Goal: Task Accomplishment & Management: Use online tool/utility

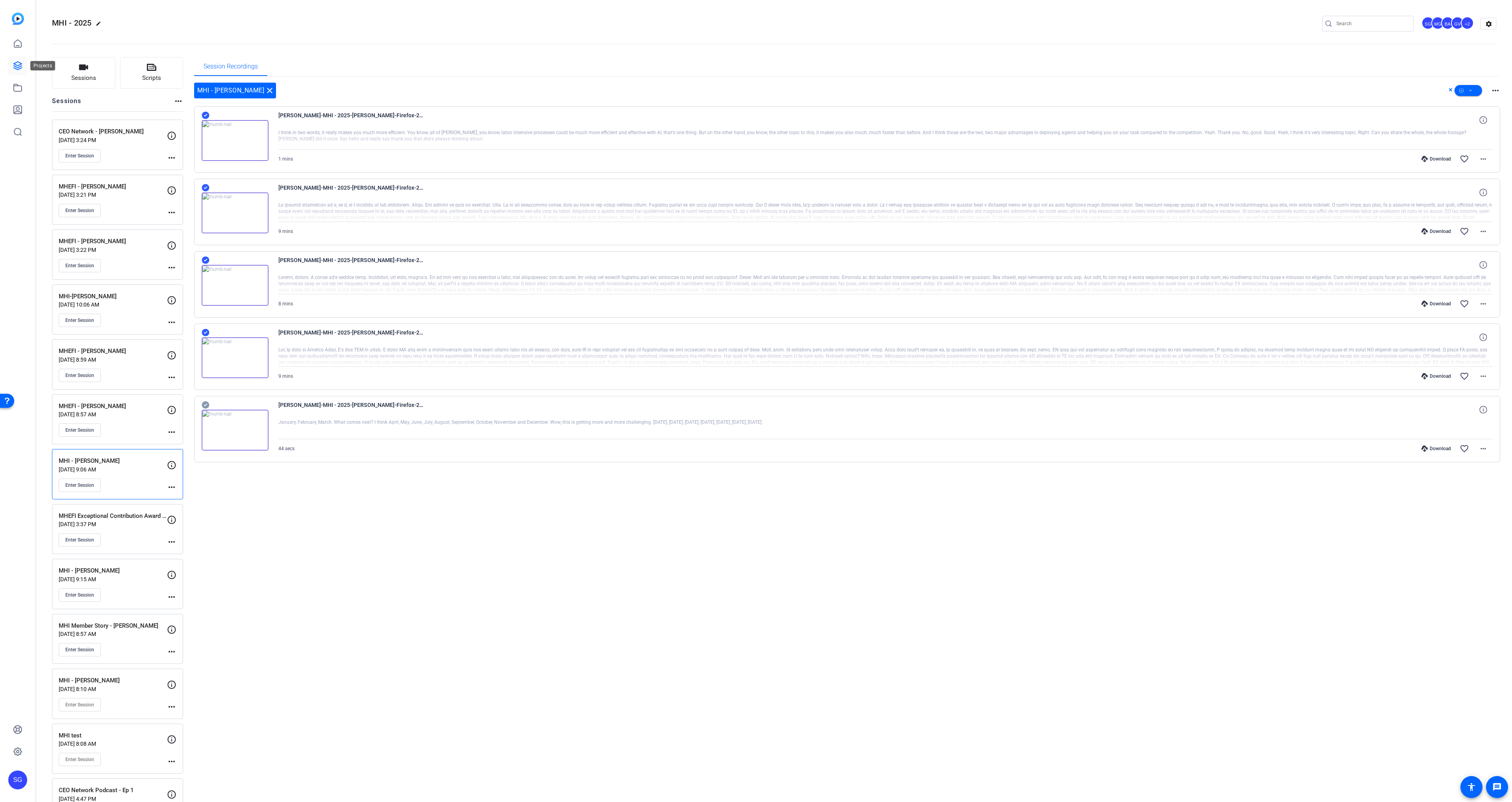
click at [15, 62] on icon at bounding box center [18, 66] width 10 height 10
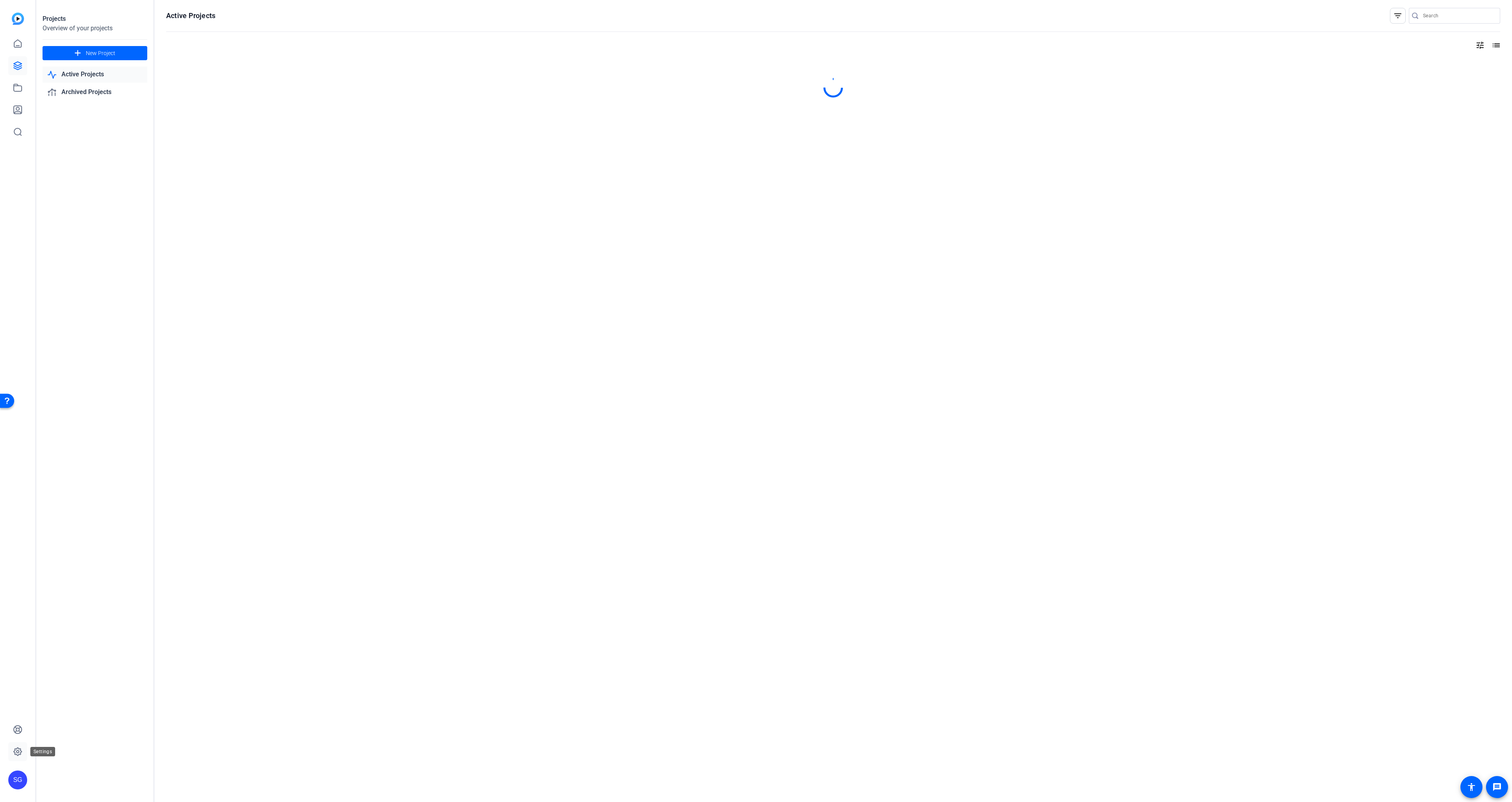
click at [19, 755] on icon at bounding box center [18, 752] width 10 height 10
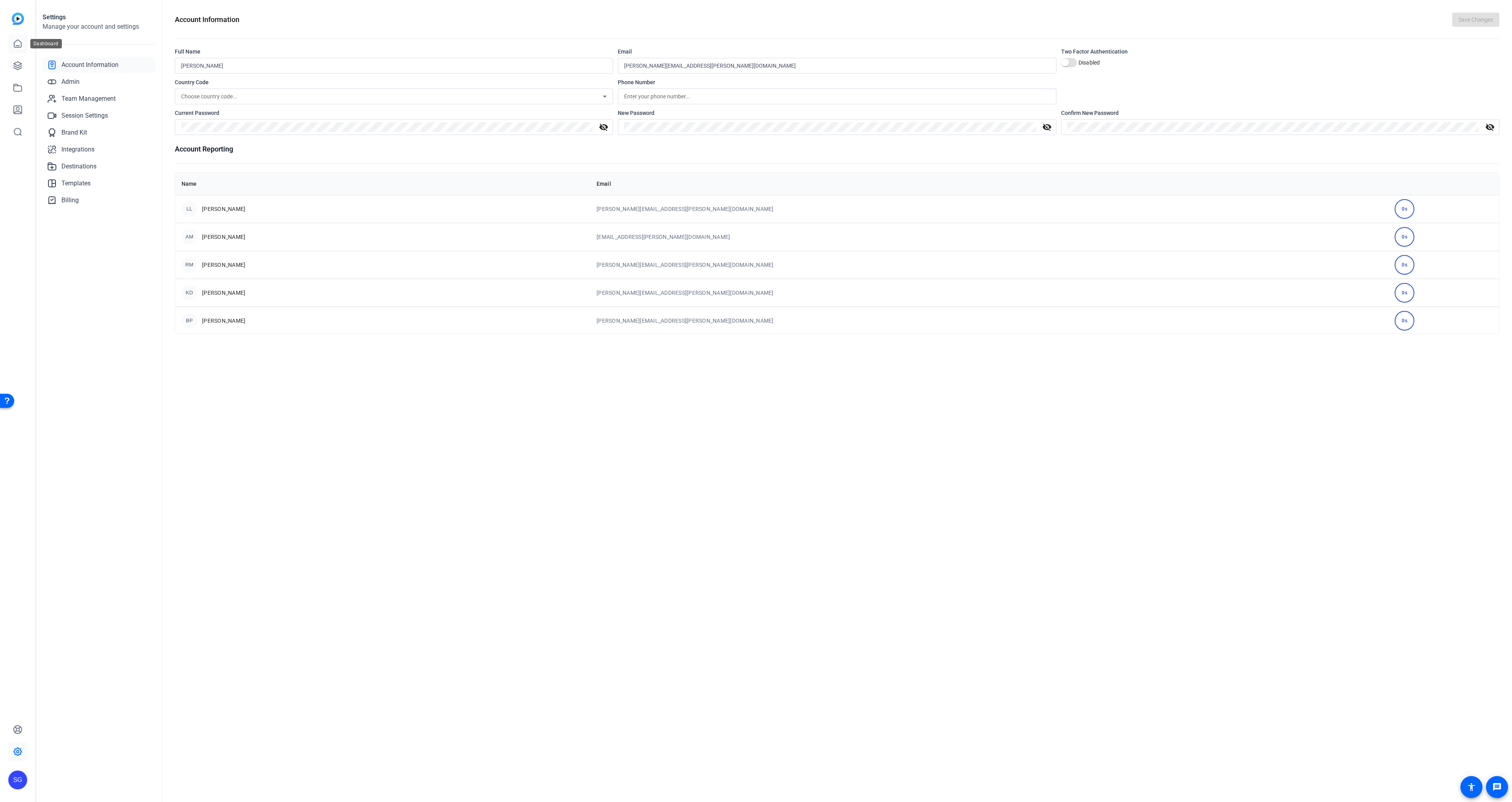
click at [21, 39] on icon at bounding box center [18, 44] width 10 height 10
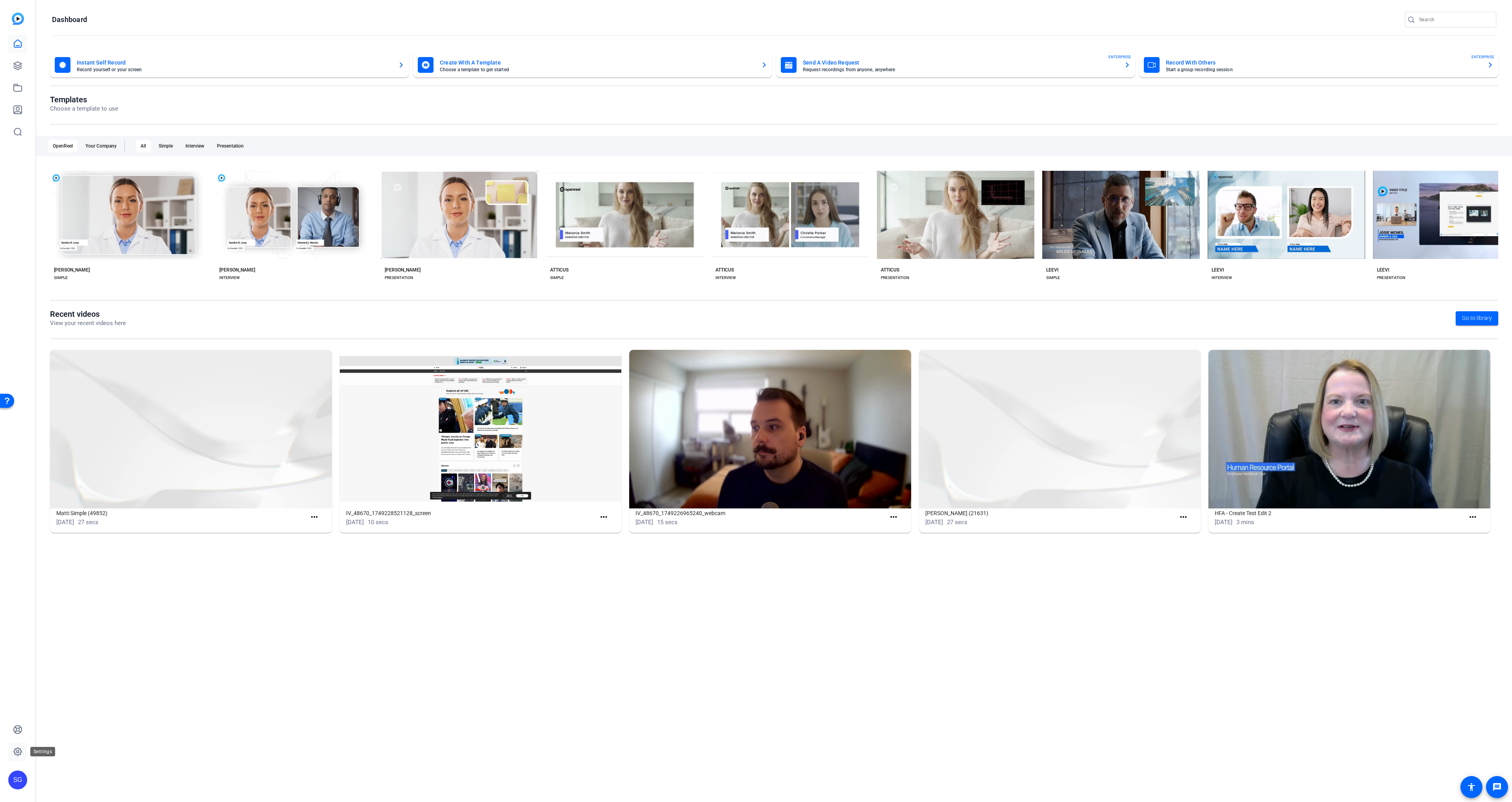
click at [17, 751] on icon at bounding box center [18, 752] width 10 height 10
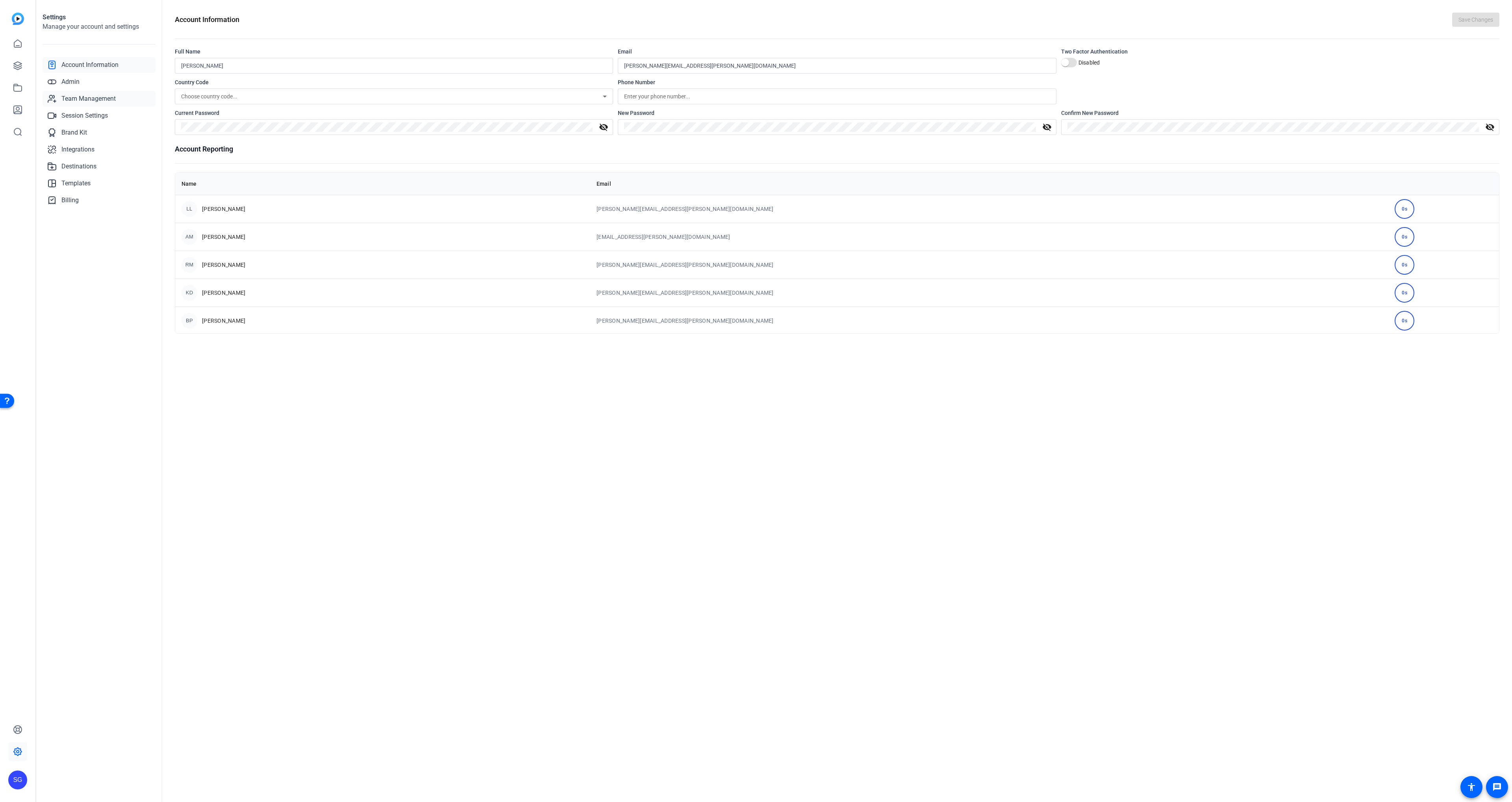
click at [84, 98] on span "Team Management" at bounding box center [89, 99] width 54 height 10
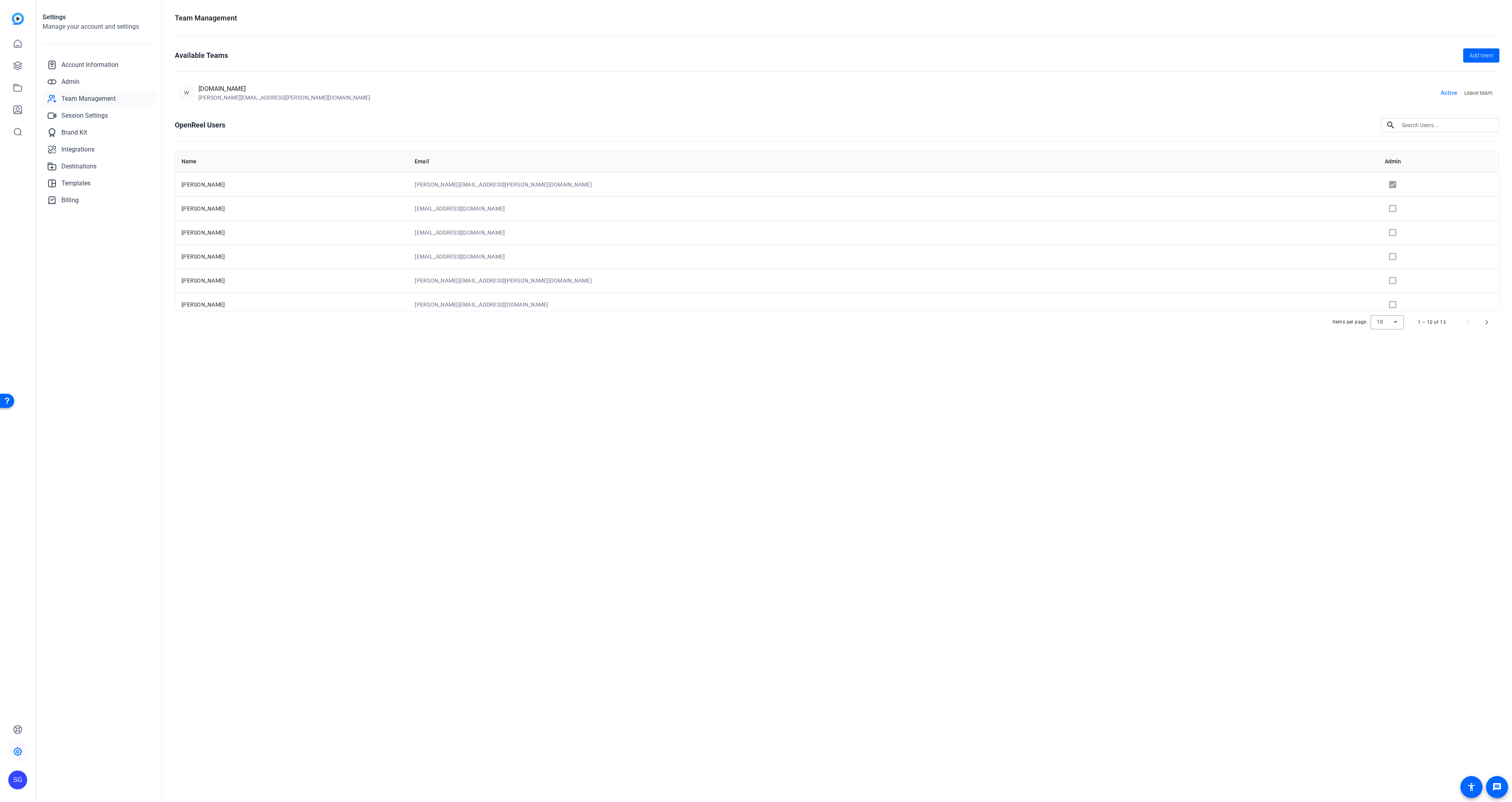
drag, startPoint x: 127, startPoint y: 85, endPoint x: 150, endPoint y: 91, distance: 23.8
click at [127, 85] on link "Admin" at bounding box center [98, 82] width 113 height 16
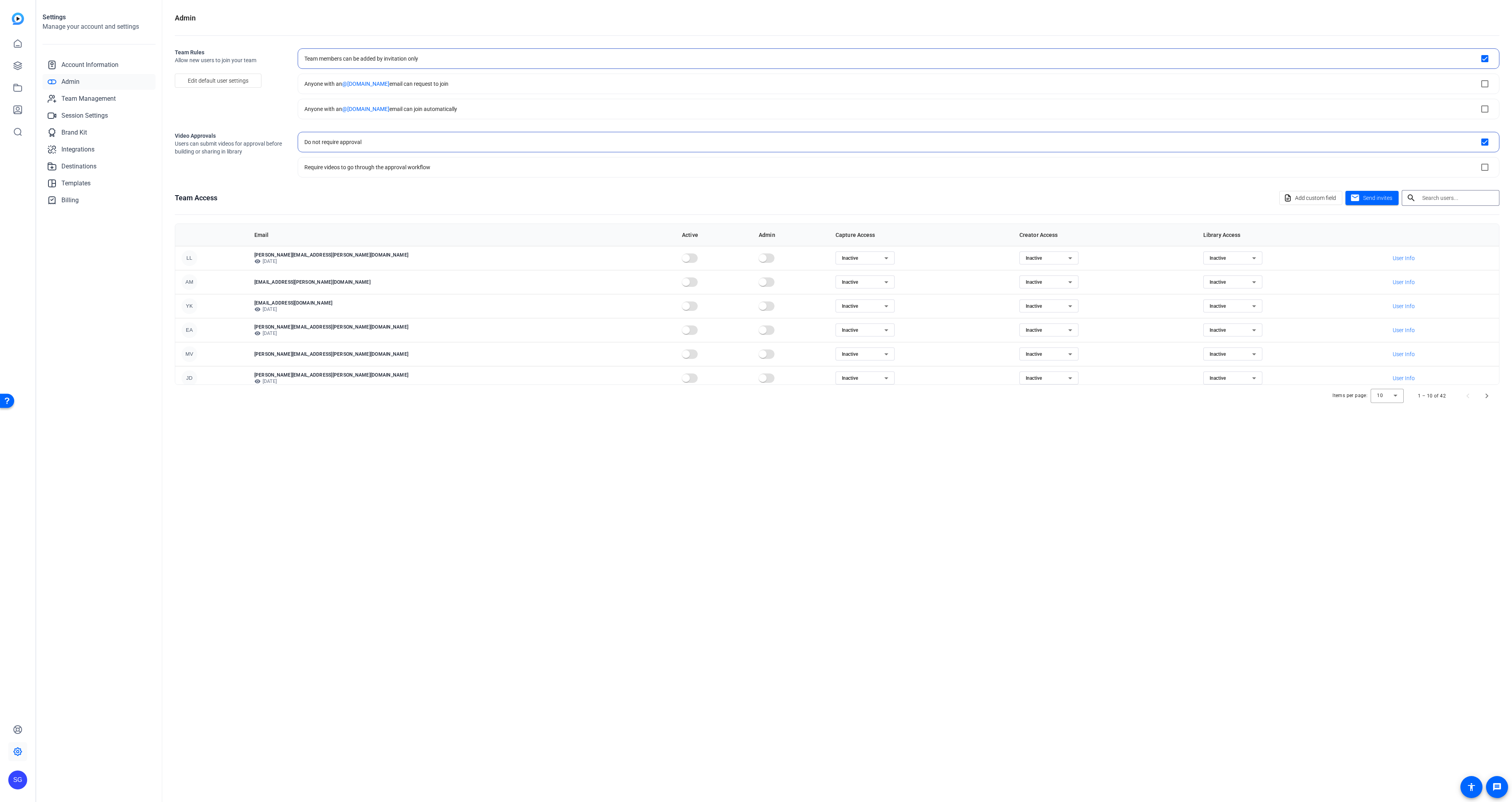
click at [1450, 197] on input "text" at bounding box center [1457, 198] width 71 height 10
type input "[PERSON_NAME]"
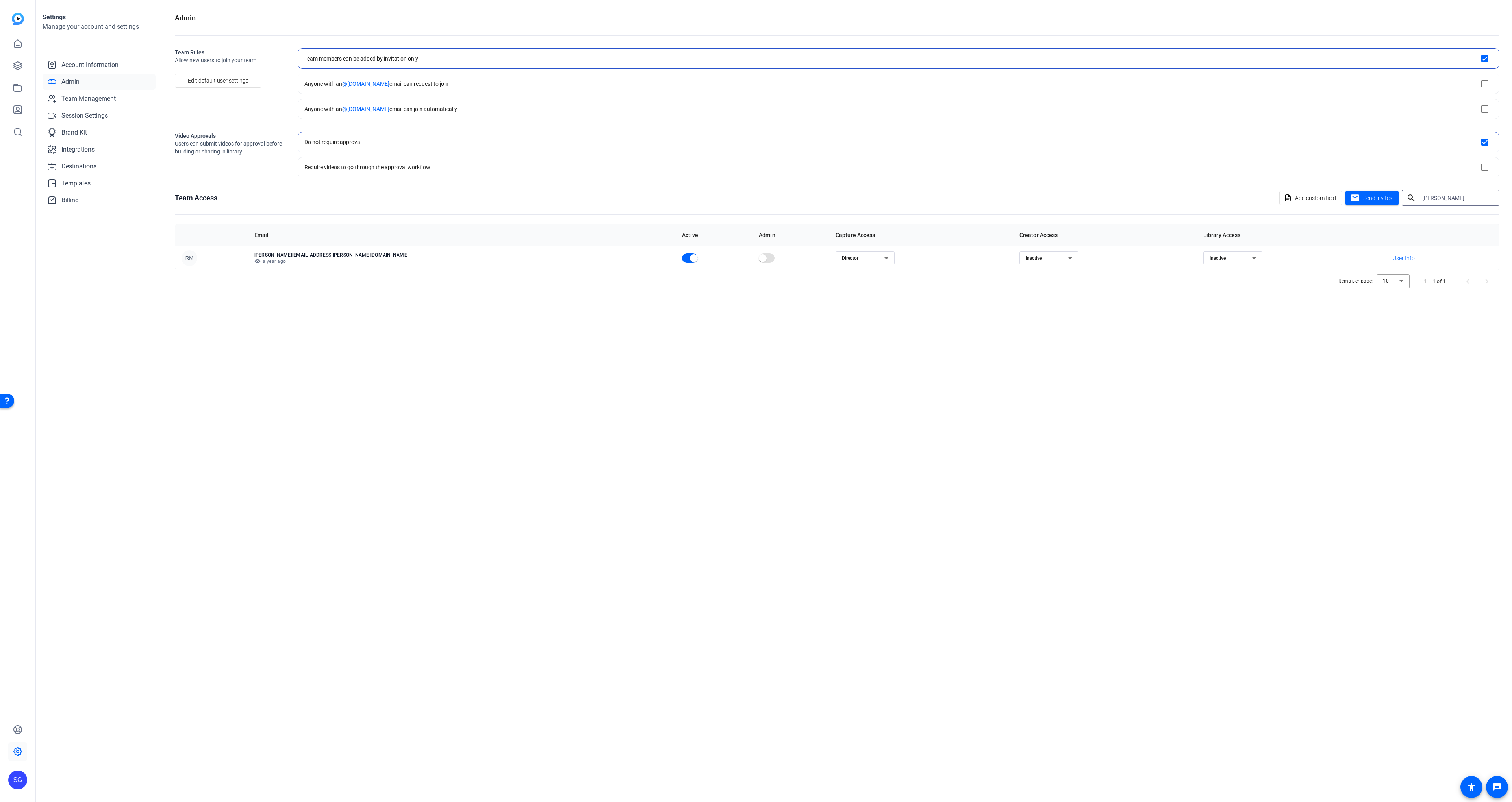
click at [1026, 257] on div "Inactive" at bounding box center [1047, 258] width 42 height 10
click at [967, 277] on mat-option "Creator" at bounding box center [966, 274] width 59 height 13
drag, startPoint x: 1047, startPoint y: 303, endPoint x: 1024, endPoint y: 303, distance: 23.0
click at [1047, 303] on div "Admin Team Rules Allow new users to join your team Edit default user settings T…" at bounding box center [837, 401] width 1350 height 802
click at [1365, 201] on span "Send invites" at bounding box center [1377, 198] width 29 height 8
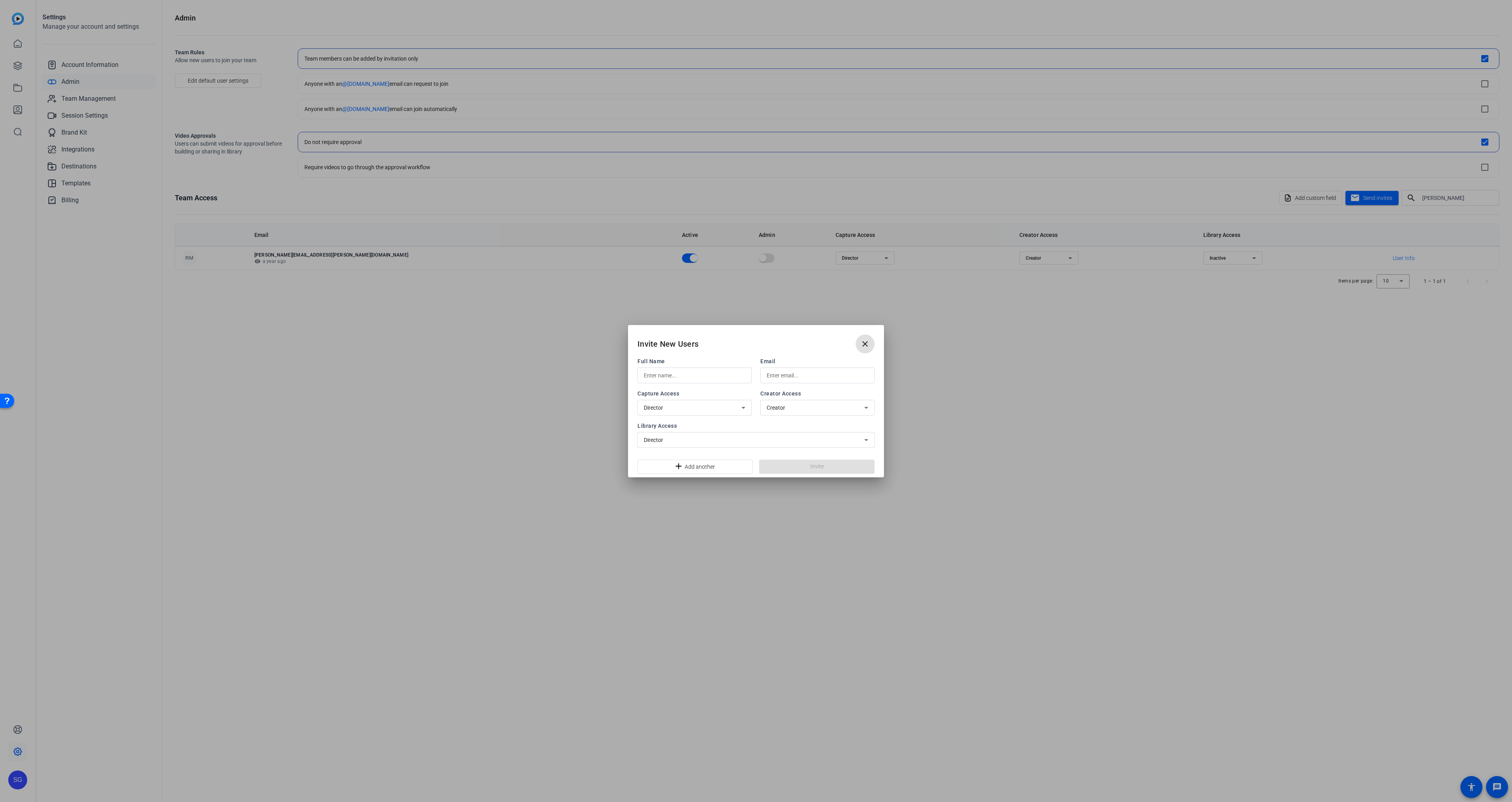
click at [686, 375] on input "text" at bounding box center [695, 376] width 101 height 10
type input "S"
click at [861, 338] on mat-icon "close" at bounding box center [865, 340] width 10 height 10
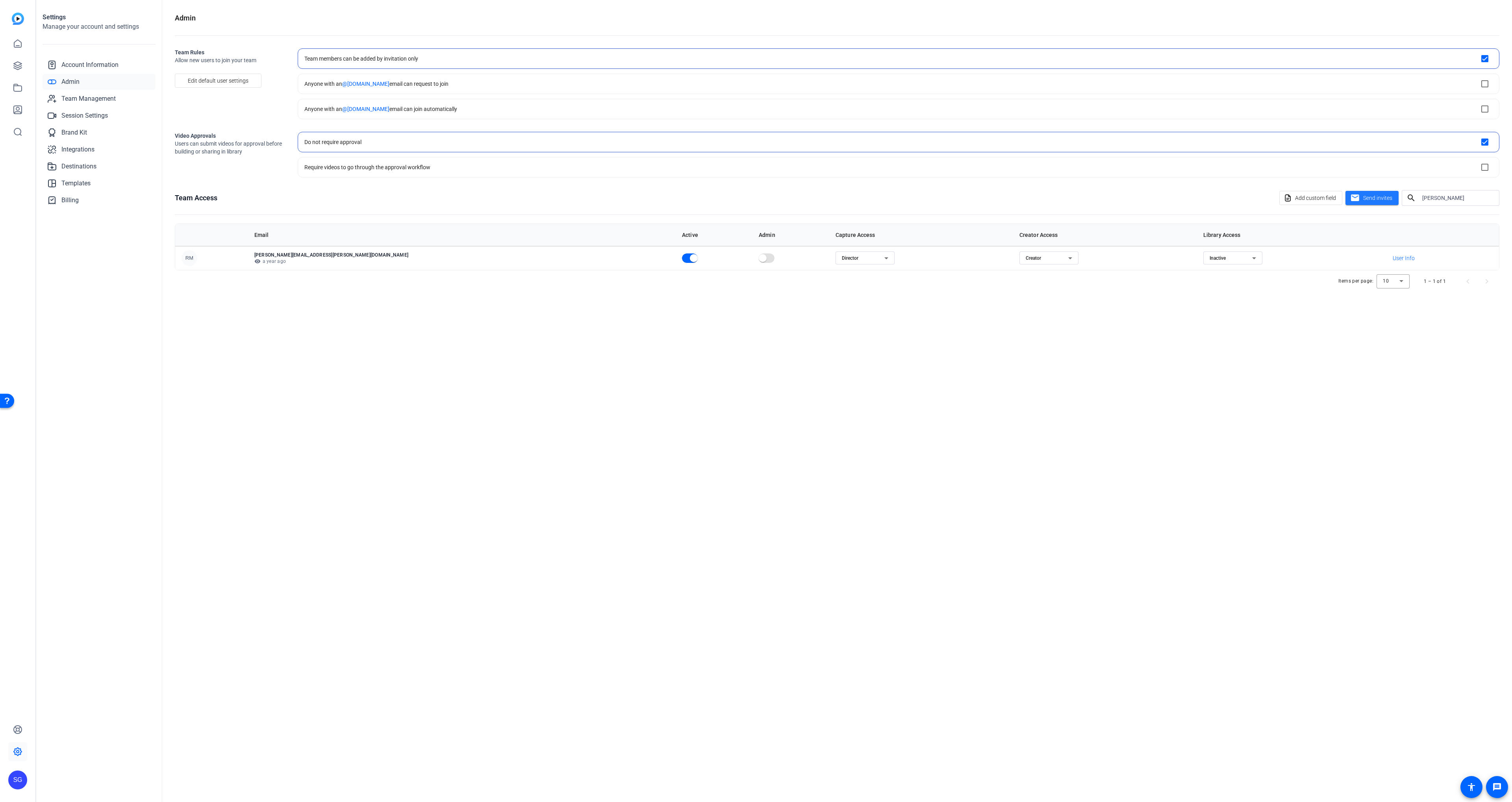
click at [1462, 197] on input "[PERSON_NAME]" at bounding box center [1457, 198] width 71 height 10
type input "seb"
click at [1370, 198] on span "Send invites" at bounding box center [1377, 198] width 29 height 8
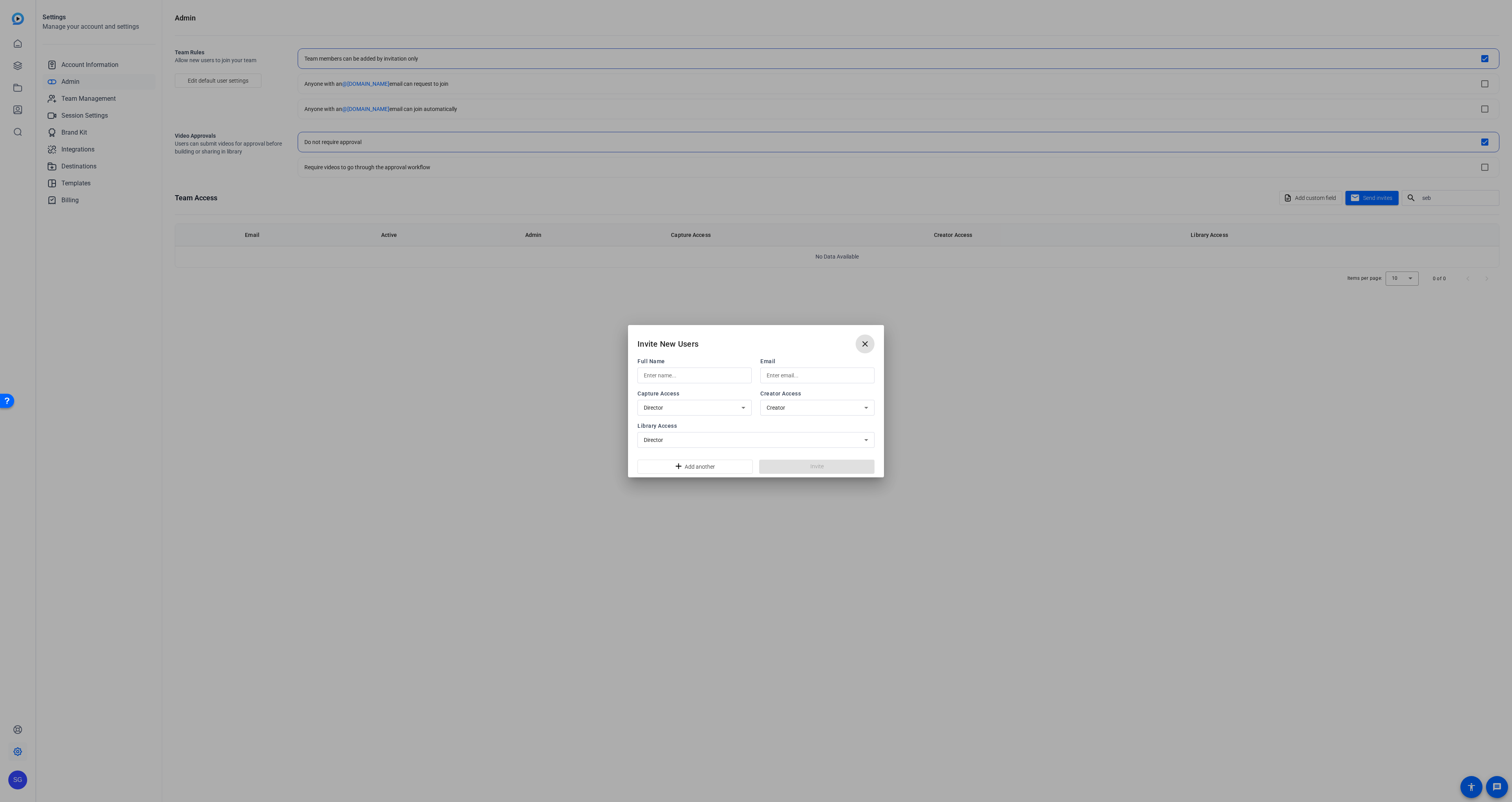
click at [651, 377] on input "text" at bounding box center [695, 376] width 101 height 10
type input "Sebastien"
type input "Ball"
click at [738, 408] on div "Director" at bounding box center [693, 408] width 98 height 10
click at [725, 437] on mat-option "Inactive" at bounding box center [694, 441] width 114 height 13
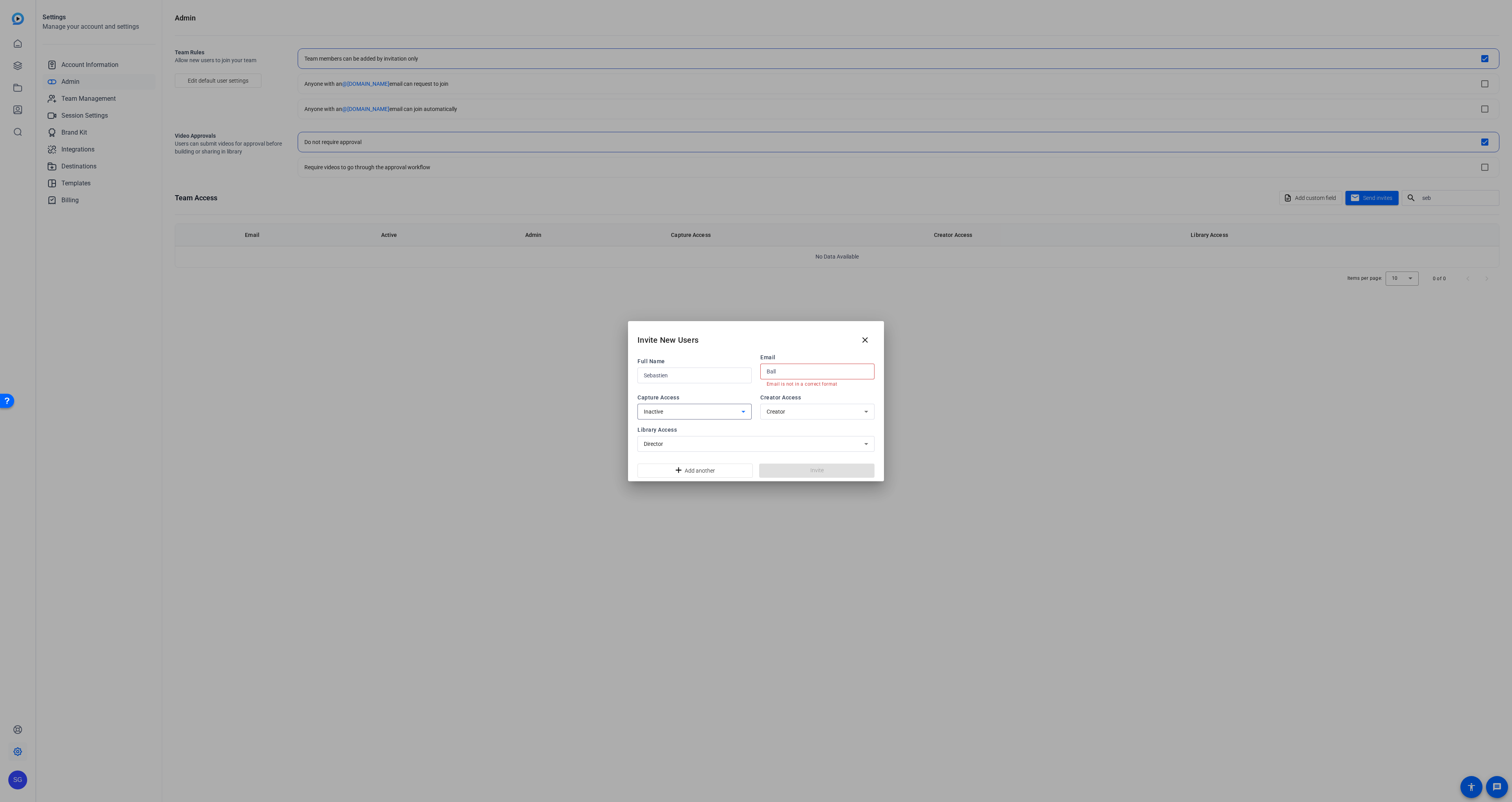
click at [796, 370] on input "Ball" at bounding box center [817, 371] width 101 height 10
click at [695, 376] on input "Sebastien" at bounding box center [695, 376] width 101 height 10
paste input "Ball"
click at [680, 376] on input "[PERSON_NAME]" at bounding box center [695, 376] width 101 height 10
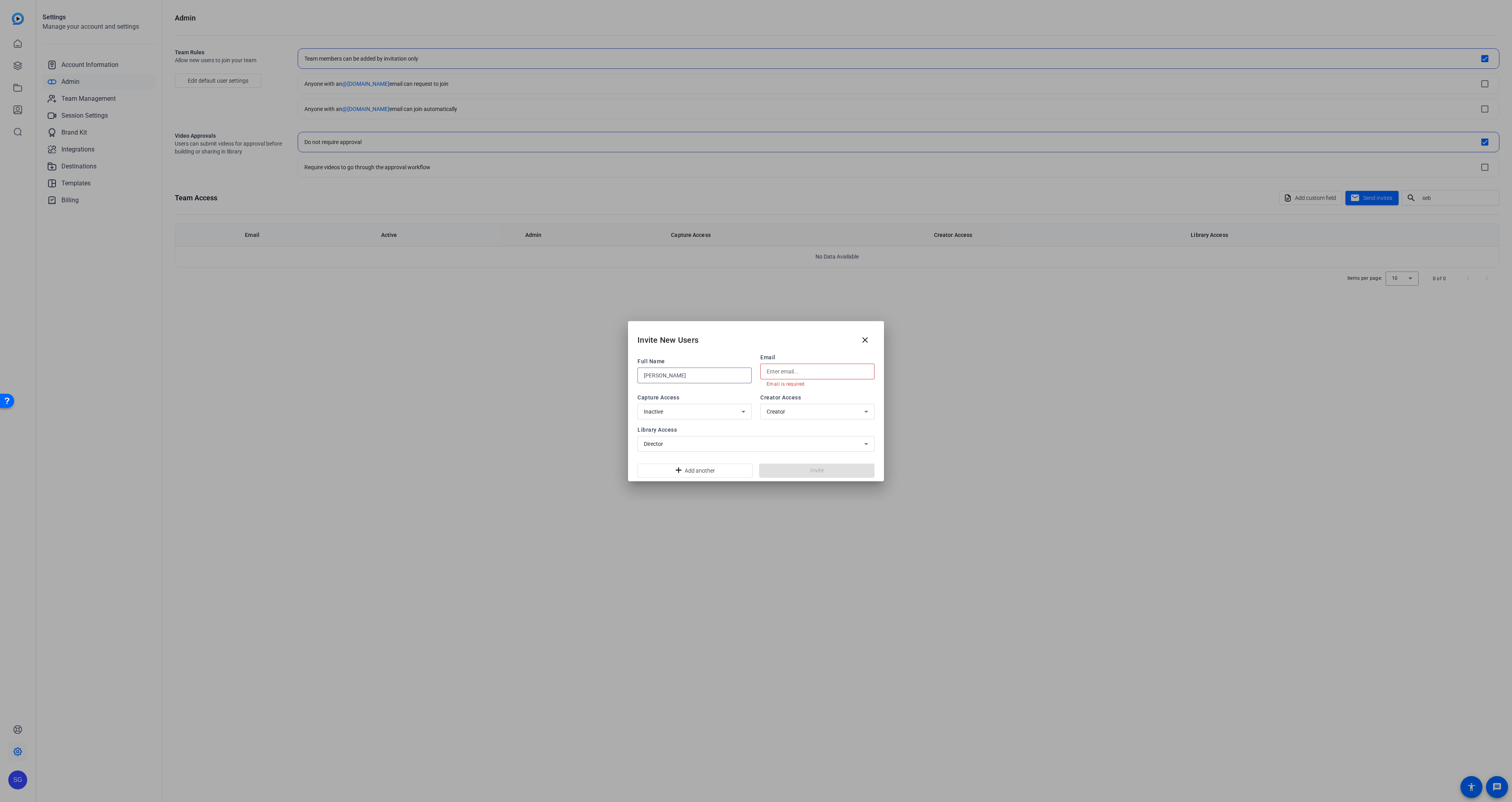
click at [679, 375] on input "[PERSON_NAME]" at bounding box center [695, 376] width 101 height 10
click at [699, 374] on input "[PERSON_NAME]" at bounding box center [695, 376] width 101 height 10
drag, startPoint x: 699, startPoint y: 374, endPoint x: 726, endPoint y: 373, distance: 27.0
click at [699, 374] on input "[PERSON_NAME]" at bounding box center [695, 376] width 101 height 10
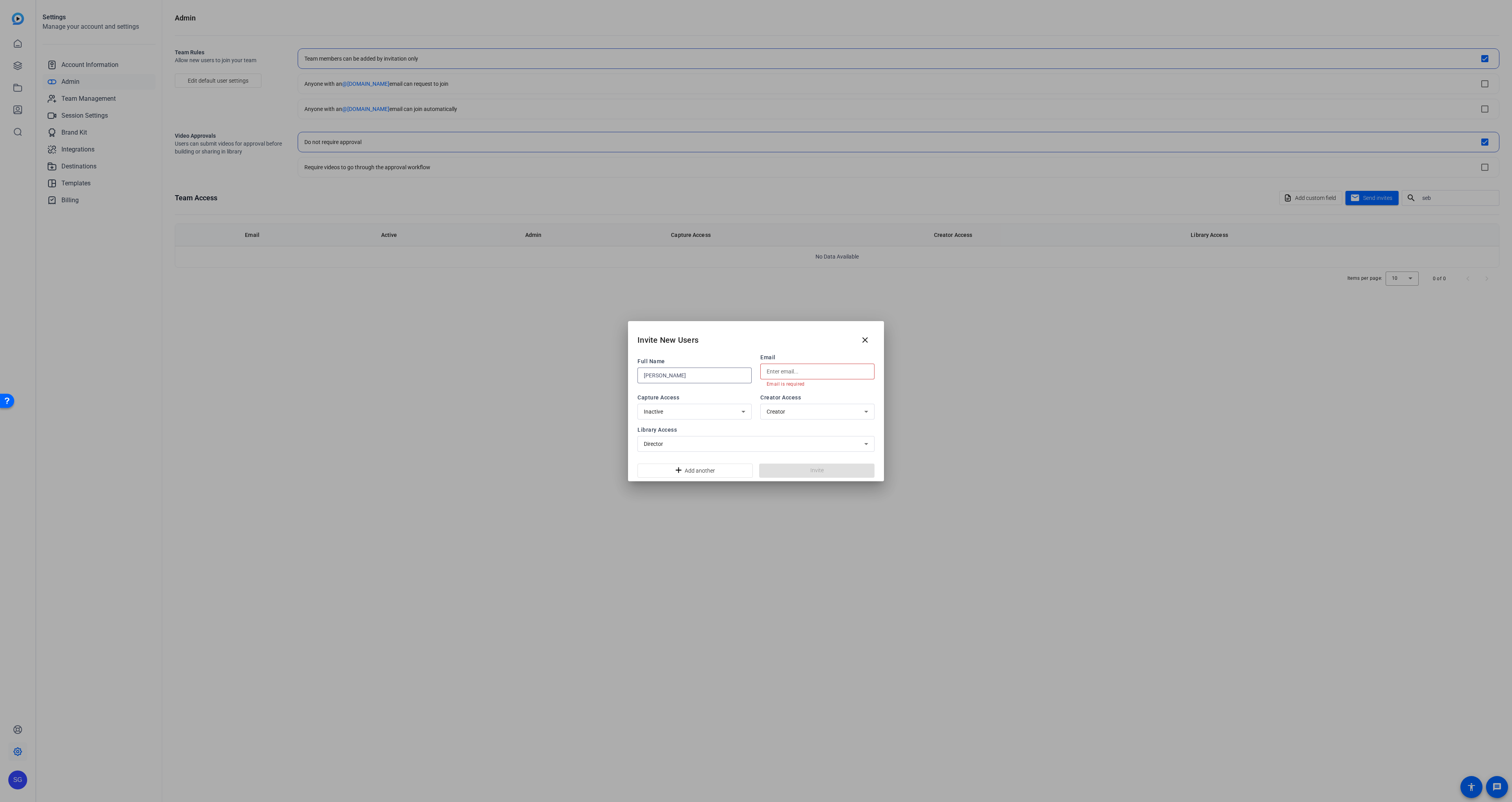
type input "[PERSON_NAME]"
click at [790, 370] on input "text" at bounding box center [817, 371] width 101 height 10
paste input "[PERSON_NAME]"
click at [793, 370] on input "[PERSON_NAME]" at bounding box center [817, 371] width 101 height 10
type input "[EMAIL_ADDRESS][DOMAIN_NAME]"
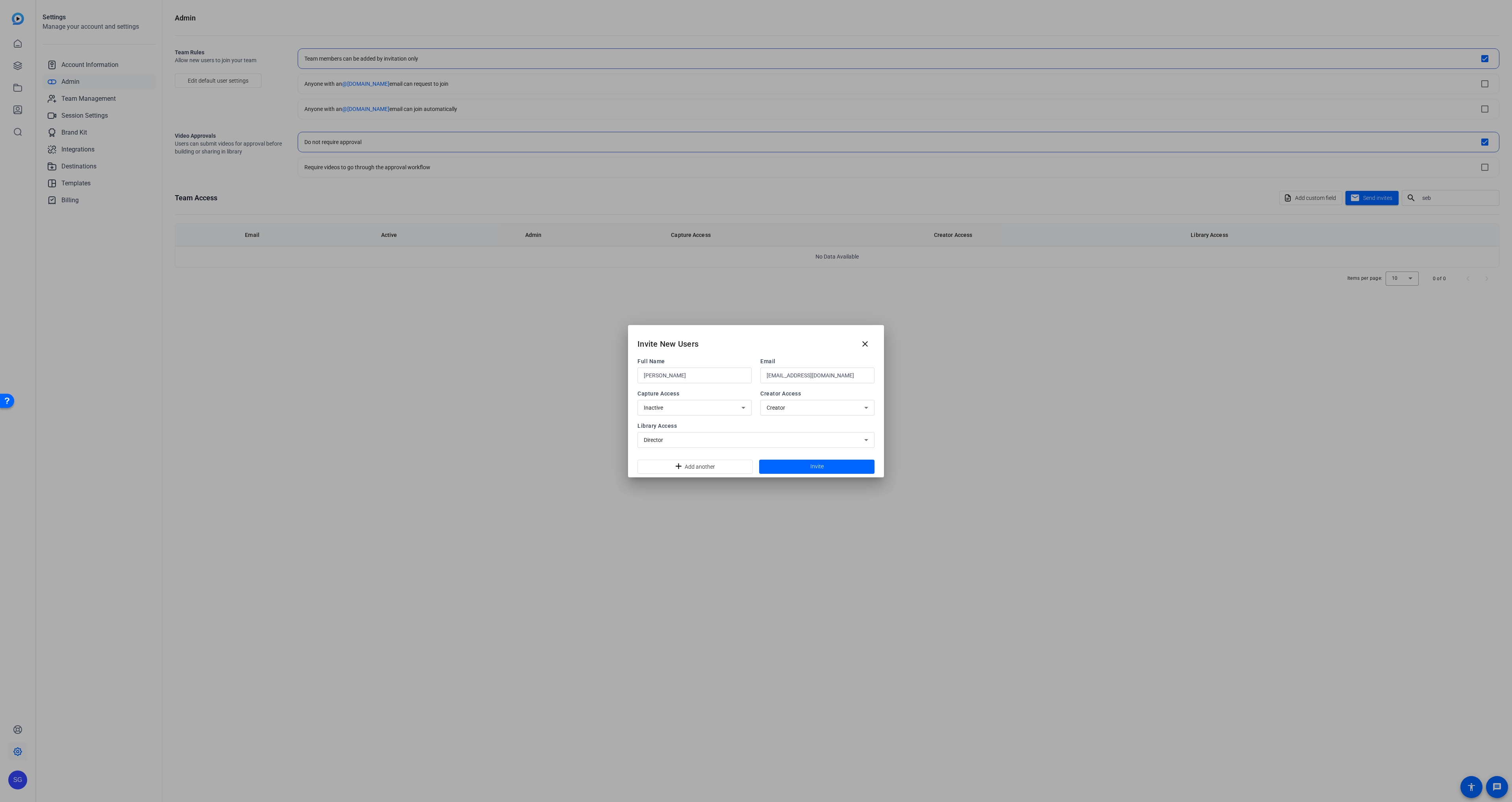
click at [806, 390] on span "Creator Access" at bounding box center [817, 393] width 114 height 8
click at [685, 438] on div "Director" at bounding box center [754, 440] width 220 height 10
drag, startPoint x: 680, startPoint y: 469, endPoint x: 706, endPoint y: 448, distance: 33.4
click at [680, 468] on mat-option "Inactive" at bounding box center [756, 470] width 237 height 13
click at [715, 425] on span "Library Access" at bounding box center [756, 426] width 237 height 8
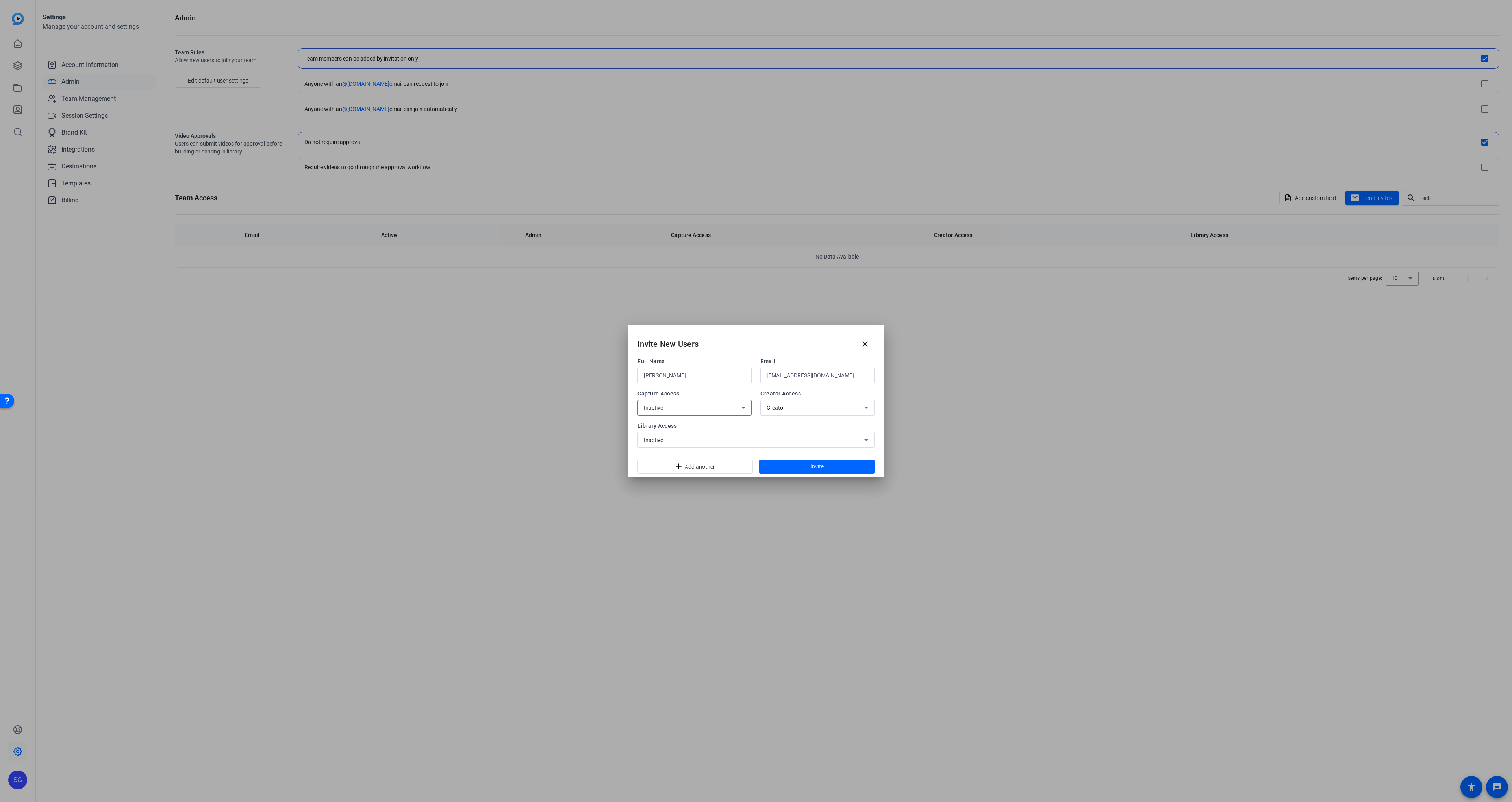
click at [695, 408] on div "Inactive" at bounding box center [693, 408] width 98 height 10
click at [693, 425] on mat-option "Director" at bounding box center [694, 425] width 114 height 13
click at [737, 408] on div "Director" at bounding box center [693, 408] width 98 height 10
drag, startPoint x: 698, startPoint y: 437, endPoint x: 731, endPoint y: 443, distance: 33.5
click at [699, 437] on mat-option "Inactive" at bounding box center [694, 437] width 114 height 13
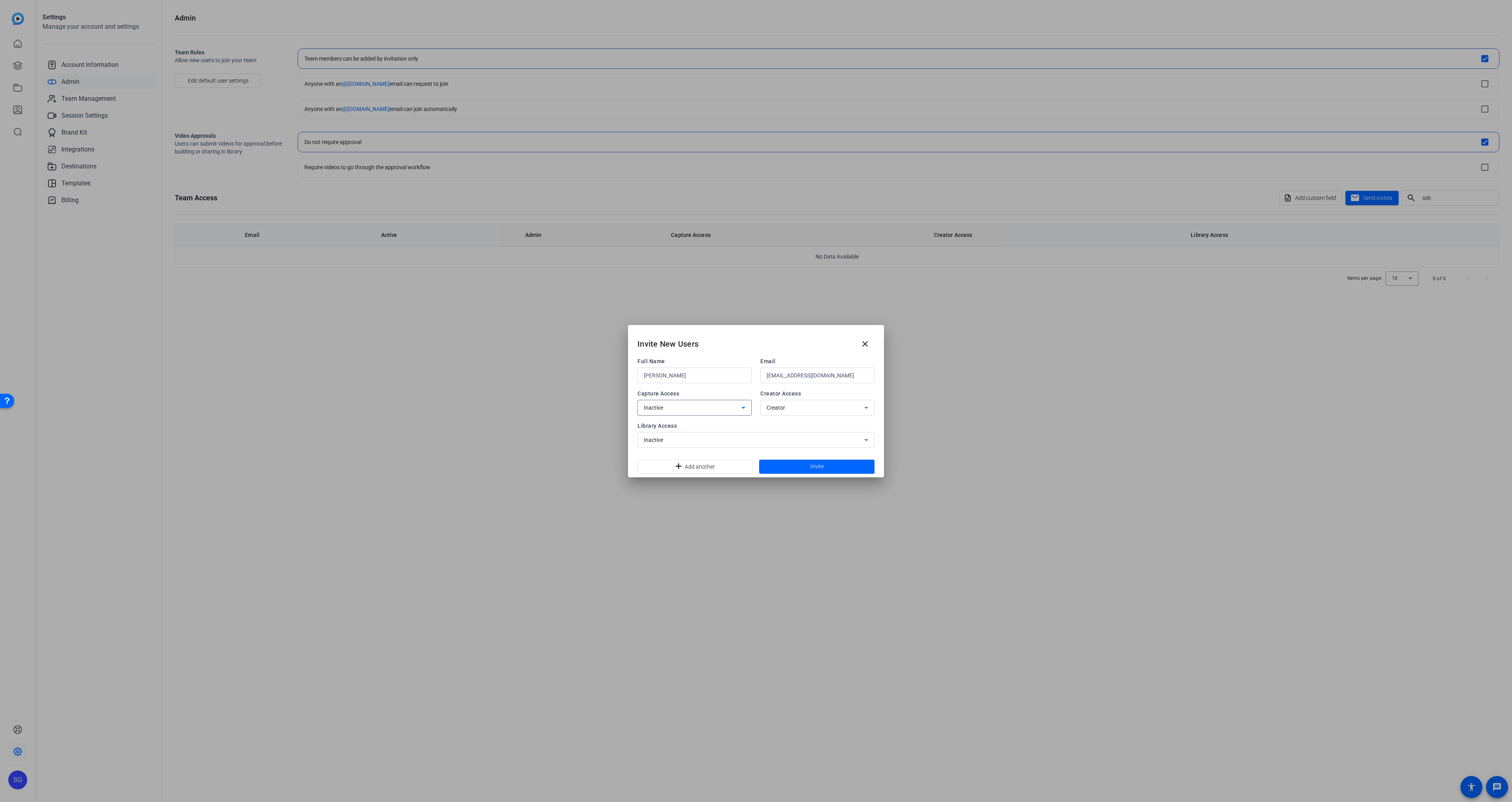
click at [817, 472] on span at bounding box center [817, 466] width 115 height 19
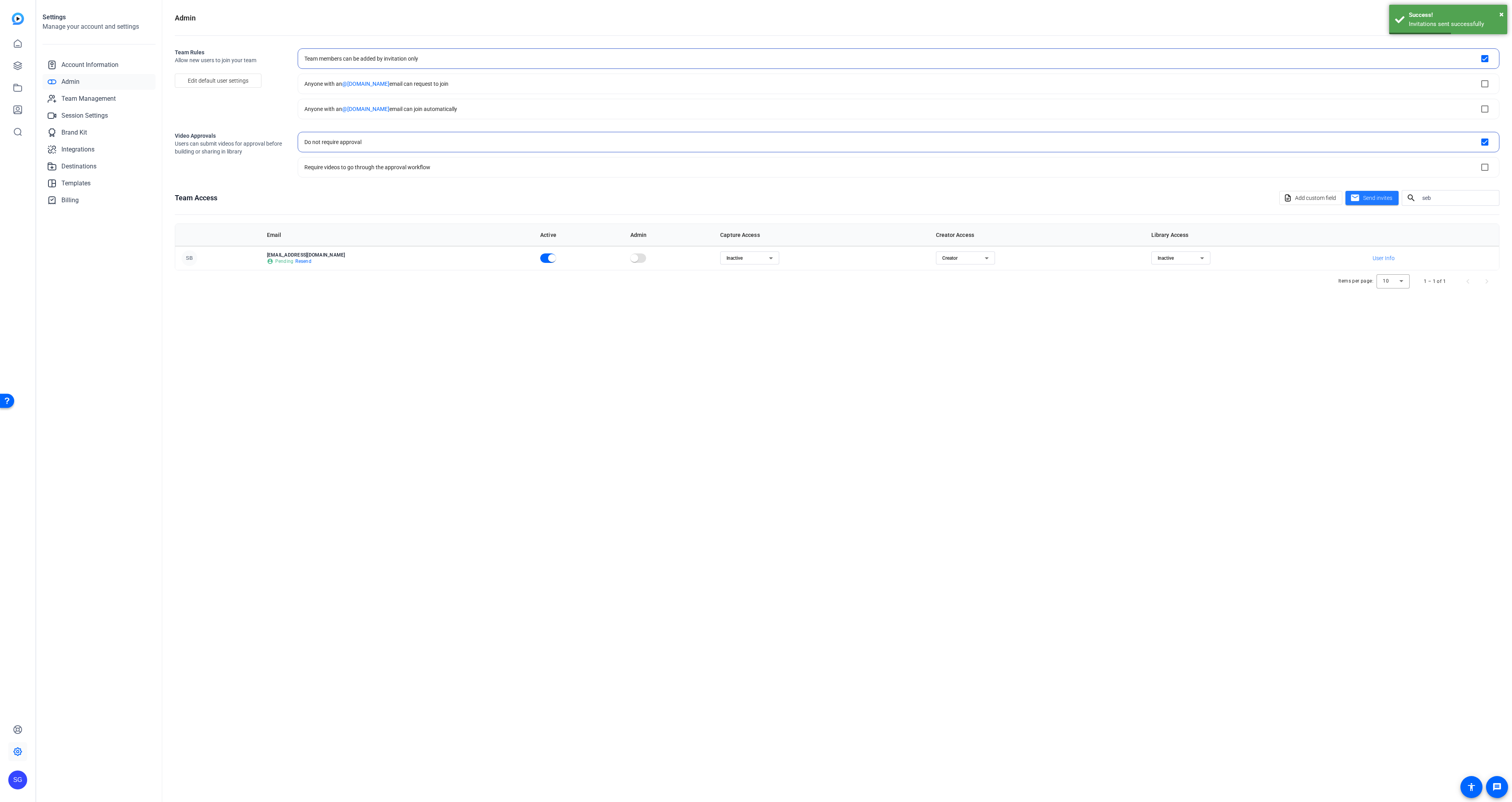
click at [1440, 197] on input "seb" at bounding box center [1457, 198] width 71 height 10
type input "[PERSON_NAME]"
click at [1381, 200] on span "Send invites" at bounding box center [1377, 198] width 29 height 8
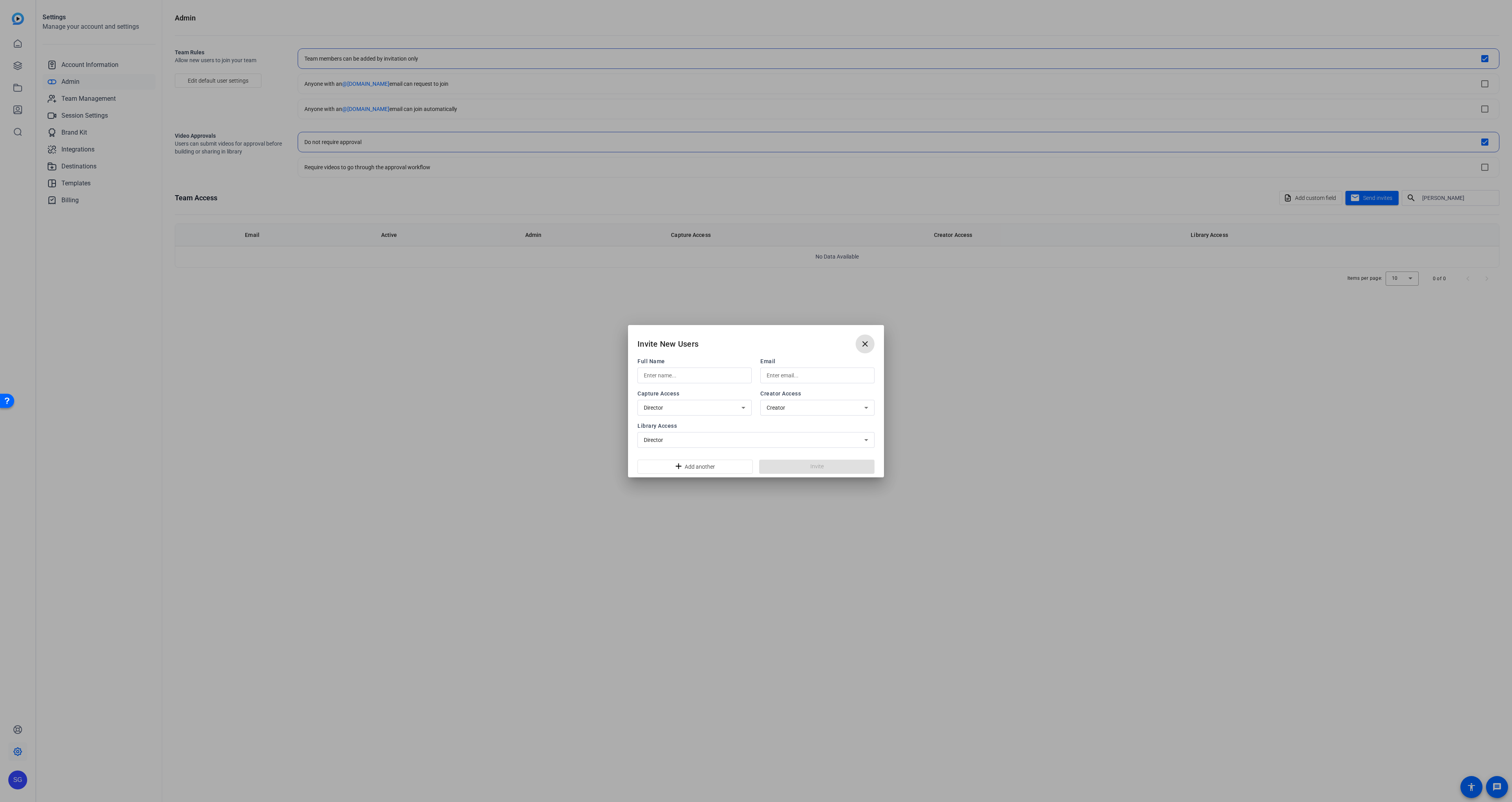
click at [668, 376] on input "text" at bounding box center [695, 376] width 101 height 10
paste input "[PERSON_NAME]"
type input "[PERSON_NAME]"
click at [785, 375] on input "text" at bounding box center [817, 376] width 101 height 10
paste input "[PERSON_NAME][EMAIL_ADDRESS][PERSON_NAME][DOMAIN_NAME]"
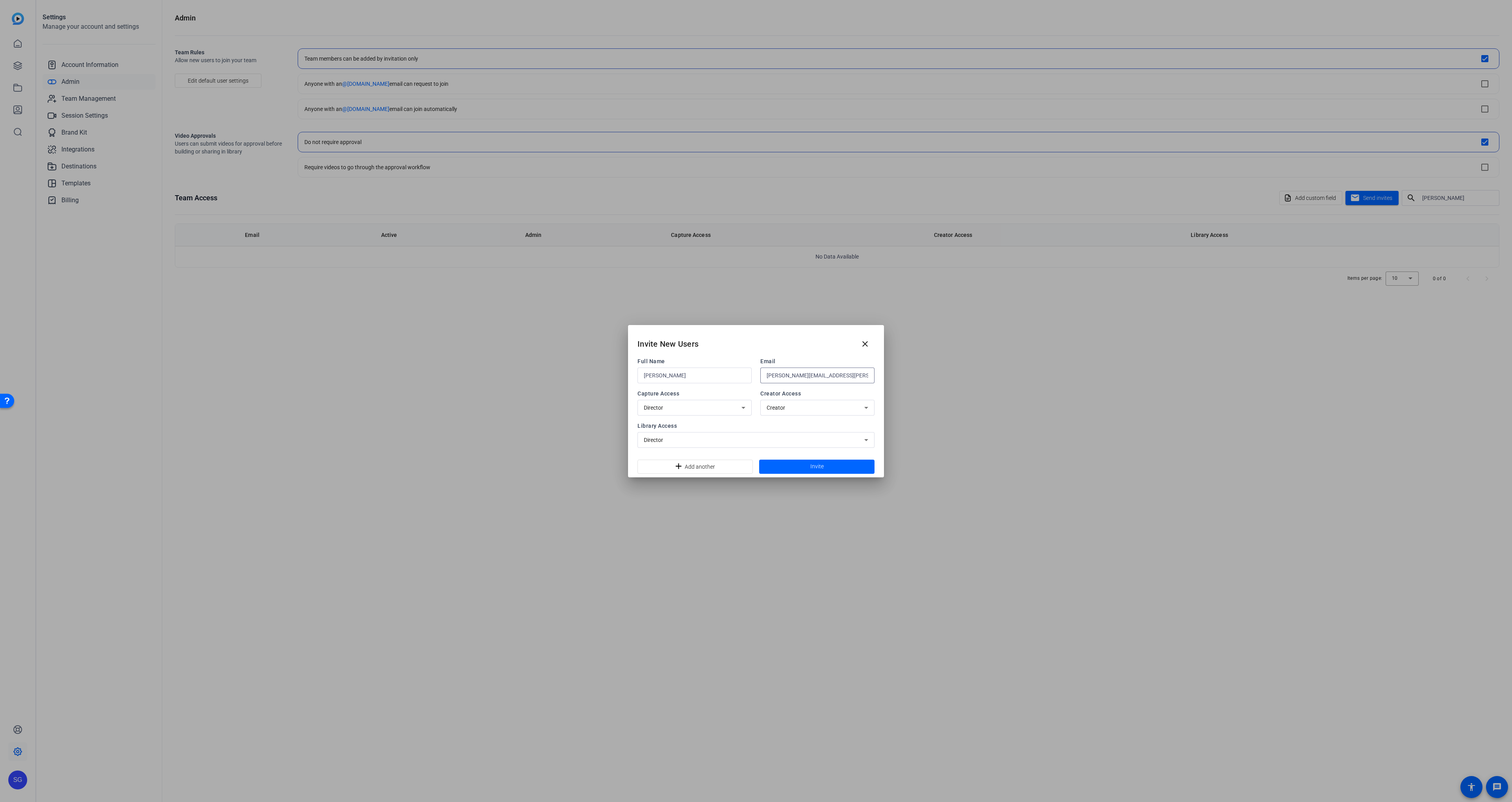
click at [832, 377] on input "[PERSON_NAME][EMAIL_ADDRESS][PERSON_NAME][DOMAIN_NAME]" at bounding box center [817, 376] width 101 height 10
type input "[PERSON_NAME][EMAIL_ADDRESS][PERSON_NAME][DOMAIN_NAME]"
drag, startPoint x: 783, startPoint y: 387, endPoint x: 785, endPoint y: 396, distance: 9.2
click at [783, 387] on div "Full Name [PERSON_NAME] Email [PERSON_NAME][EMAIL_ADDRESS][PERSON_NAME][DOMAIN_…" at bounding box center [756, 403] width 237 height 91
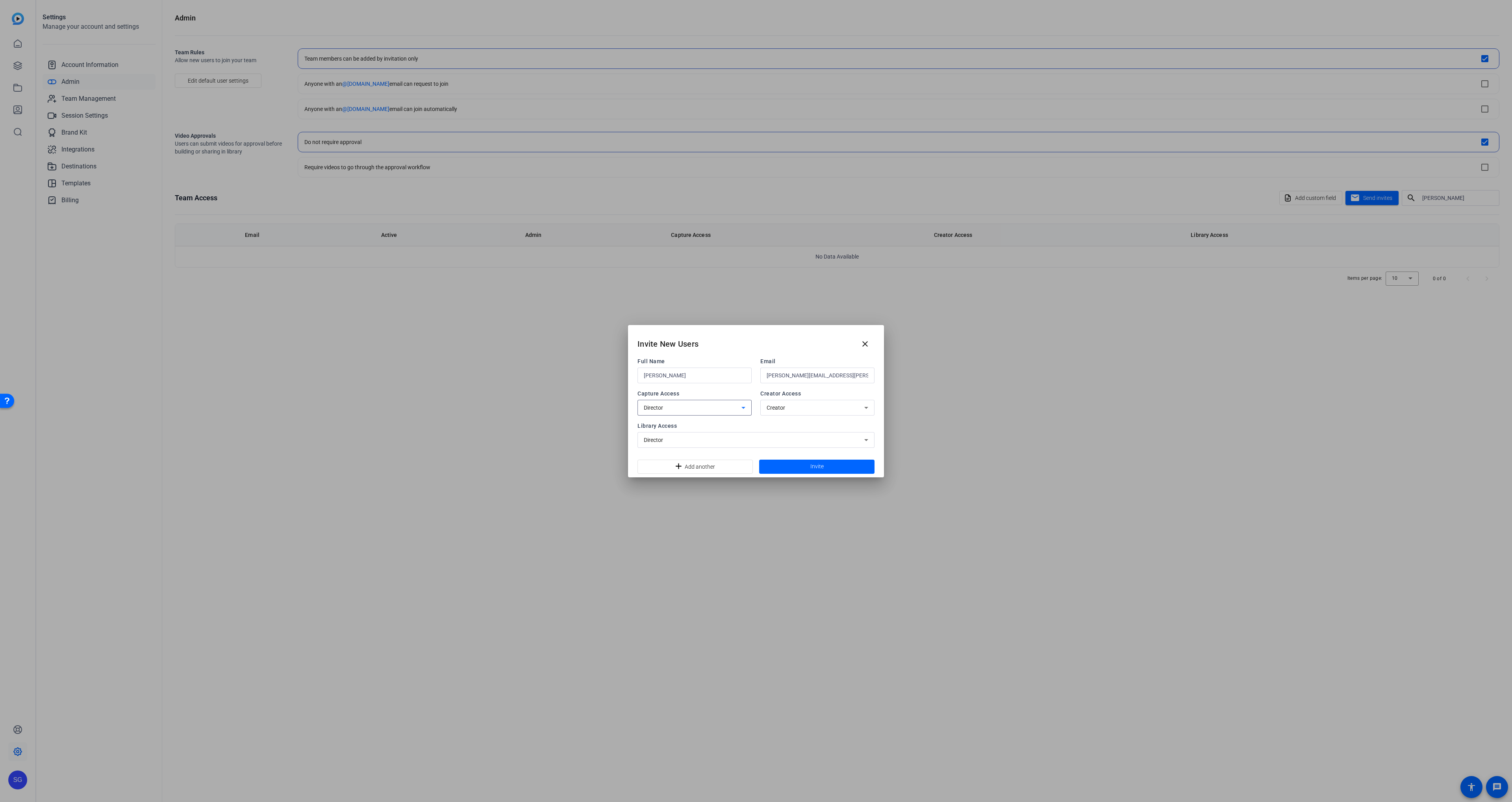
click at [693, 408] on div "Director" at bounding box center [693, 408] width 98 height 10
click at [690, 440] on mat-option "Inactive" at bounding box center [694, 437] width 114 height 13
click at [700, 442] on div "Director" at bounding box center [754, 440] width 220 height 10
drag, startPoint x: 706, startPoint y: 466, endPoint x: 710, endPoint y: 466, distance: 4.0
click at [706, 466] on mat-option "Inactive" at bounding box center [756, 470] width 237 height 13
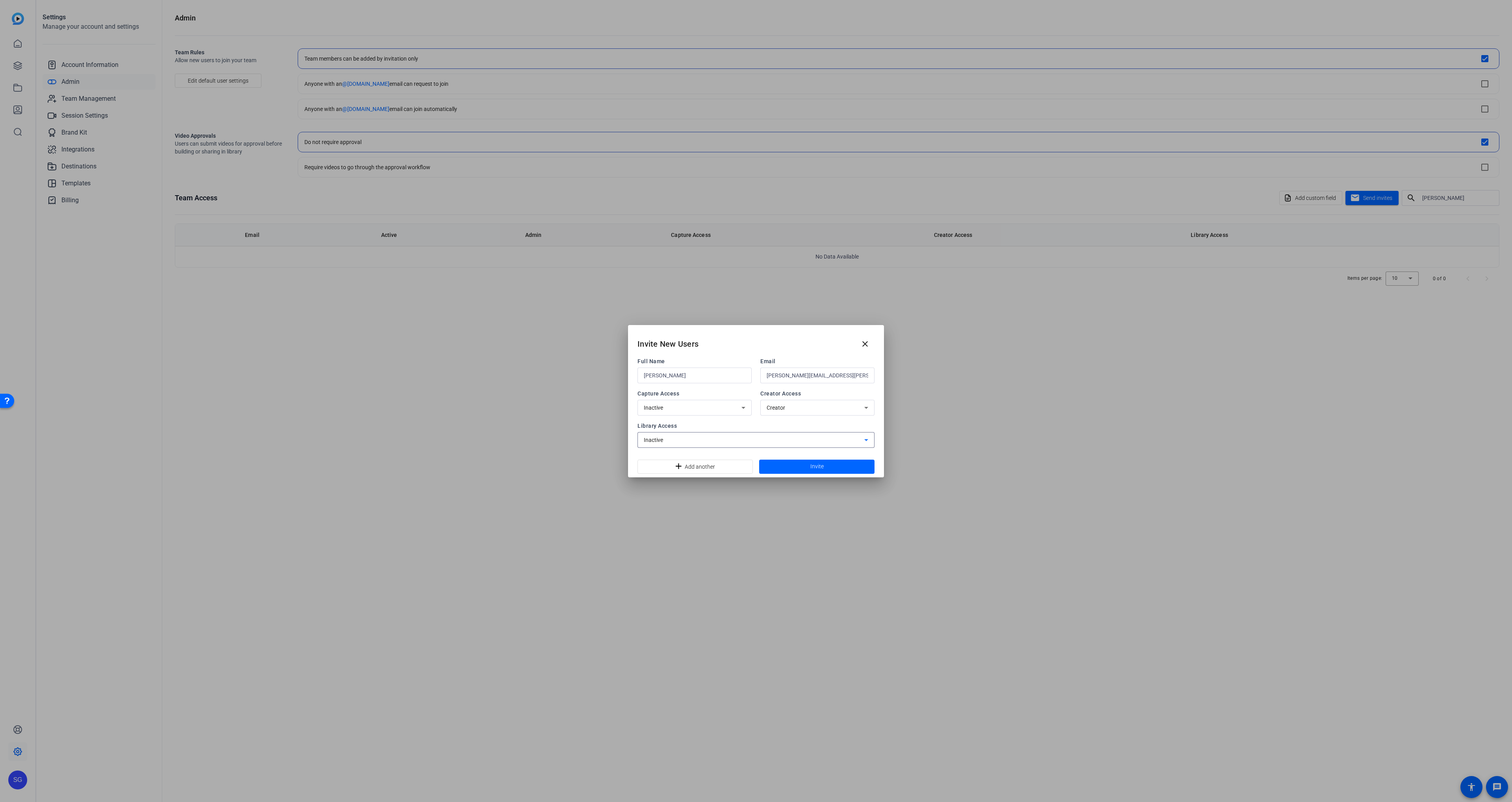
click at [843, 465] on span at bounding box center [817, 466] width 115 height 19
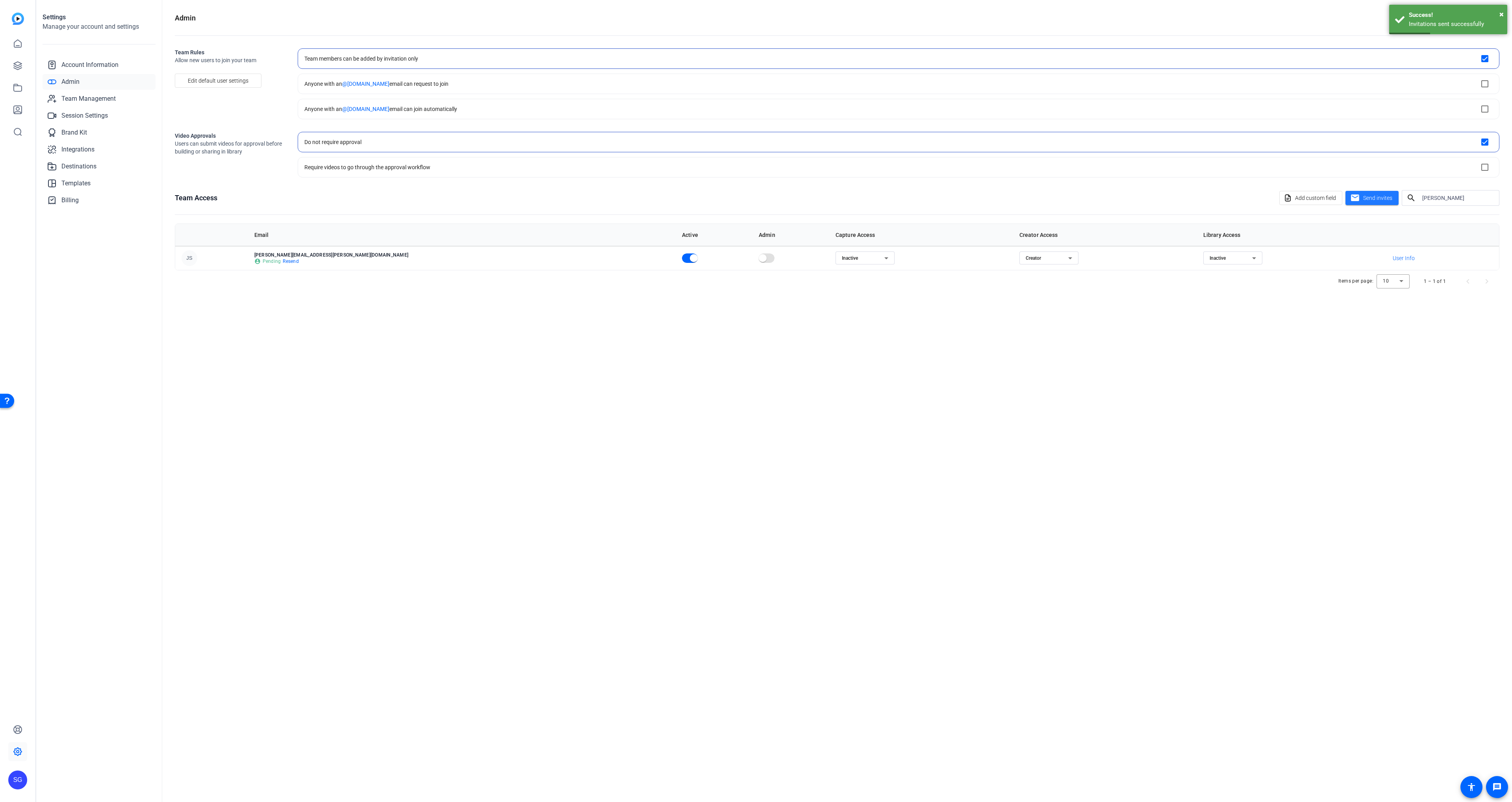
click at [1438, 198] on input "[PERSON_NAME]" at bounding box center [1457, 198] width 71 height 10
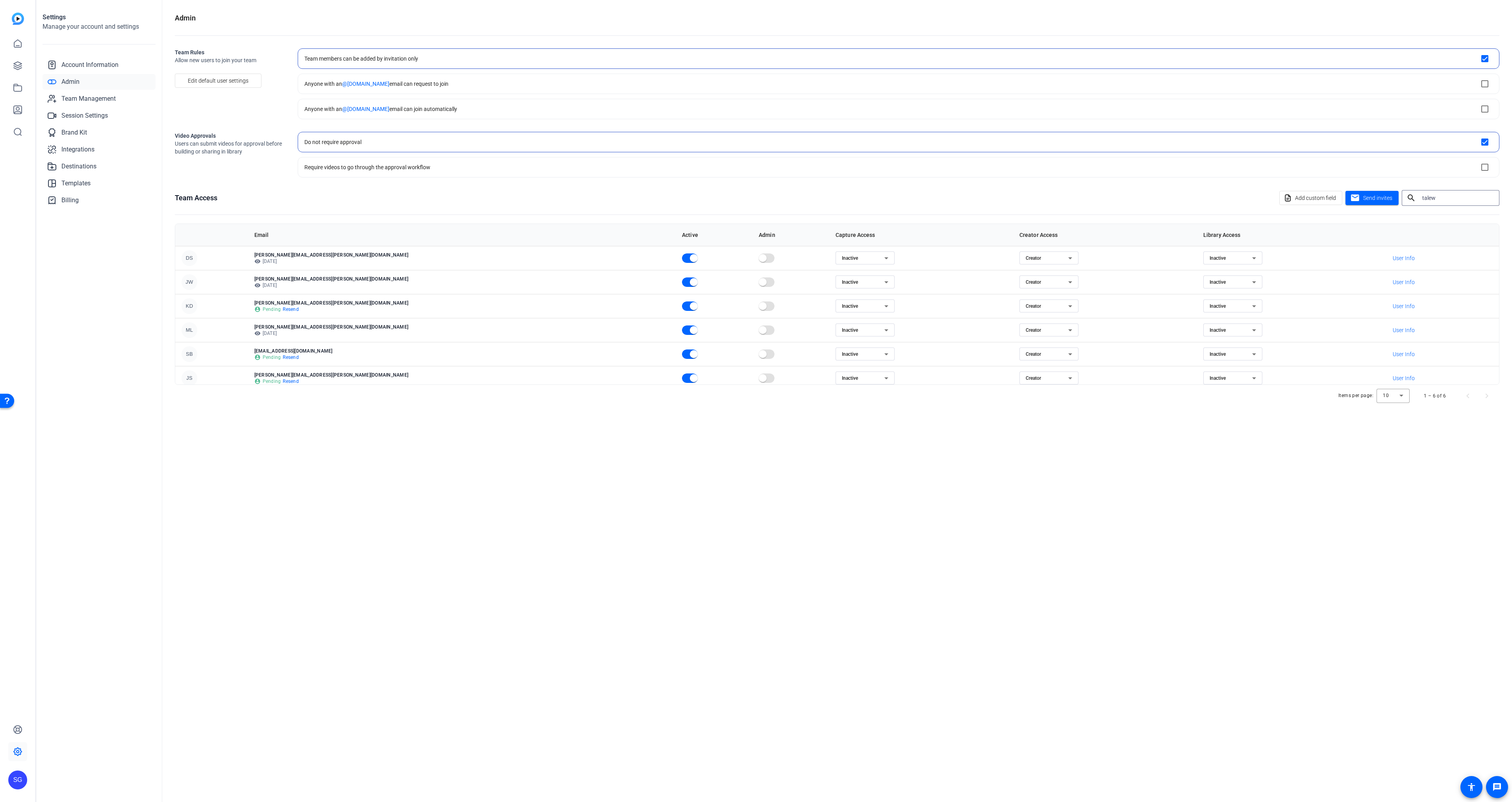
type input "talew"
click at [1366, 197] on span "Send invites" at bounding box center [1377, 198] width 29 height 8
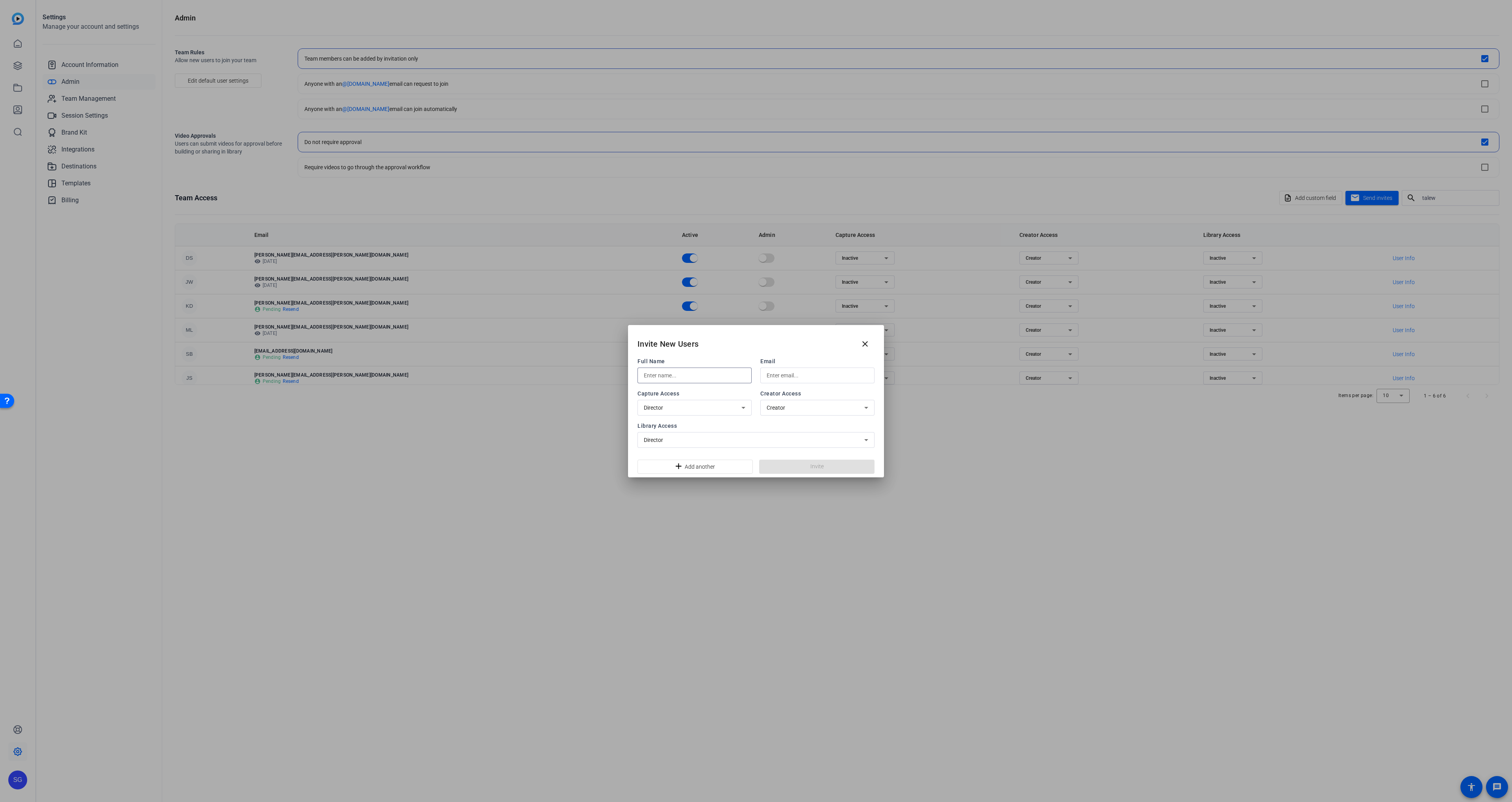
click at [671, 379] on input "text" at bounding box center [695, 376] width 101 height 10
paste input "[PERSON_NAME]"
type input "[PERSON_NAME]"
click at [776, 377] on input "text" at bounding box center [817, 376] width 101 height 10
paste input "[EMAIL_ADDRESS][PERSON_NAME][DOMAIN_NAME]"
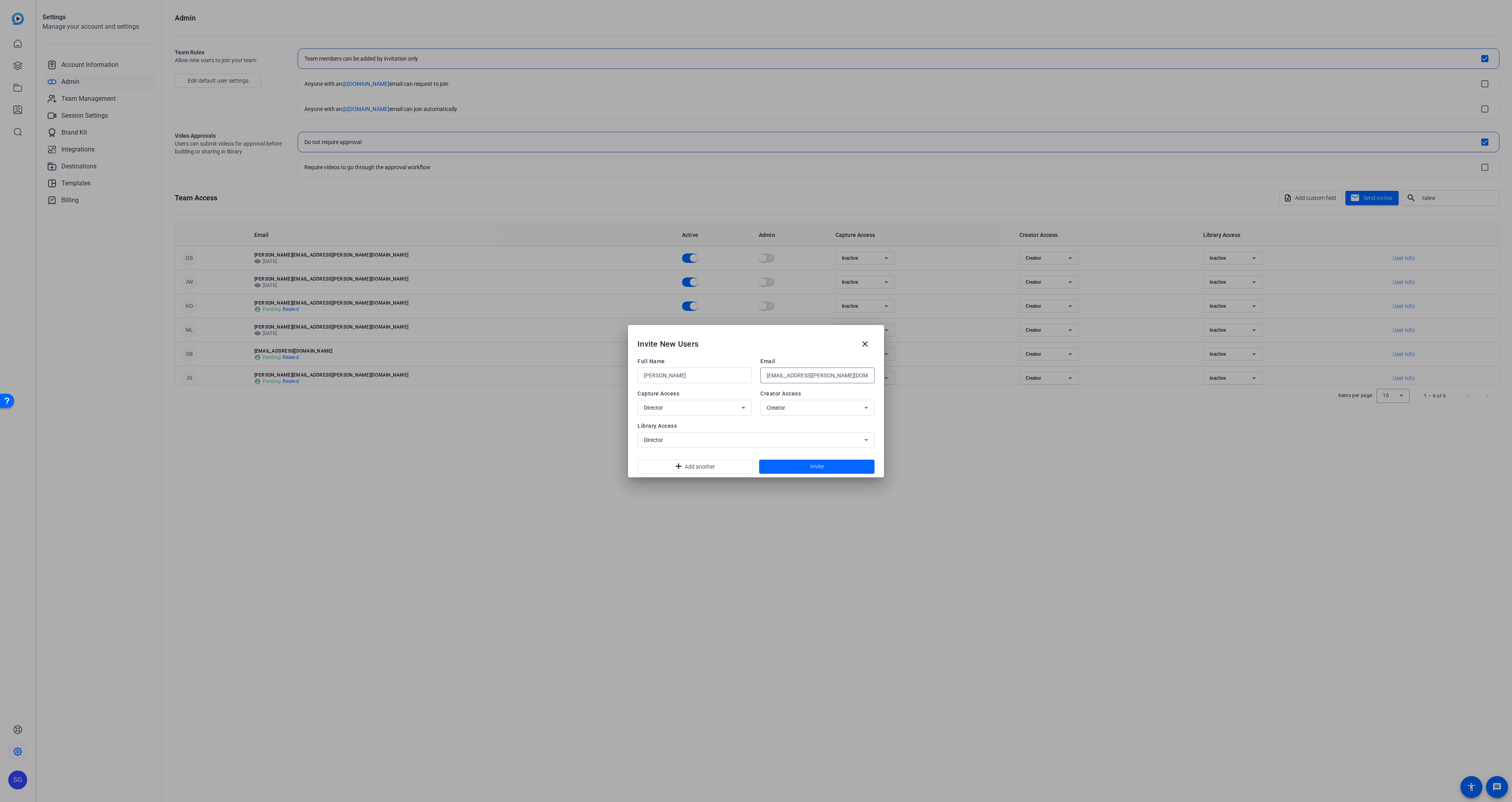
drag, startPoint x: 810, startPoint y: 371, endPoint x: 814, endPoint y: 373, distance: 4.5
click at [810, 371] on input "[EMAIL_ADDRESS][PERSON_NAME][DOMAIN_NAME]" at bounding box center [817, 376] width 101 height 10
click at [814, 373] on input "[EMAIL_ADDRESS][PERSON_NAME][DOMAIN_NAME]" at bounding box center [817, 376] width 101 height 10
type input "[EMAIL_ADDRESS][PERSON_NAME][DOMAIN_NAME]"
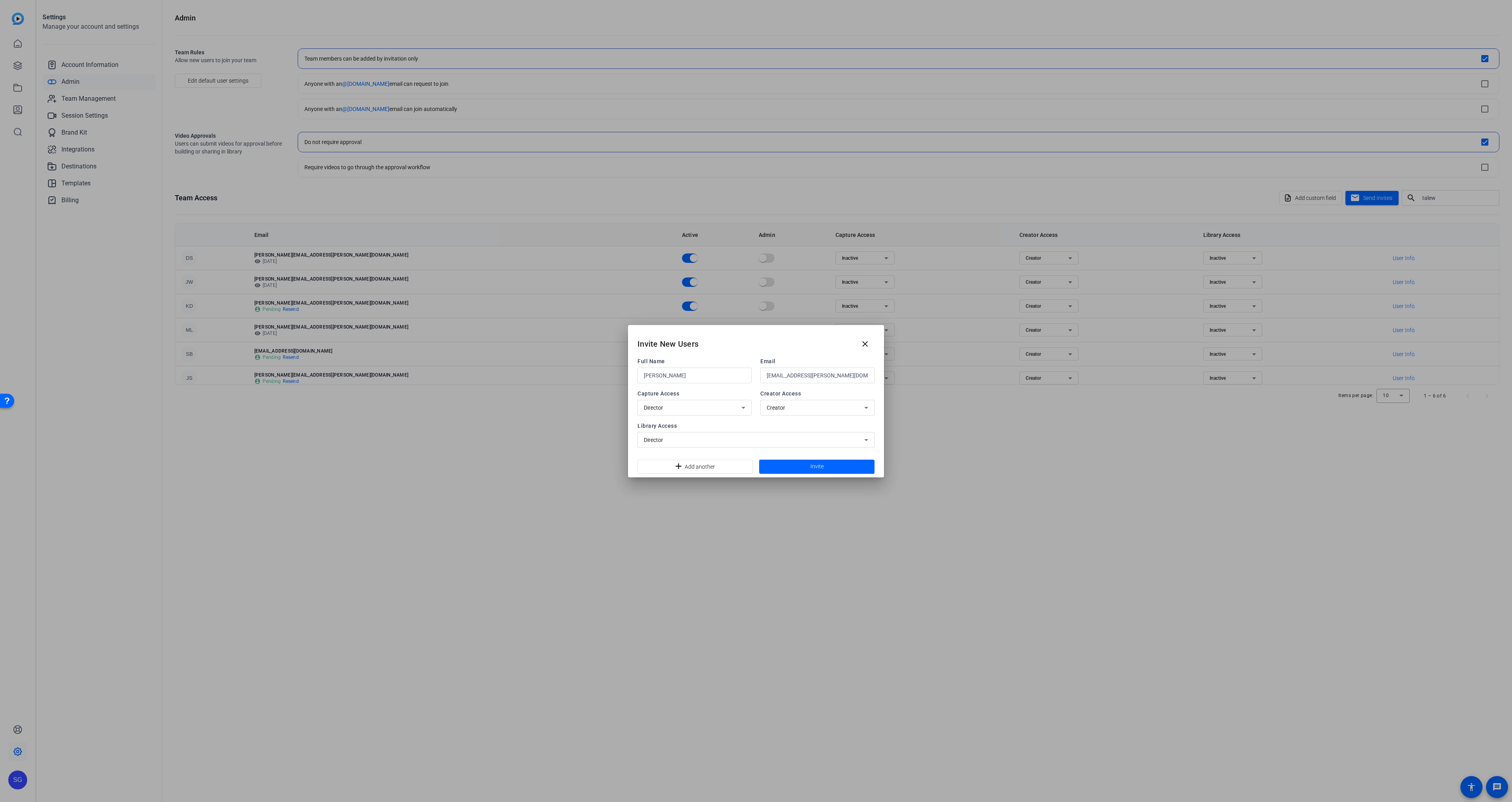
click at [733, 402] on div "Director" at bounding box center [695, 408] width 101 height 16
click at [724, 437] on mat-option "Inactive" at bounding box center [694, 437] width 114 height 13
click at [723, 437] on div "Director" at bounding box center [754, 440] width 220 height 10
drag, startPoint x: 719, startPoint y: 467, endPoint x: 727, endPoint y: 467, distance: 8.0
click at [719, 467] on mat-option "Inactive" at bounding box center [756, 470] width 237 height 13
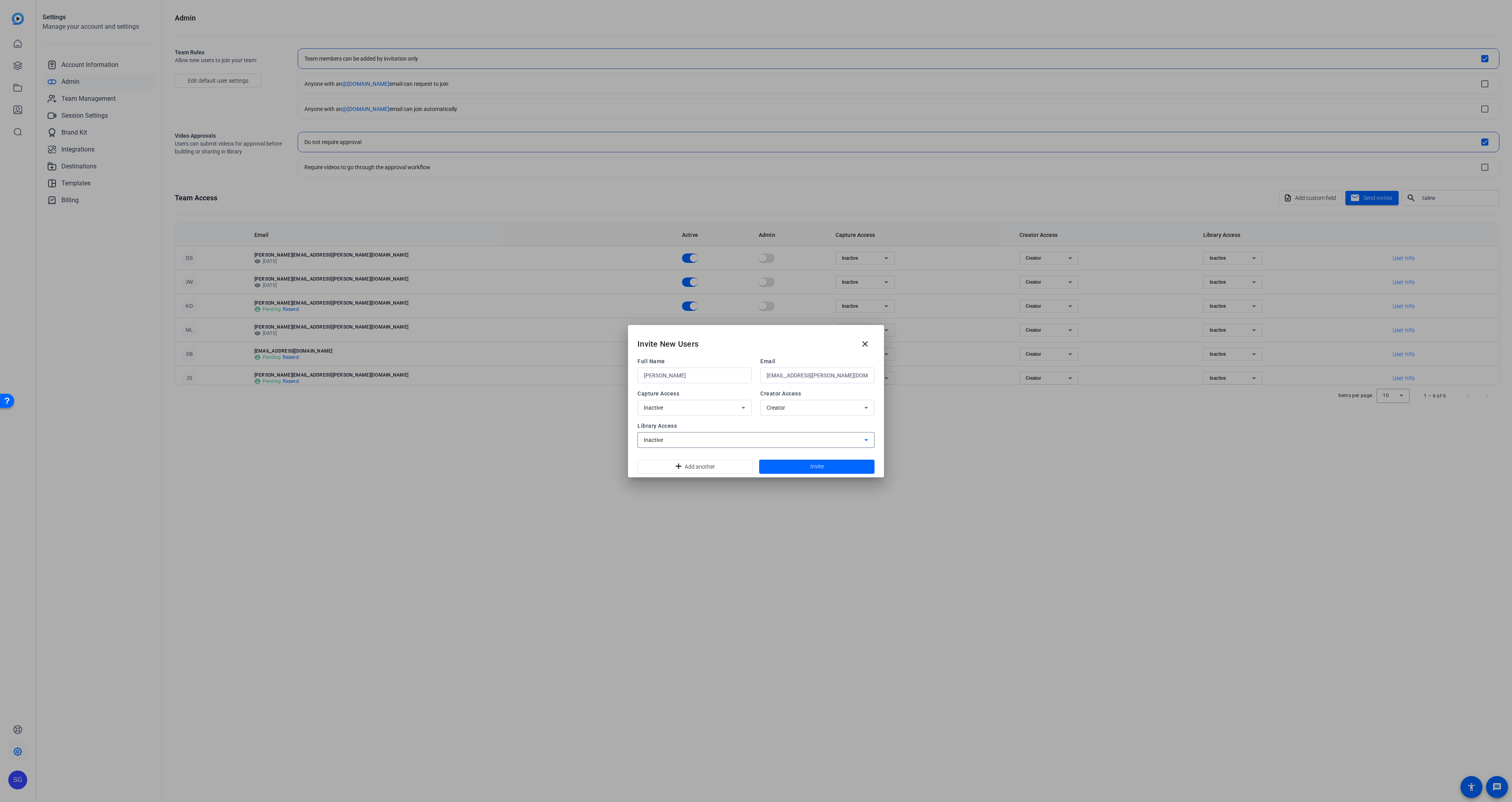
click at [804, 467] on span at bounding box center [817, 466] width 115 height 19
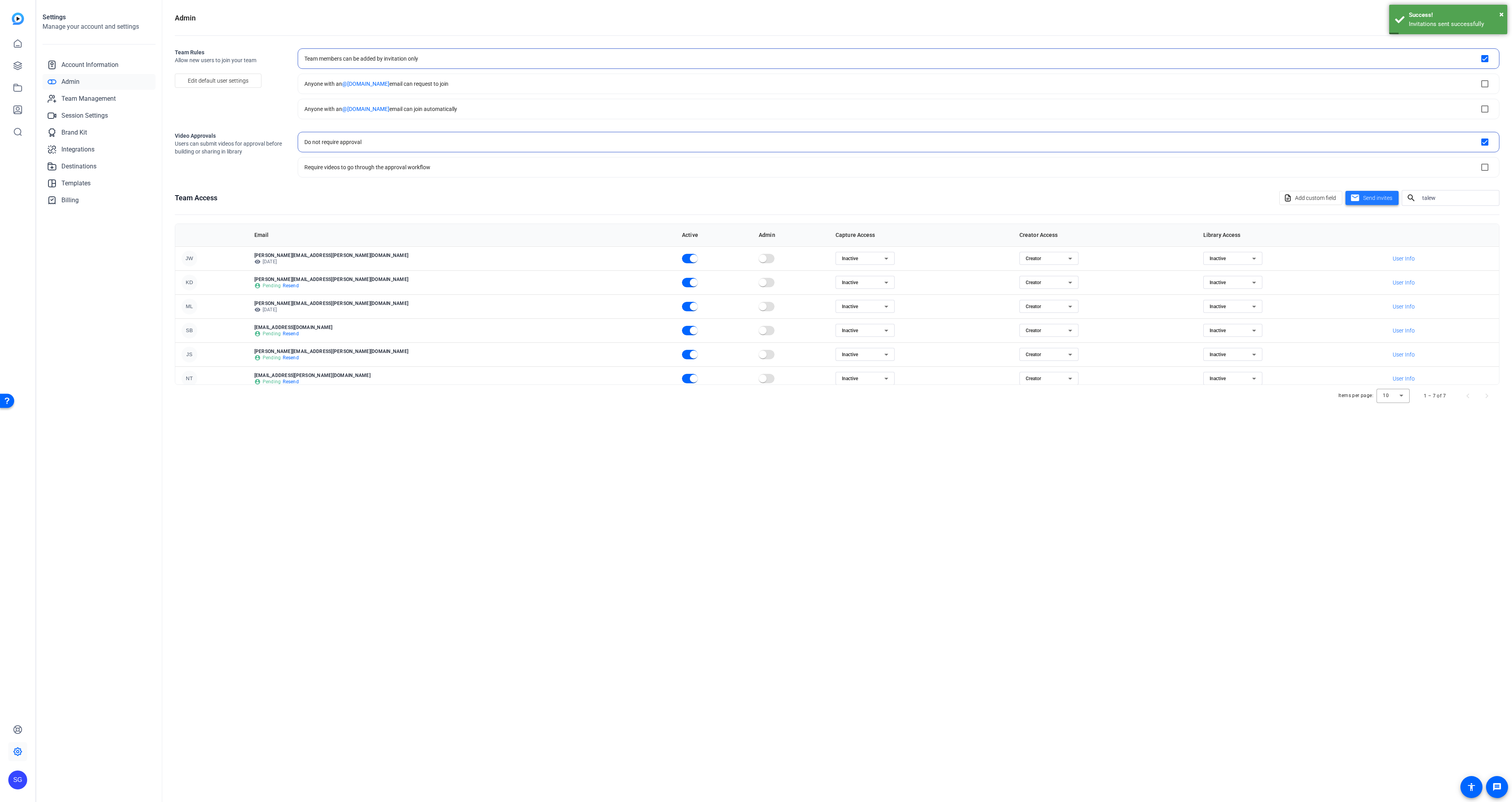
scroll to position [30, 0]
click at [1441, 196] on input "talew" at bounding box center [1457, 198] width 71 height 10
type input "[PERSON_NAME]"
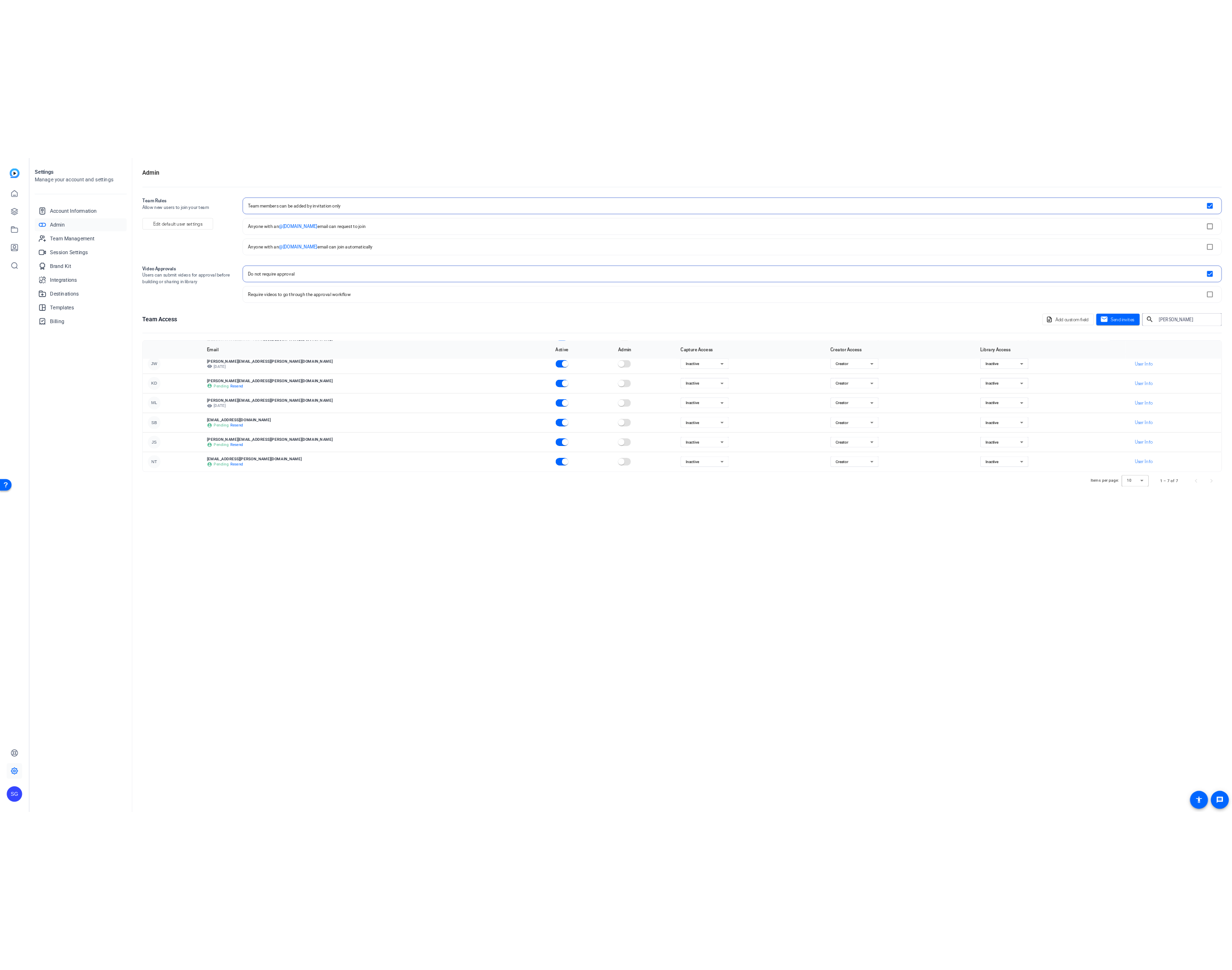
scroll to position [0, 0]
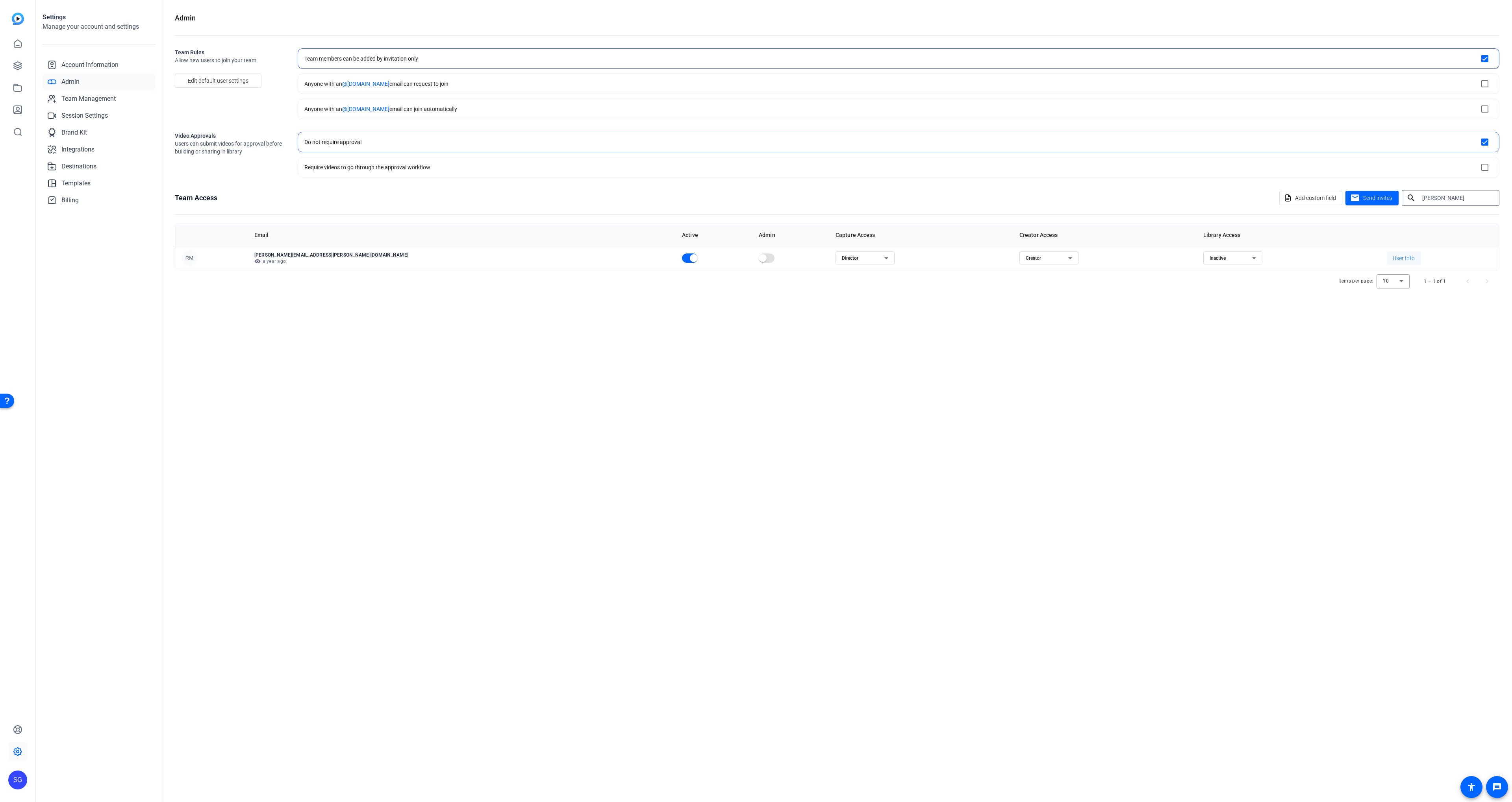
click at [1392, 260] on span "User Info" at bounding box center [1403, 258] width 22 height 8
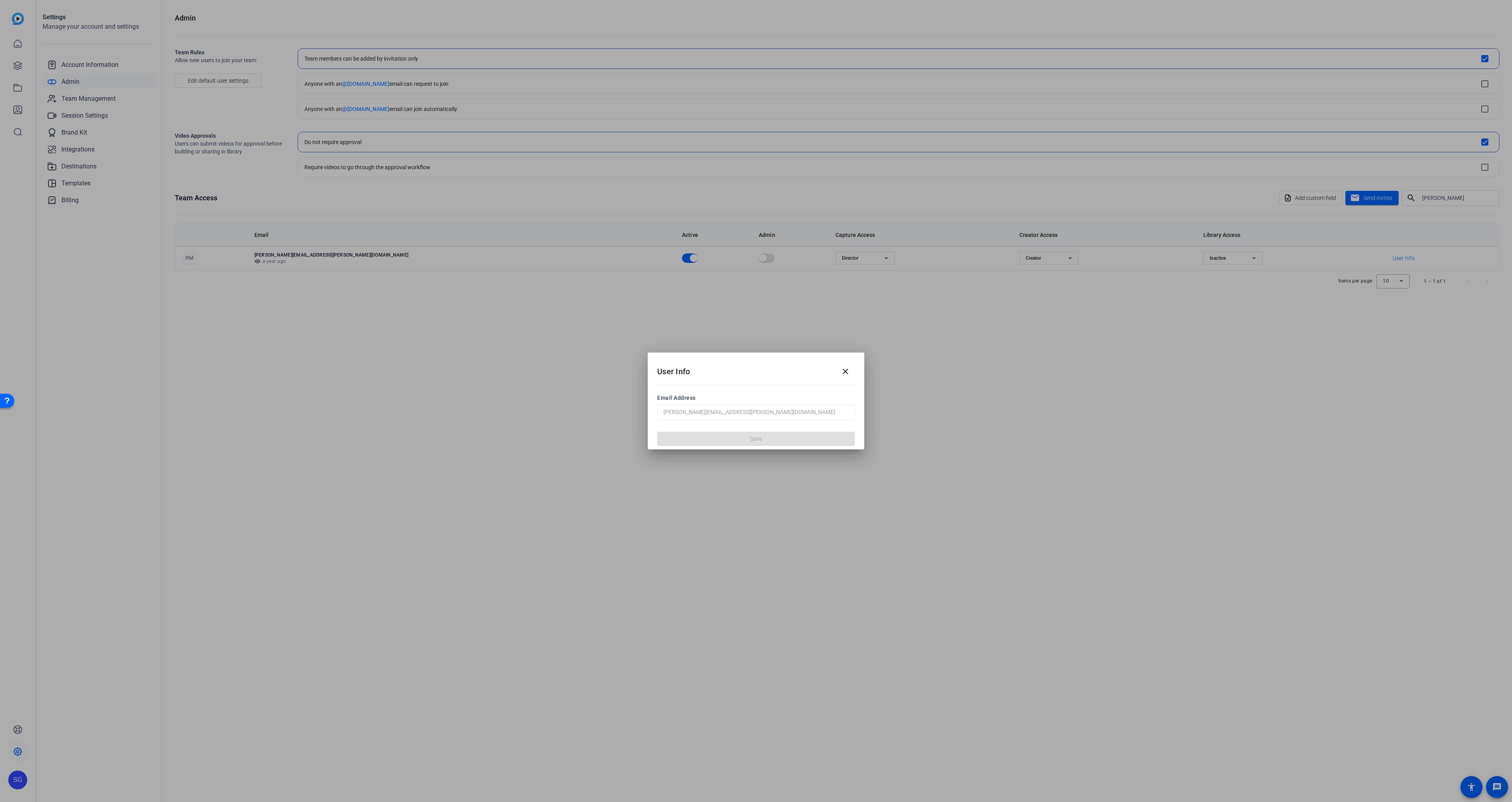
click at [844, 374] on mat-icon "close" at bounding box center [845, 371] width 10 height 10
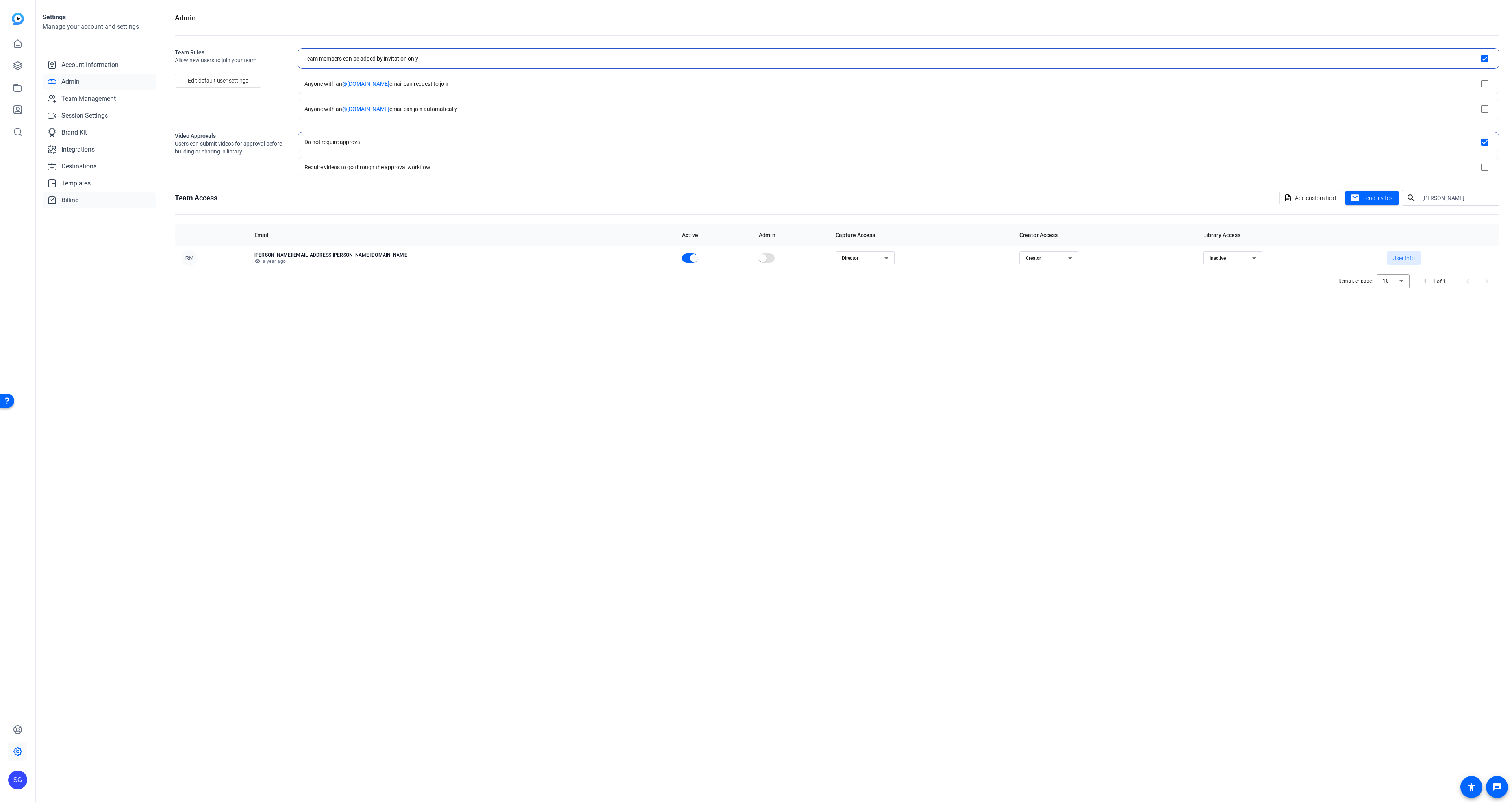
click at [101, 196] on link "Billing" at bounding box center [98, 200] width 113 height 16
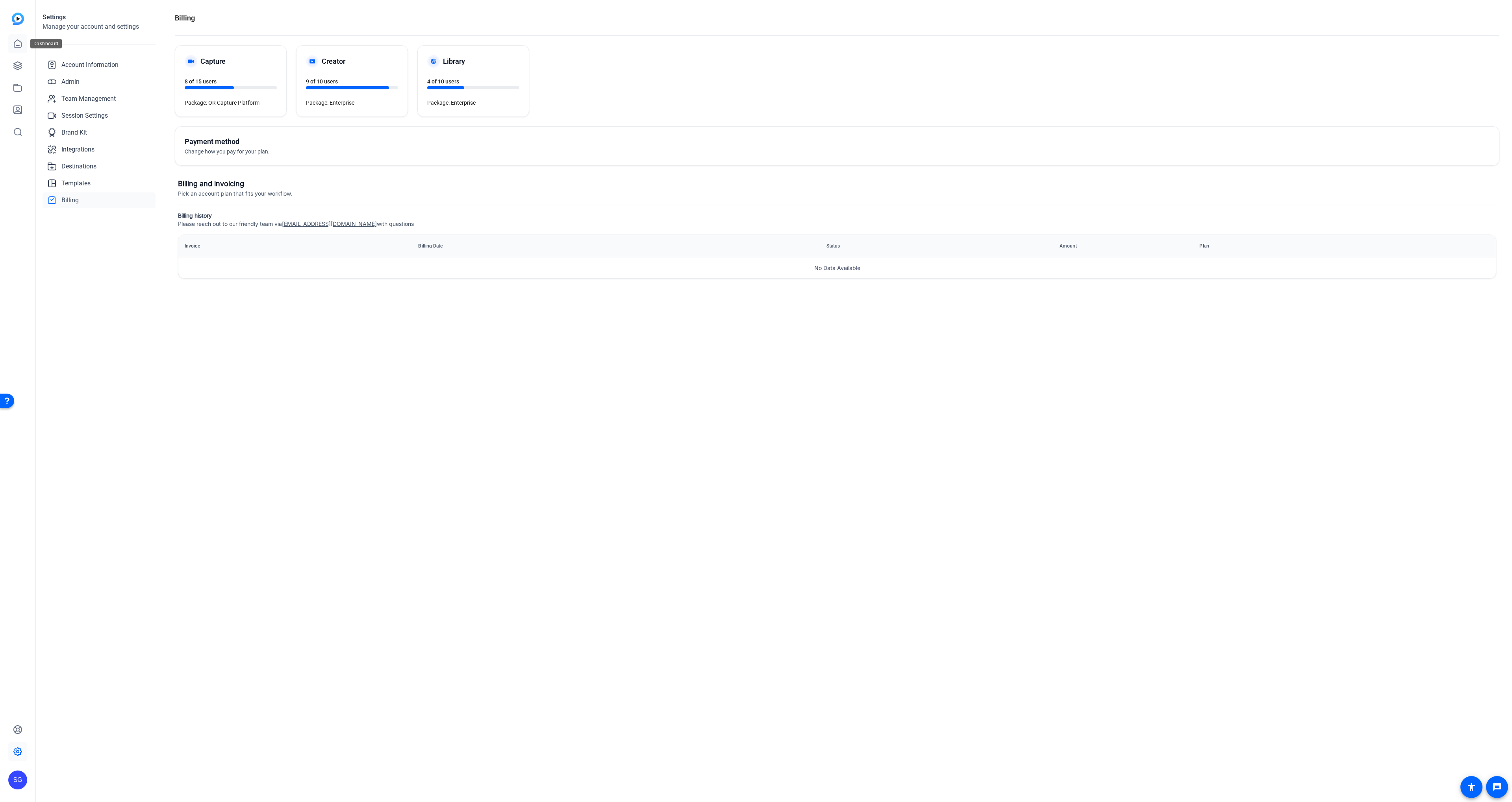
click at [19, 45] on icon at bounding box center [18, 44] width 10 height 10
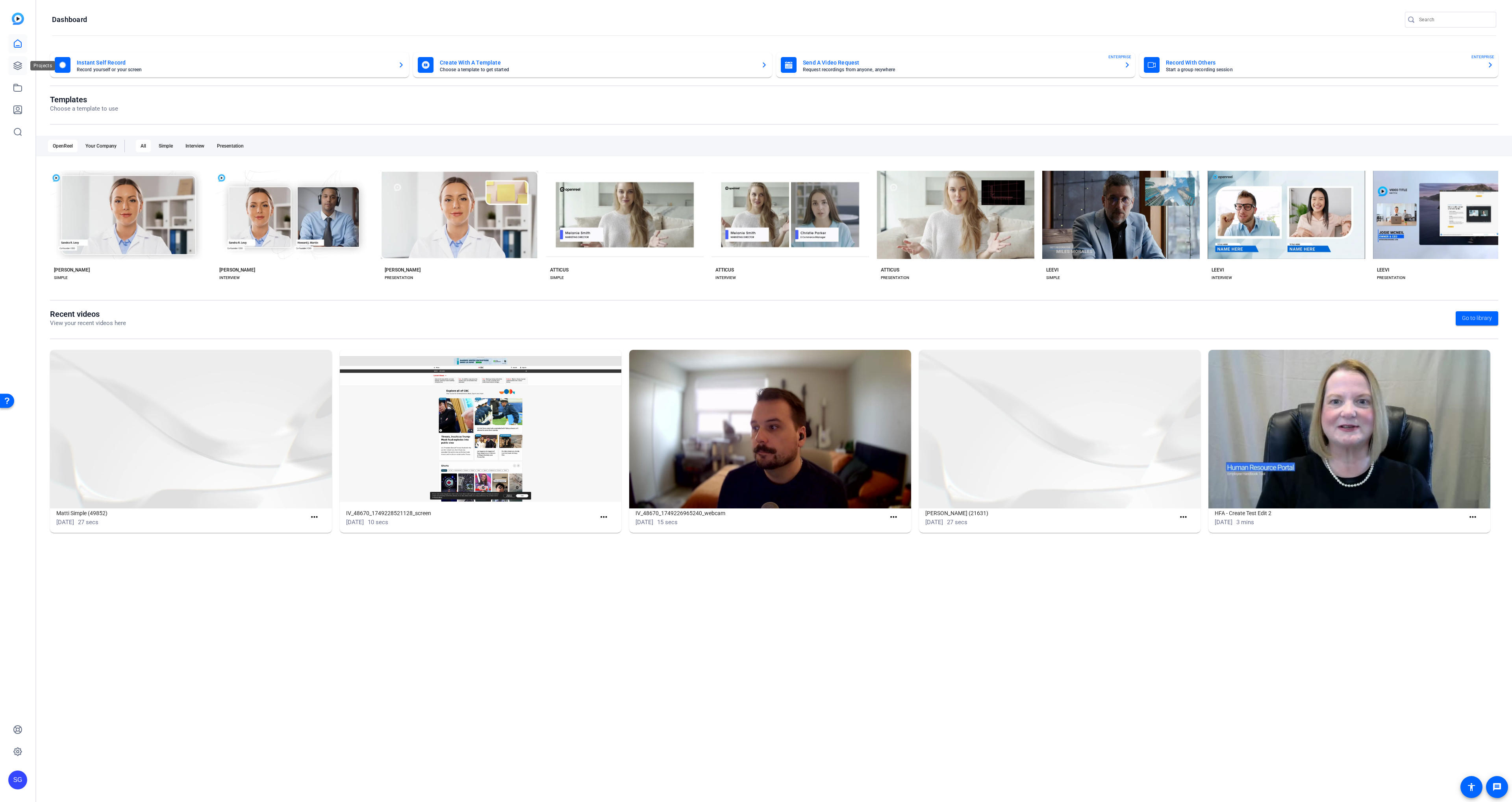
click at [15, 65] on icon at bounding box center [18, 66] width 10 height 10
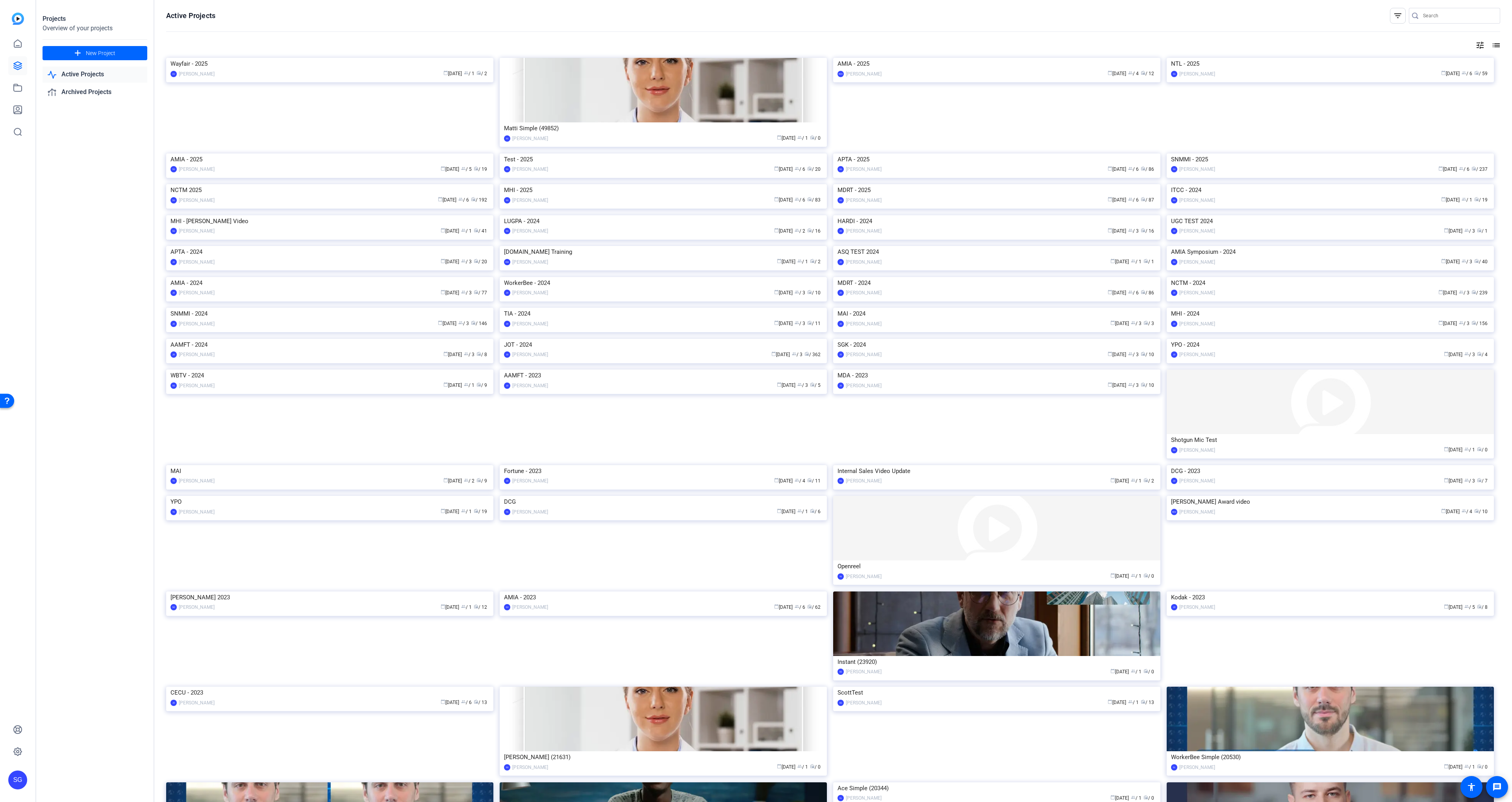
click at [642, 184] on img at bounding box center [663, 184] width 327 height 0
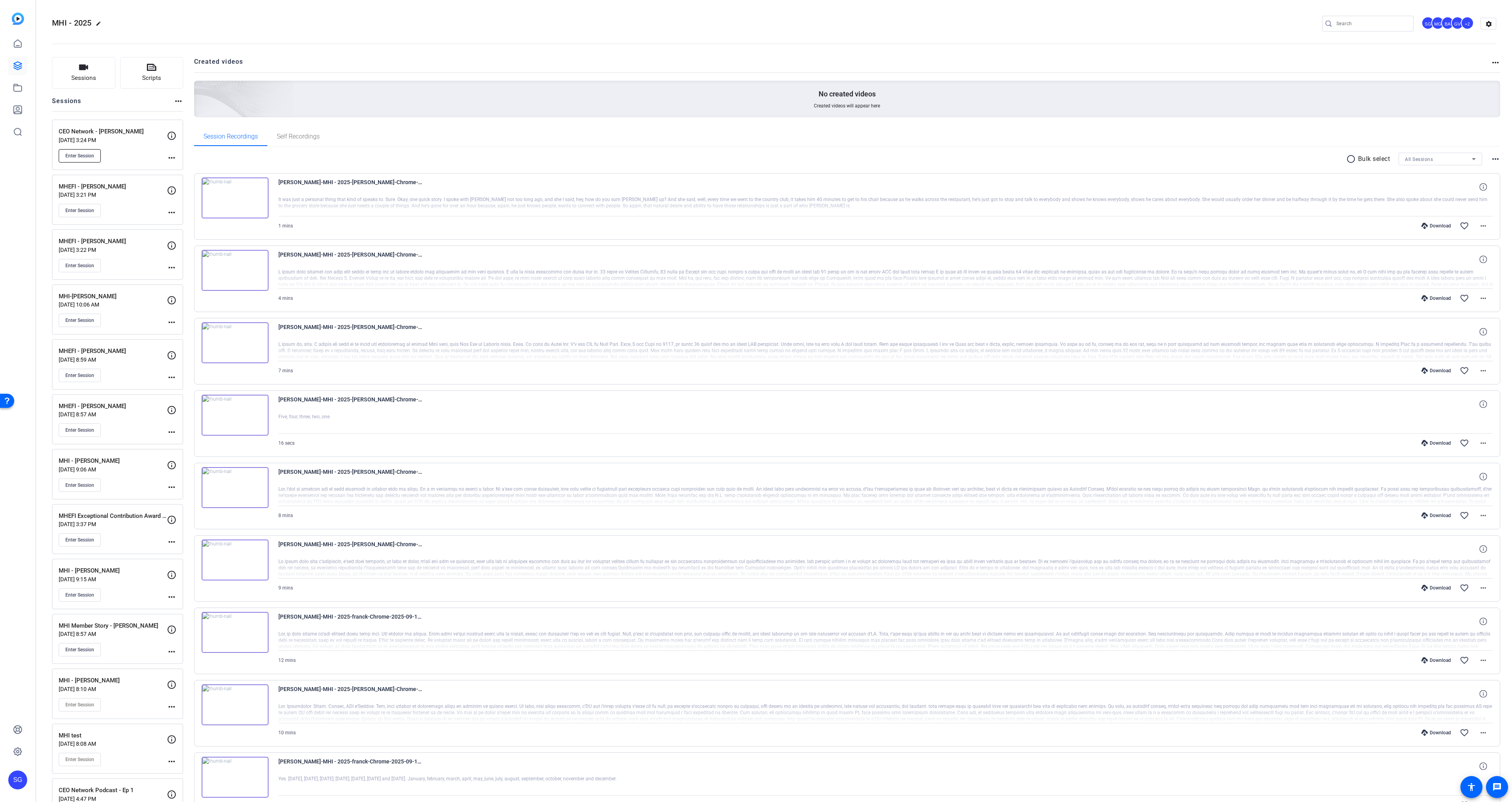
click at [100, 156] on button "Enter Session" at bounding box center [80, 156] width 42 height 13
click at [91, 156] on span "Enter Session" at bounding box center [80, 156] width 29 height 6
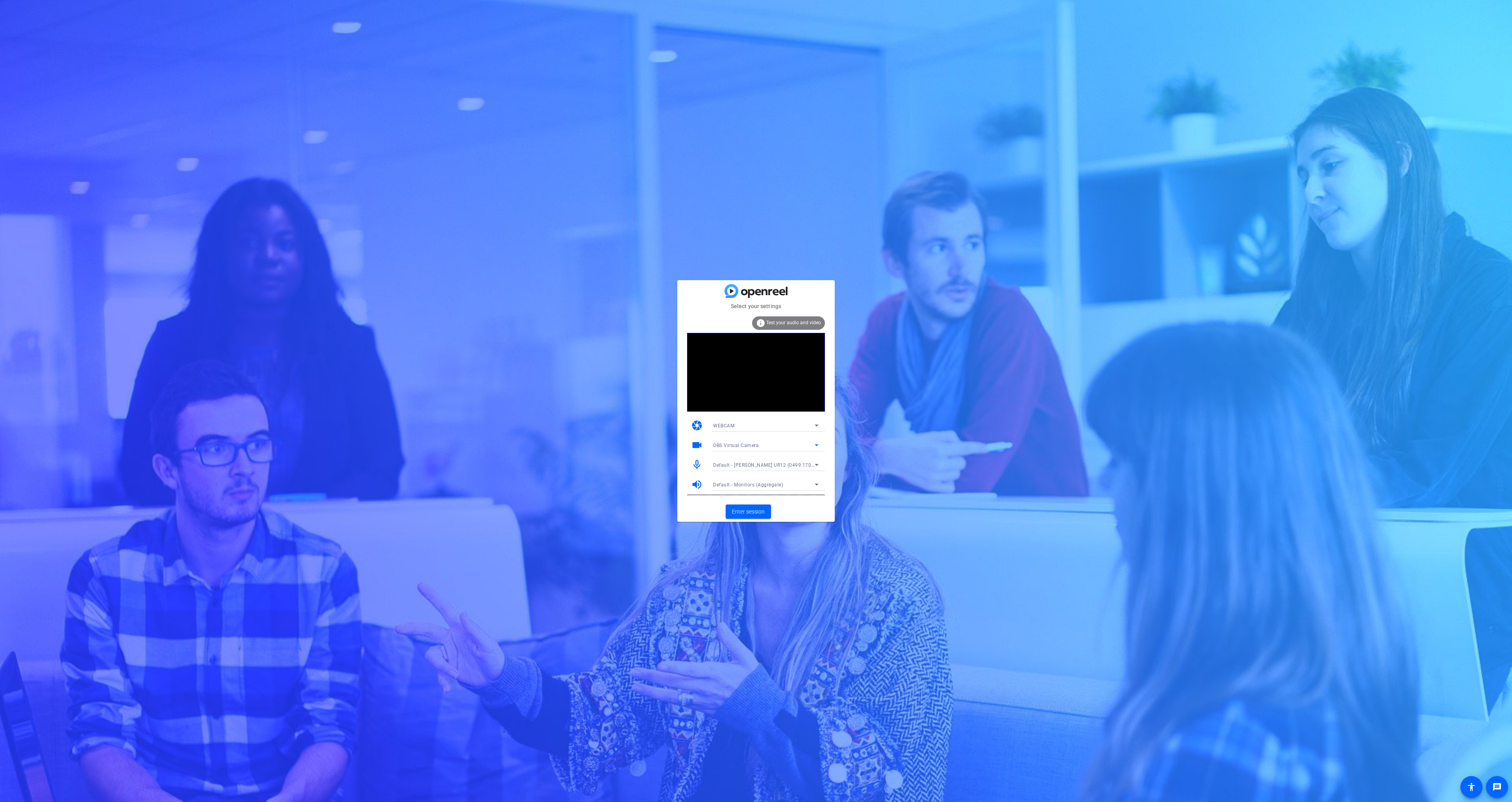
click at [761, 447] on div "OBS Virtual Camera" at bounding box center [764, 445] width 101 height 10
click at [751, 475] on span "NexiGo N660 FHD Webcam (3443:660b)" at bounding box center [759, 473] width 92 height 10
click at [741, 512] on span "Enter session" at bounding box center [748, 512] width 33 height 8
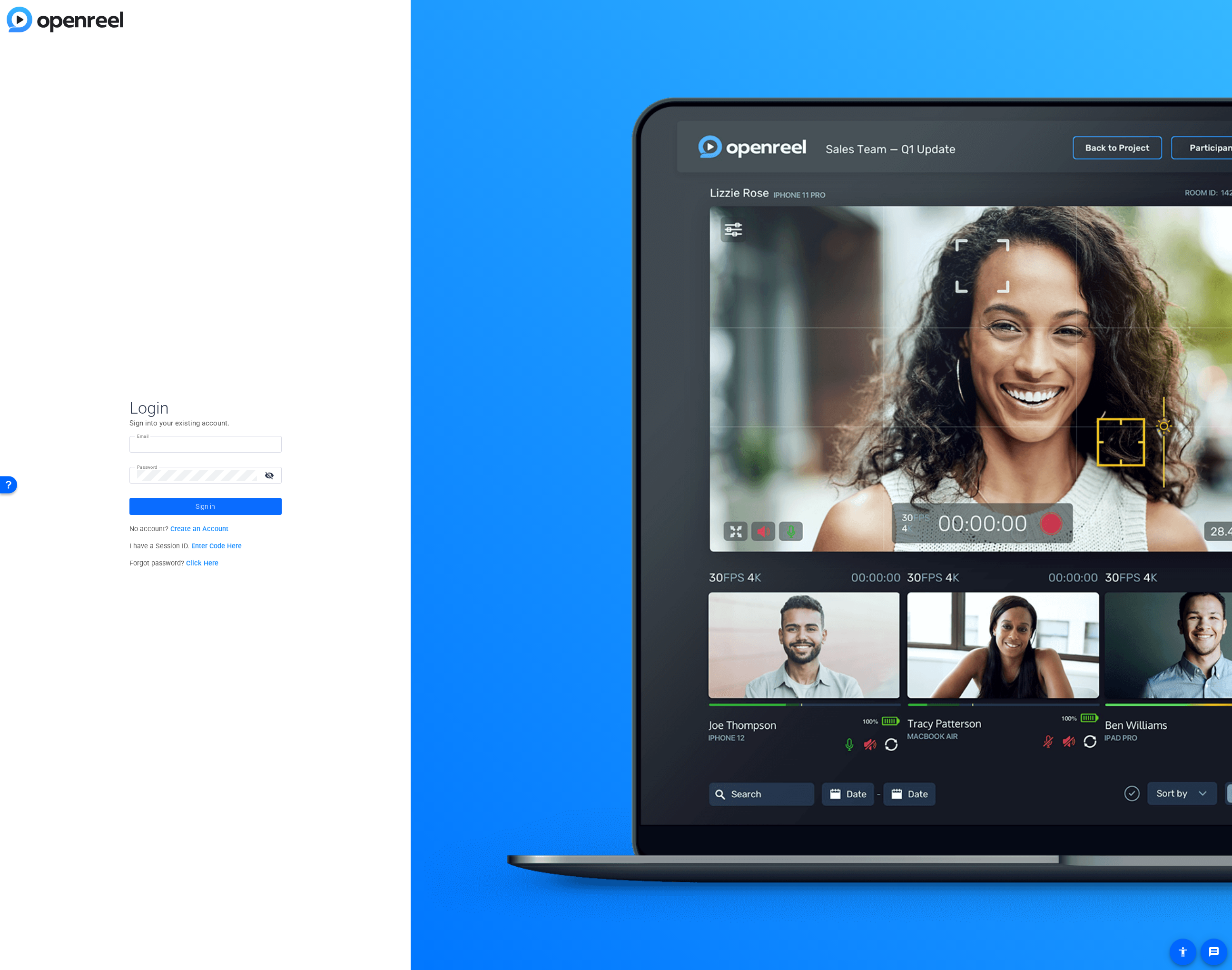
type input "scott.grant@workerbee.tv"
click at [240, 505] on span at bounding box center [205, 506] width 153 height 23
click at [254, 500] on div "W WorkerBee.TV navigate_next" at bounding box center [205, 509] width 164 height 19
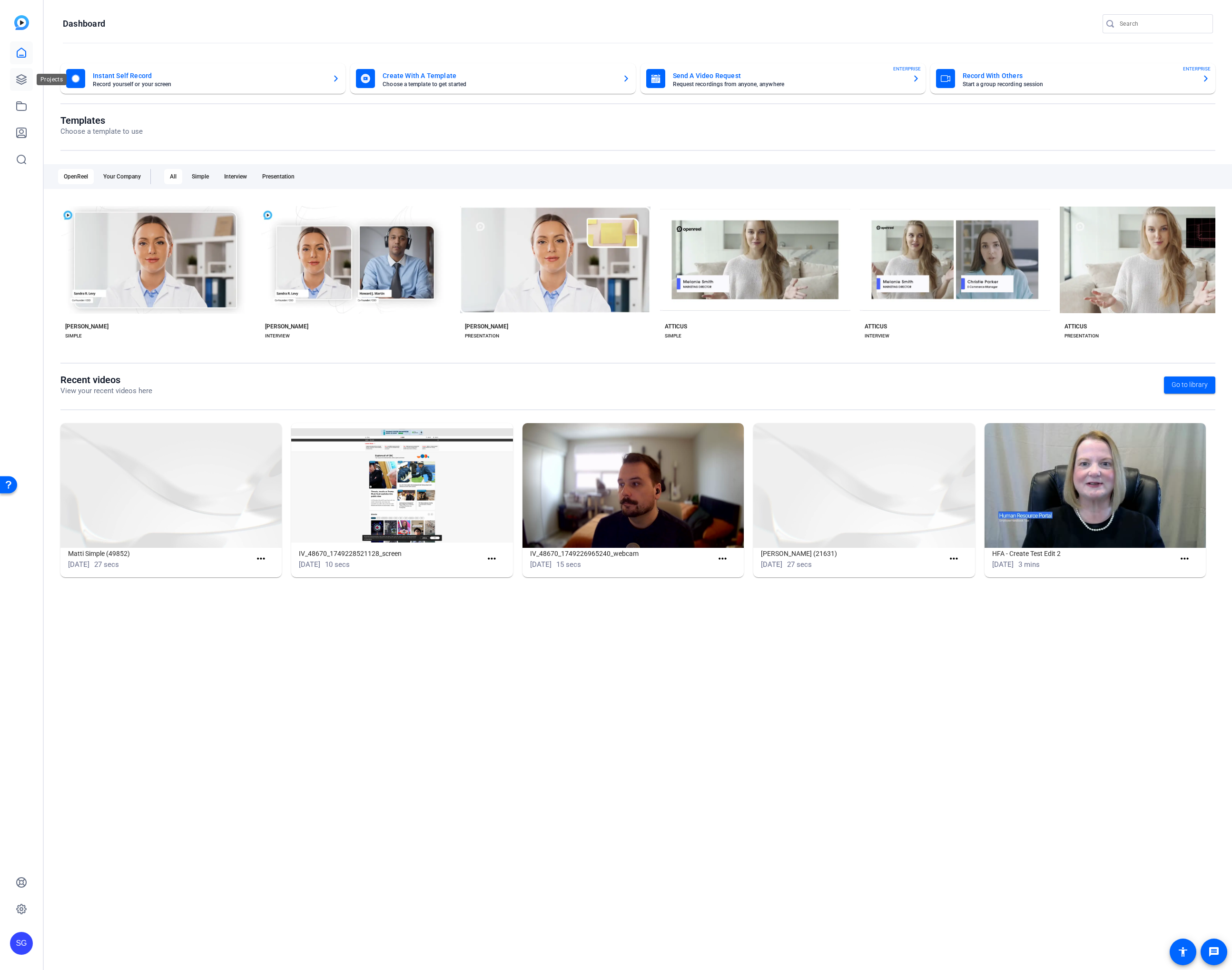
click at [26, 77] on icon at bounding box center [22, 80] width 12 height 12
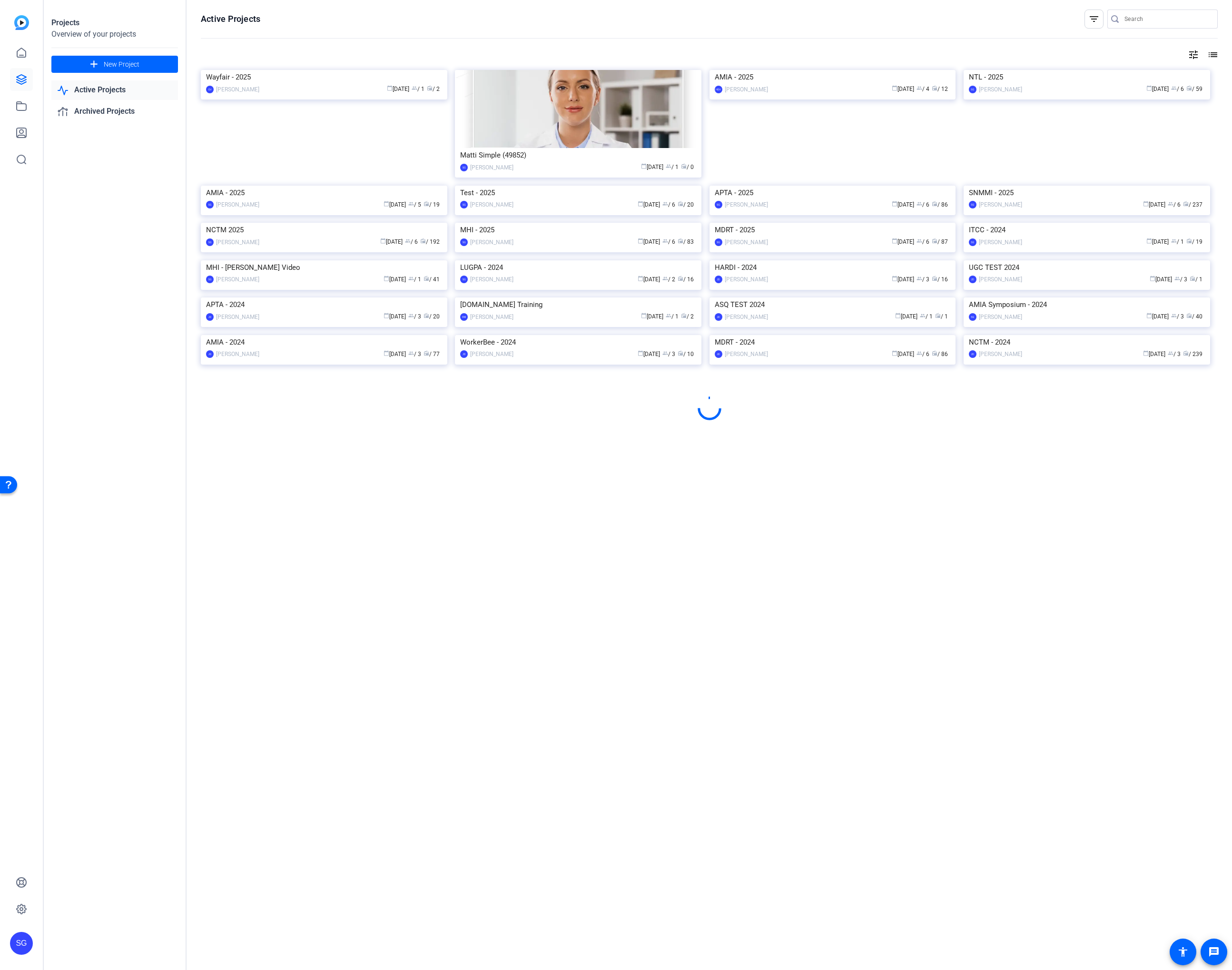
click at [583, 223] on img at bounding box center [578, 223] width 247 height 0
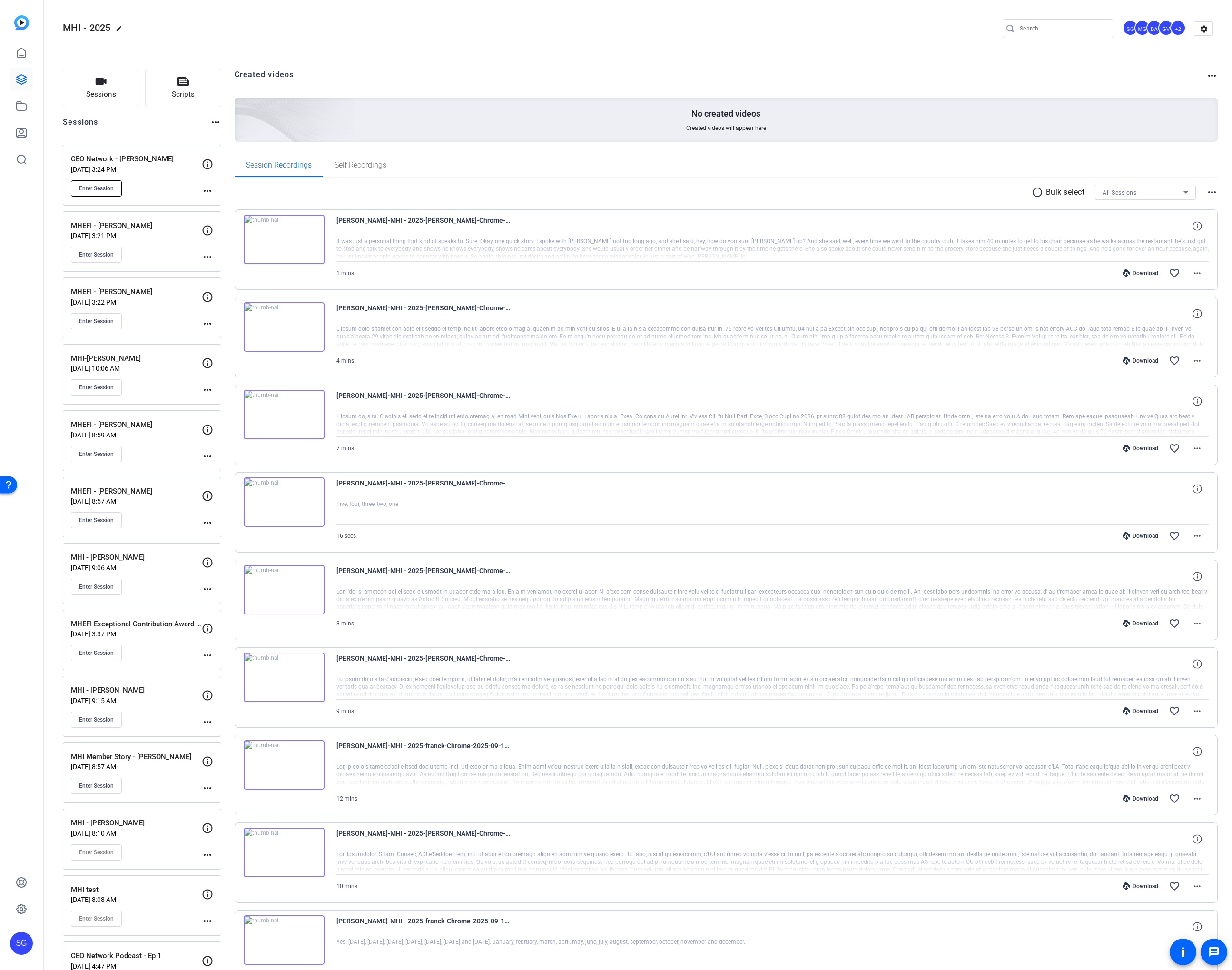
click at [107, 186] on span "Enter Session" at bounding box center [96, 188] width 35 height 7
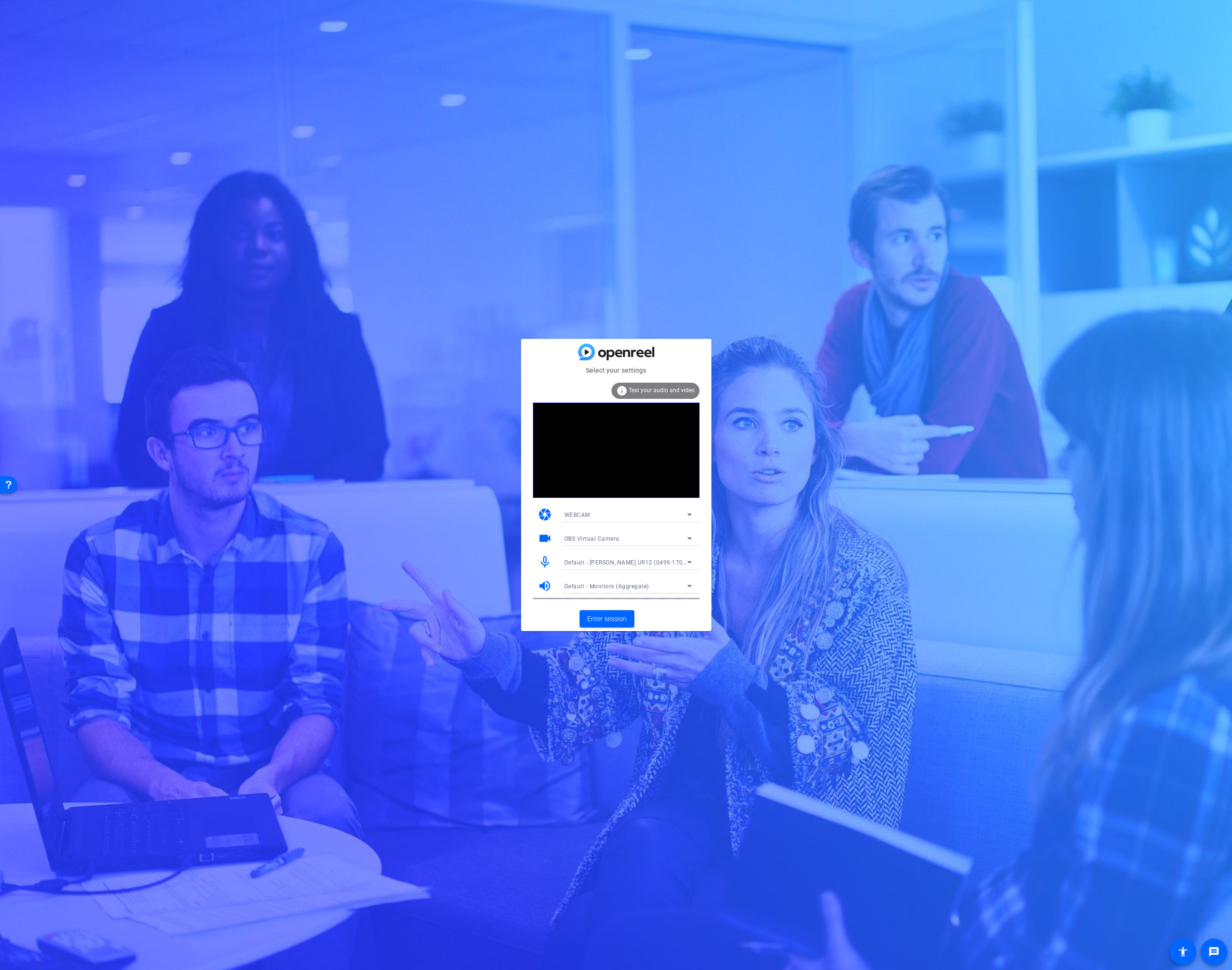
click at [592, 532] on div "OBS Virtual Camera" at bounding box center [626, 538] width 123 height 12
click at [609, 570] on span "NexiGo N660 FHD Webcam (3443:660b)" at bounding box center [620, 573] width 111 height 12
click at [613, 625] on span at bounding box center [607, 619] width 55 height 23
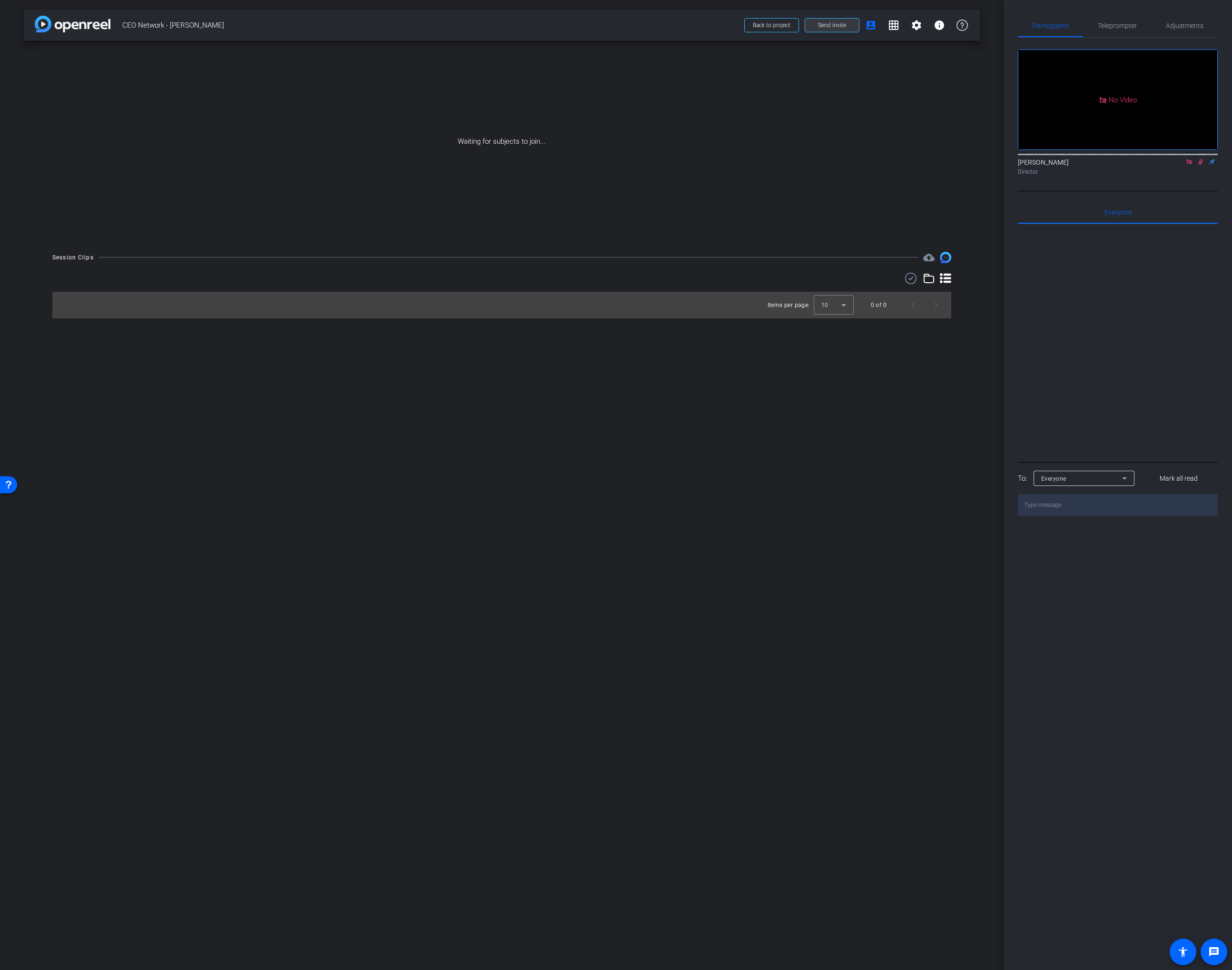
drag, startPoint x: 878, startPoint y: 51, endPoint x: 845, endPoint y: 35, distance: 36.7
click at [876, 50] on div "Waiting for subjects to join..." at bounding box center [502, 142] width 956 height 202
click at [840, 26] on span "Send invite" at bounding box center [832, 25] width 28 height 7
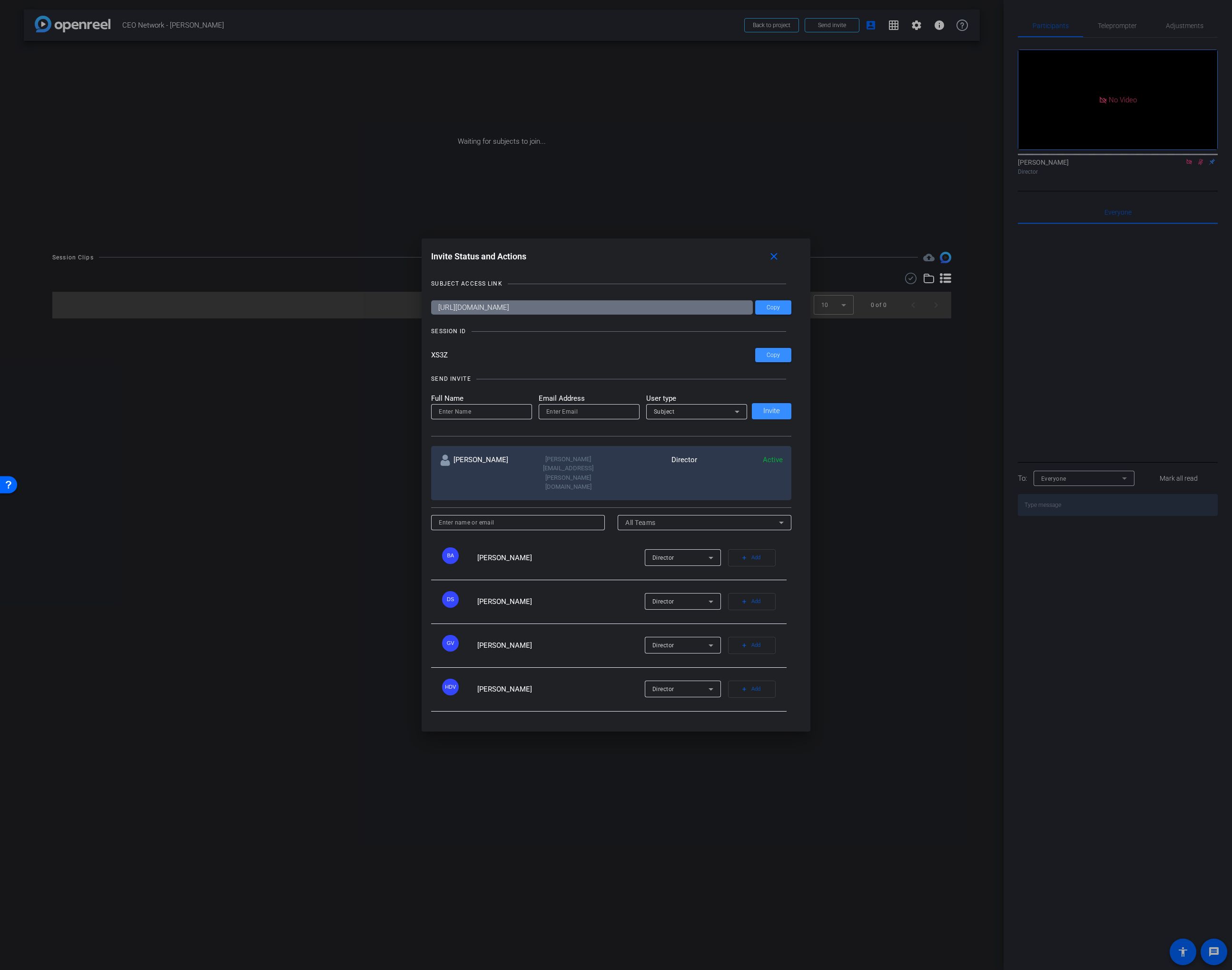
click at [773, 166] on div at bounding box center [616, 485] width 1232 height 970
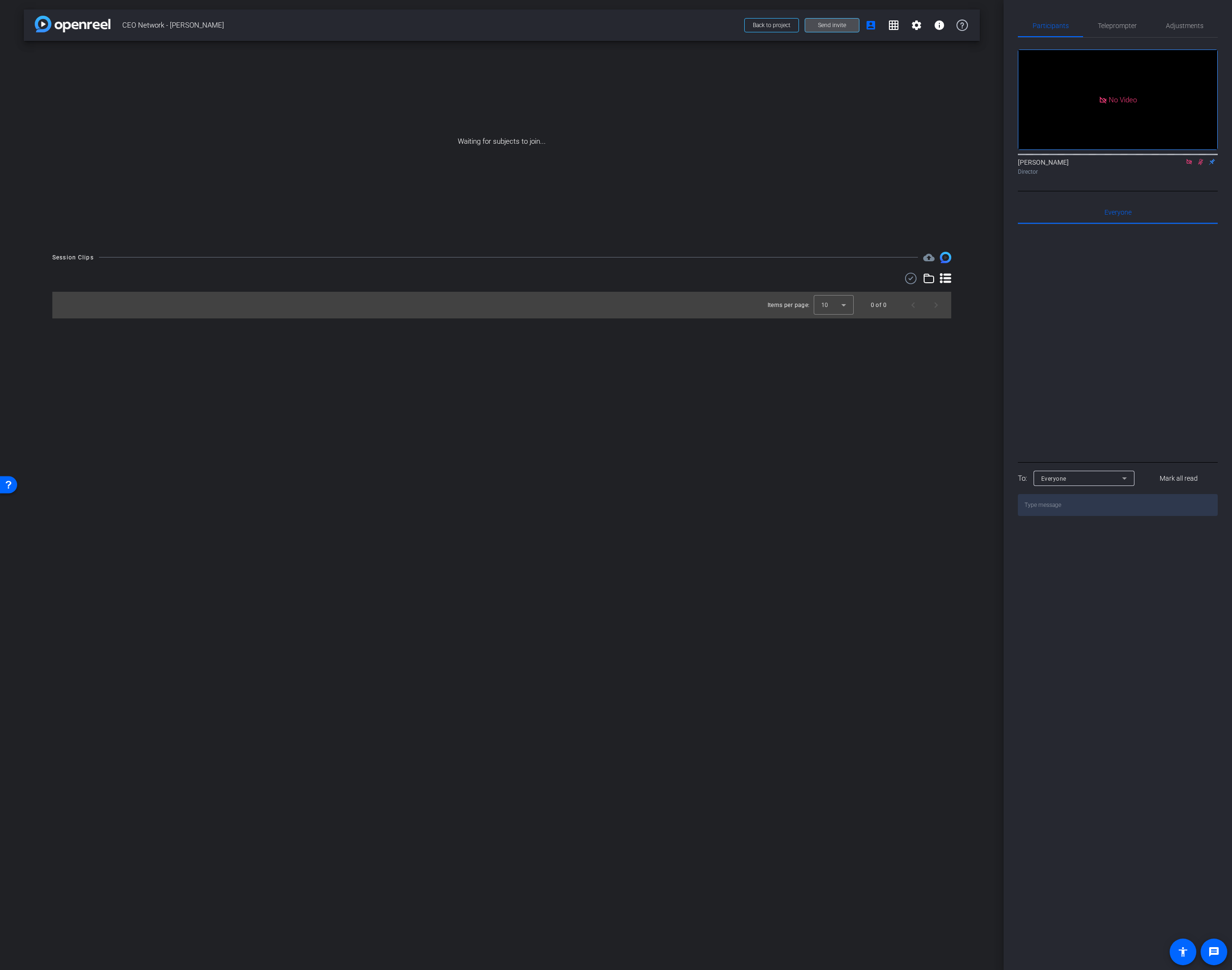
click at [814, 33] on span at bounding box center [833, 25] width 54 height 23
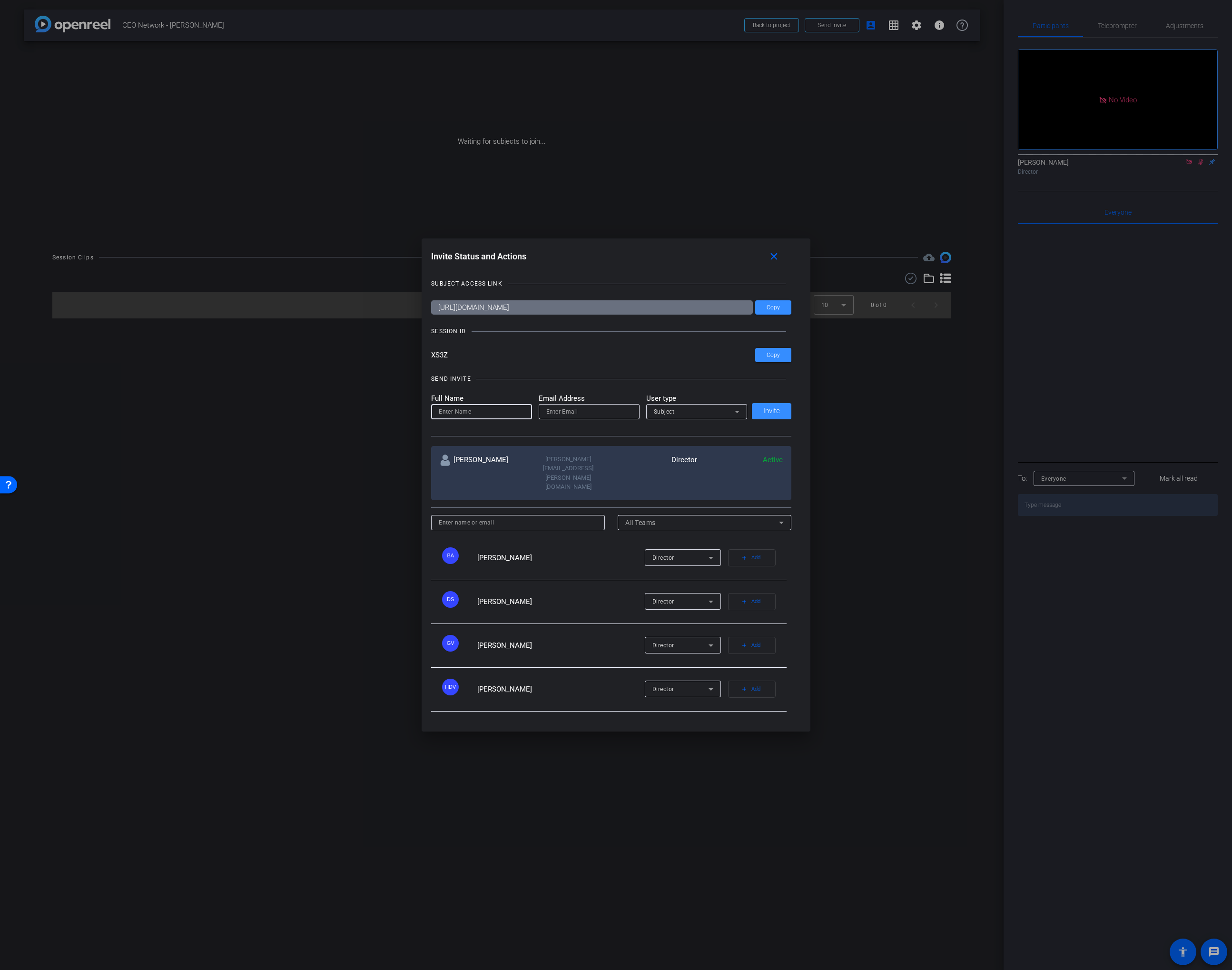
click at [489, 418] on input at bounding box center [481, 412] width 85 height 12
paste input "[PERSON_NAME]"
type input "[PERSON_NAME]"
drag, startPoint x: 570, startPoint y: 425, endPoint x: 579, endPoint y: 425, distance: 9.0
click at [570, 418] on input "email" at bounding box center [589, 412] width 85 height 12
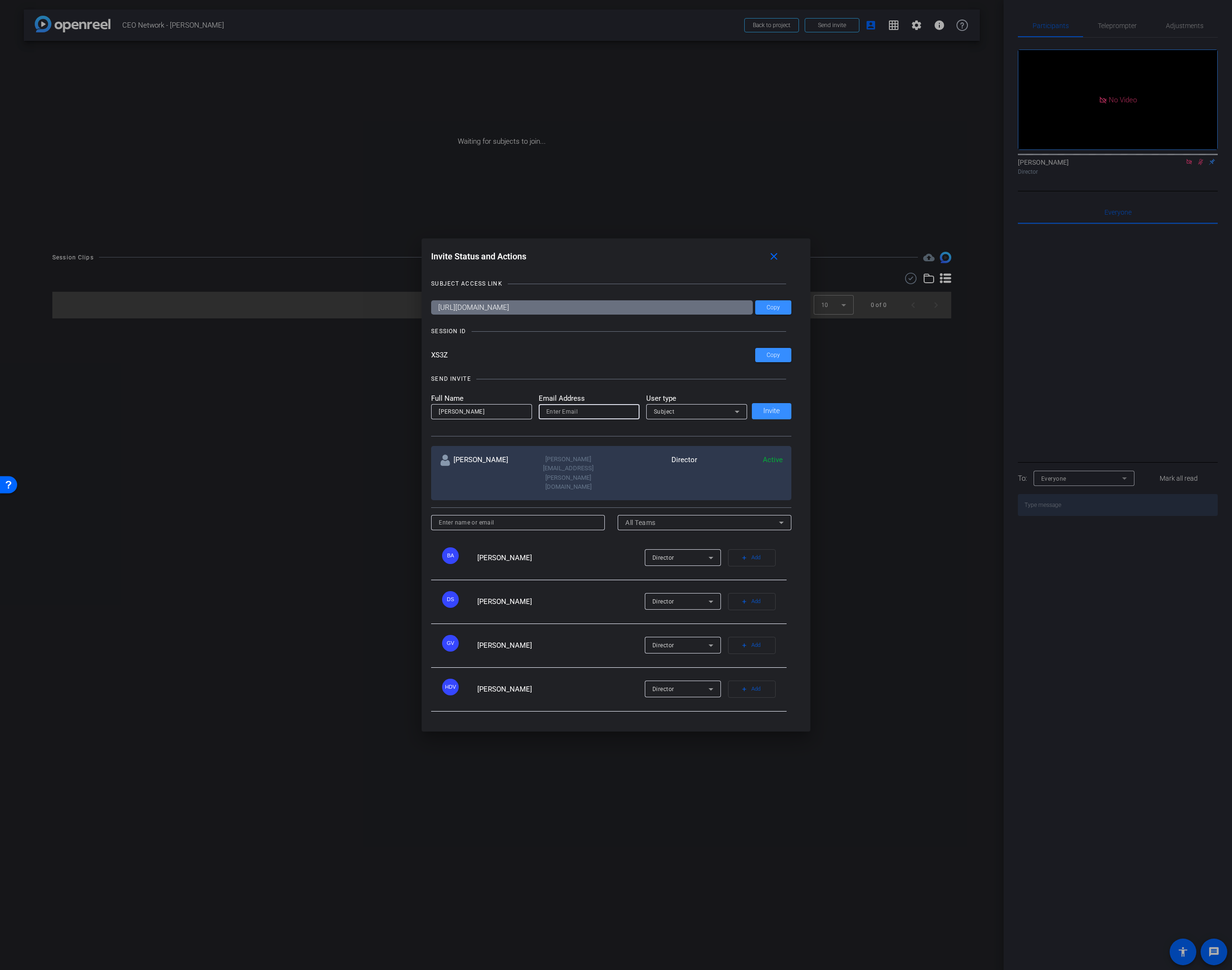
paste input "[PERSON_NAME][EMAIL_ADDRESS][PERSON_NAME][DOMAIN_NAME]"
click at [603, 418] on input "[PERSON_NAME][EMAIL_ADDRESS][PERSON_NAME][DOMAIN_NAME]" at bounding box center [589, 412] width 85 height 12
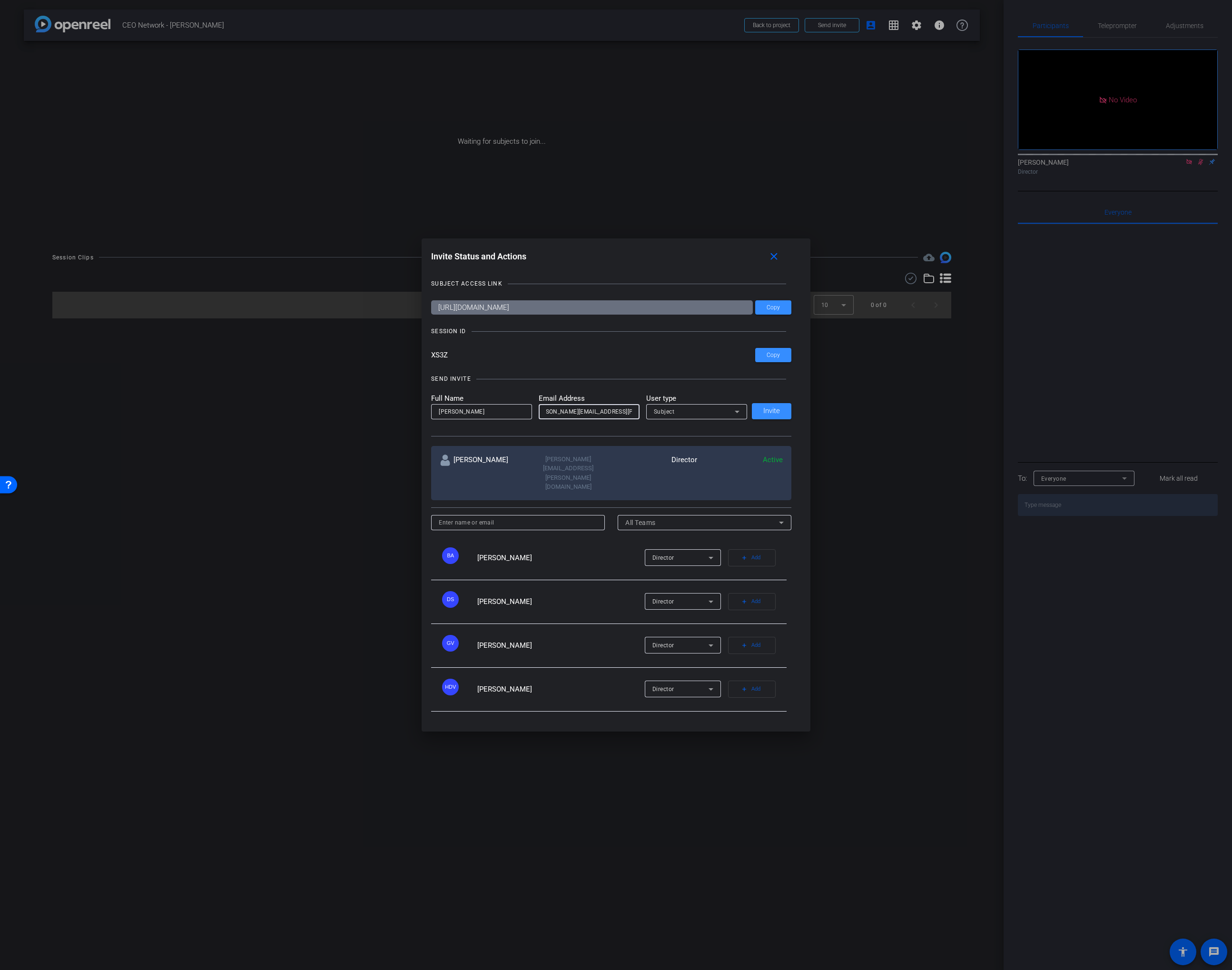
type input "[PERSON_NAME][EMAIL_ADDRESS][PERSON_NAME][DOMAIN_NAME]"
click at [678, 418] on div "Subject" at bounding box center [694, 411] width 81 height 12
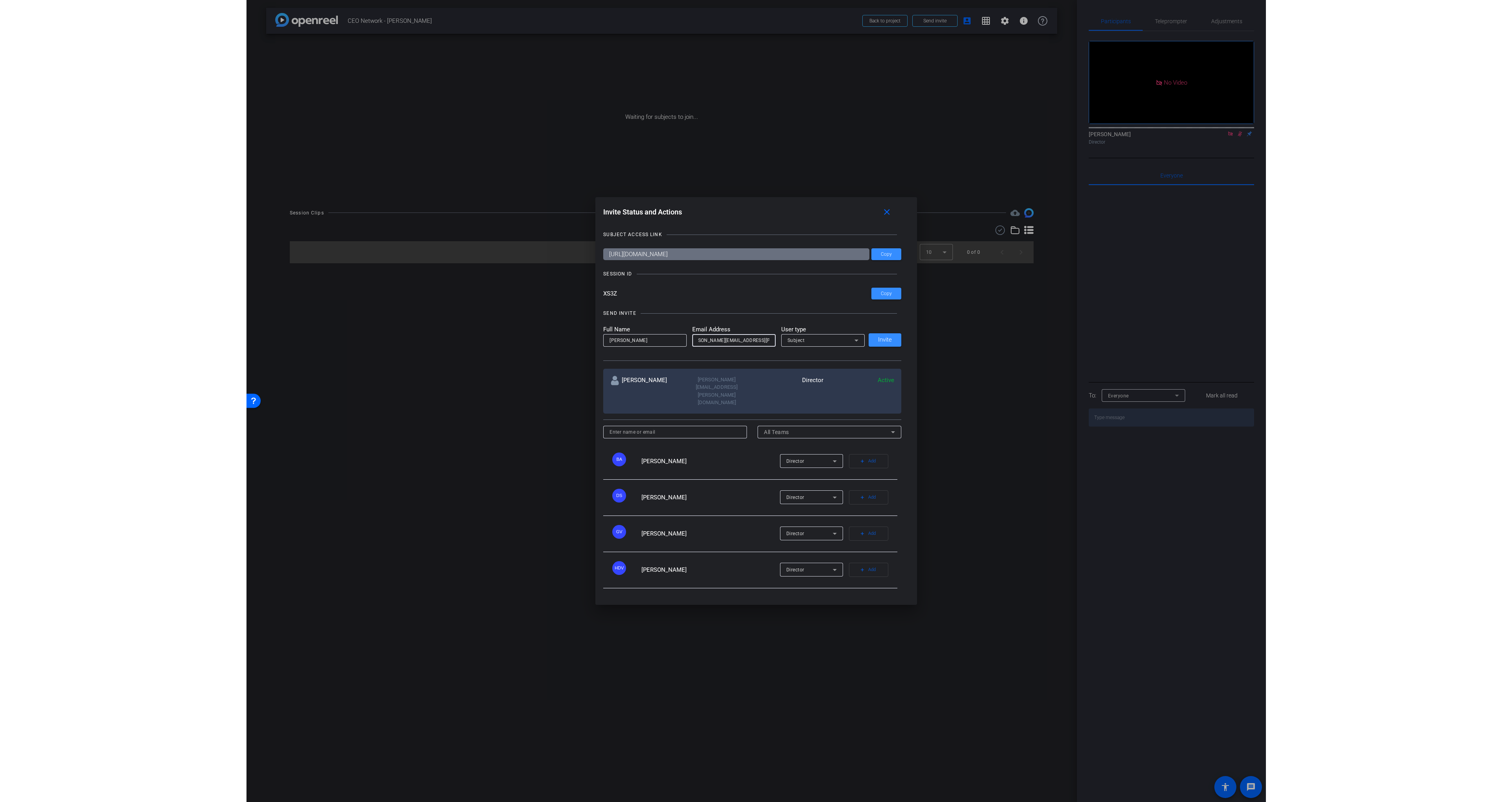
scroll to position [0, 0]
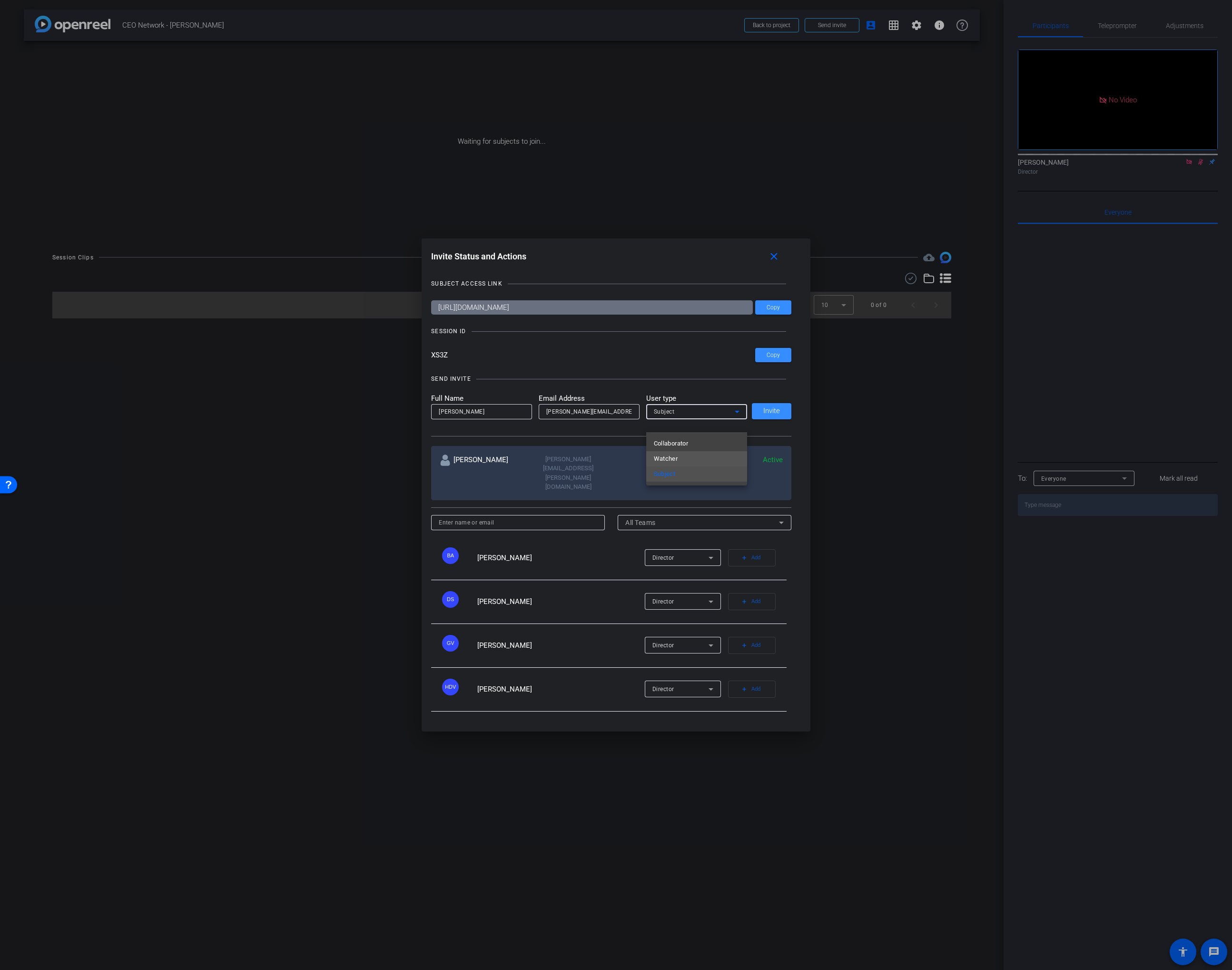
click at [676, 459] on span "Watcher" at bounding box center [665, 459] width 24 height 12
click at [661, 379] on div at bounding box center [631, 379] width 310 height 1
click at [768, 415] on span "Invite" at bounding box center [771, 411] width 17 height 7
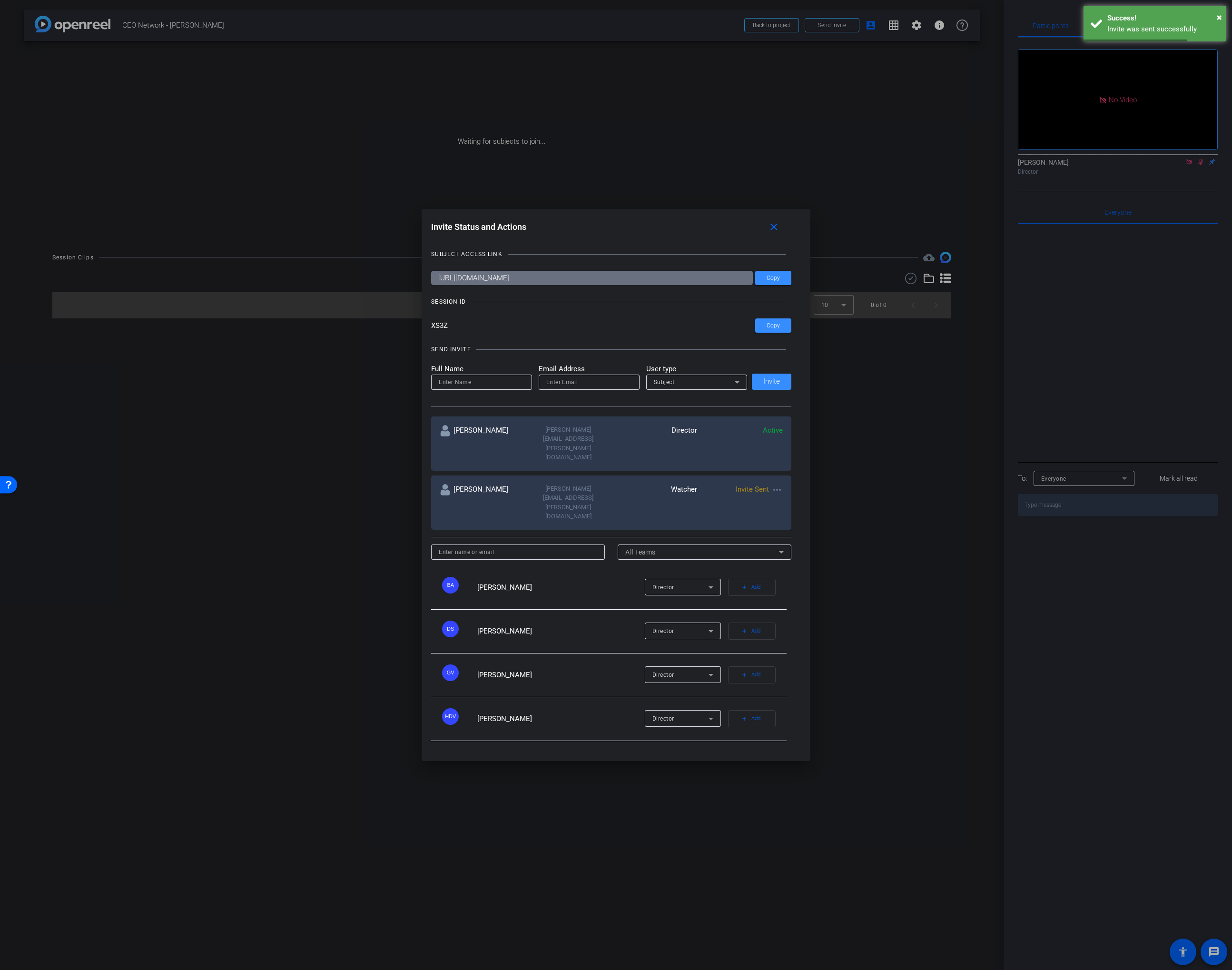
drag, startPoint x: 771, startPoint y: 247, endPoint x: 653, endPoint y: 230, distance: 119.2
click at [771, 233] on mat-icon "close" at bounding box center [774, 227] width 12 height 12
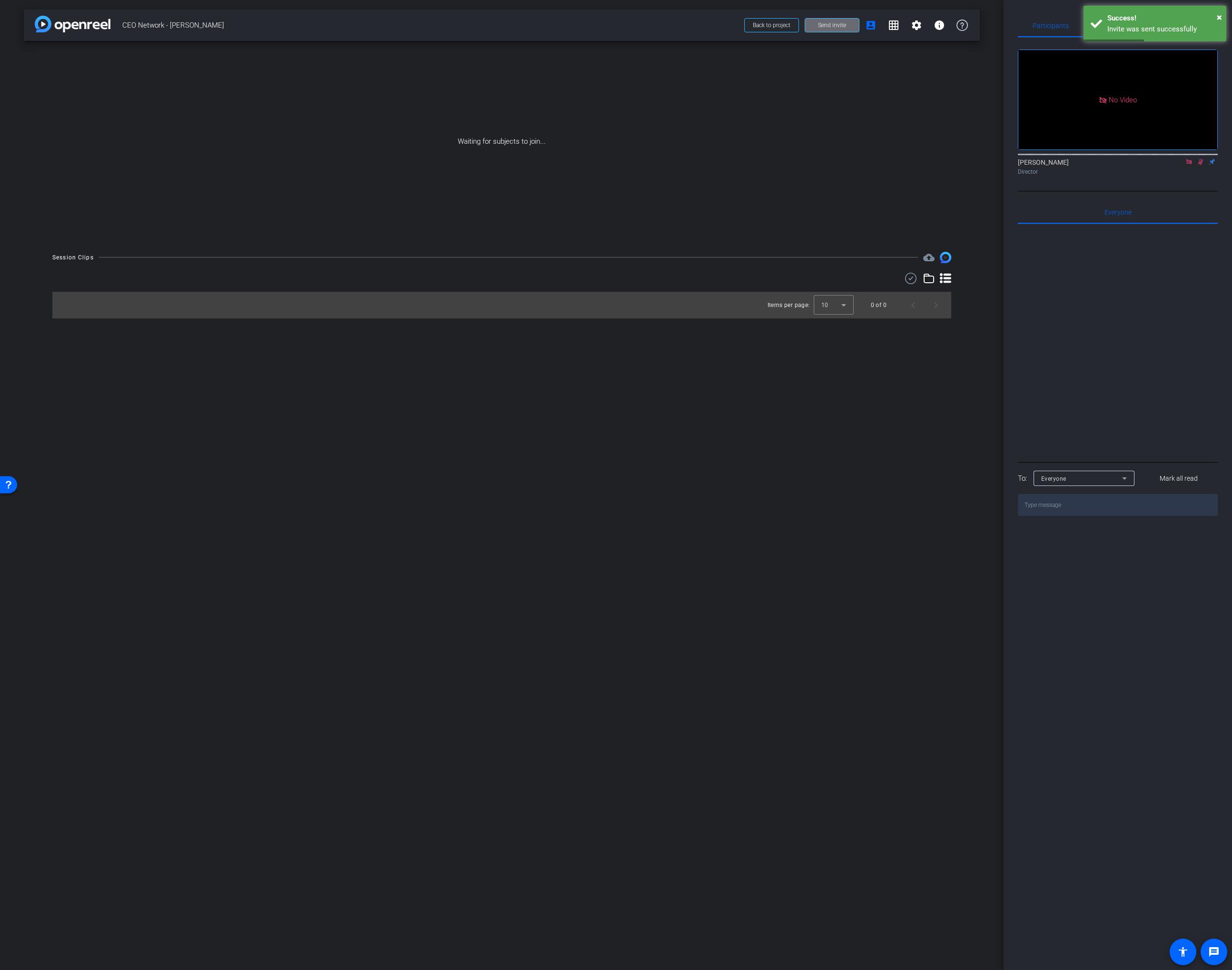
click at [845, 26] on span "Send invite" at bounding box center [832, 25] width 28 height 7
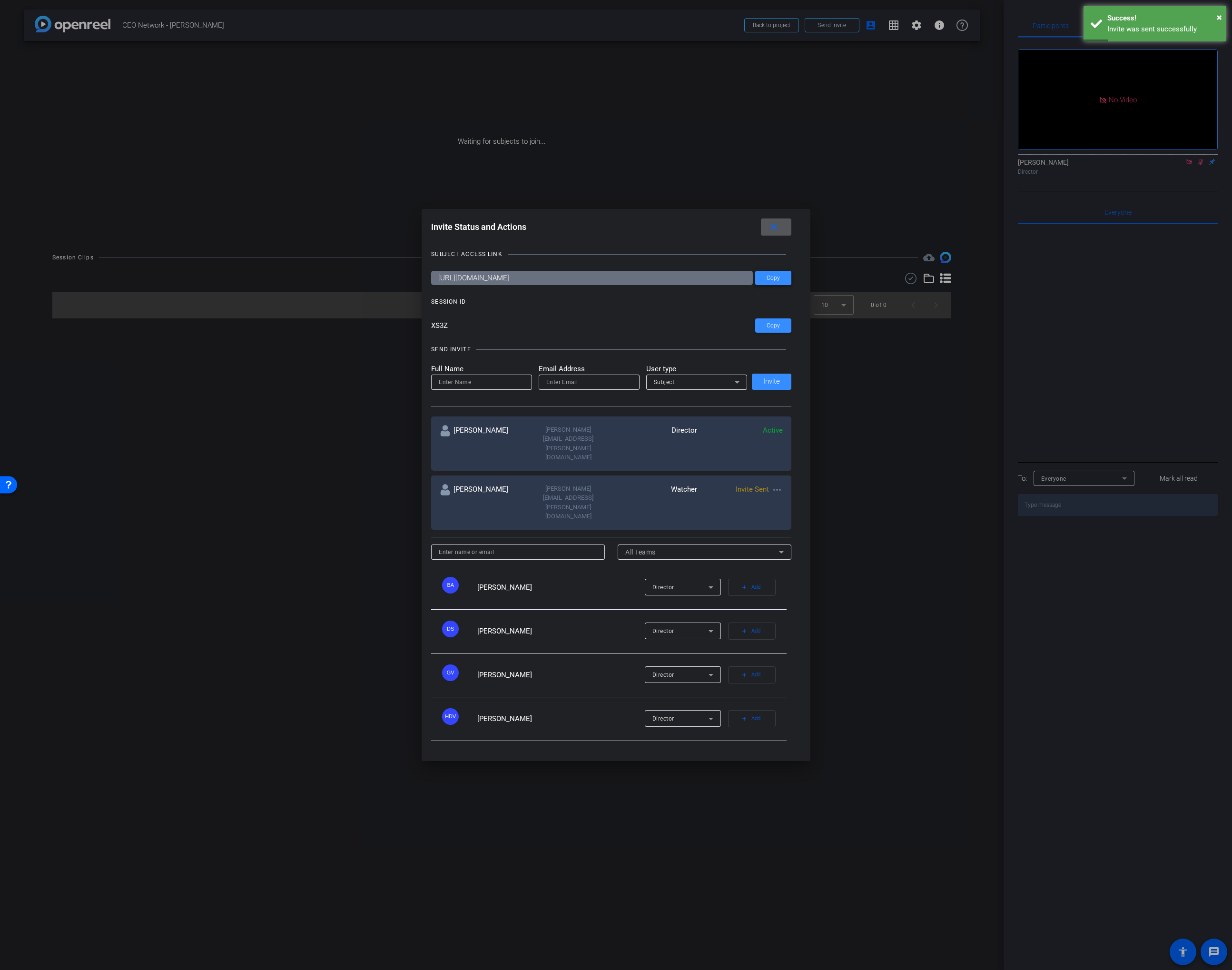
drag, startPoint x: 774, startPoint y: 309, endPoint x: 770, endPoint y: 237, distance: 72.1
click at [775, 285] on button "Copy" at bounding box center [773, 278] width 37 height 15
click at [773, 233] on mat-icon "close" at bounding box center [774, 227] width 12 height 12
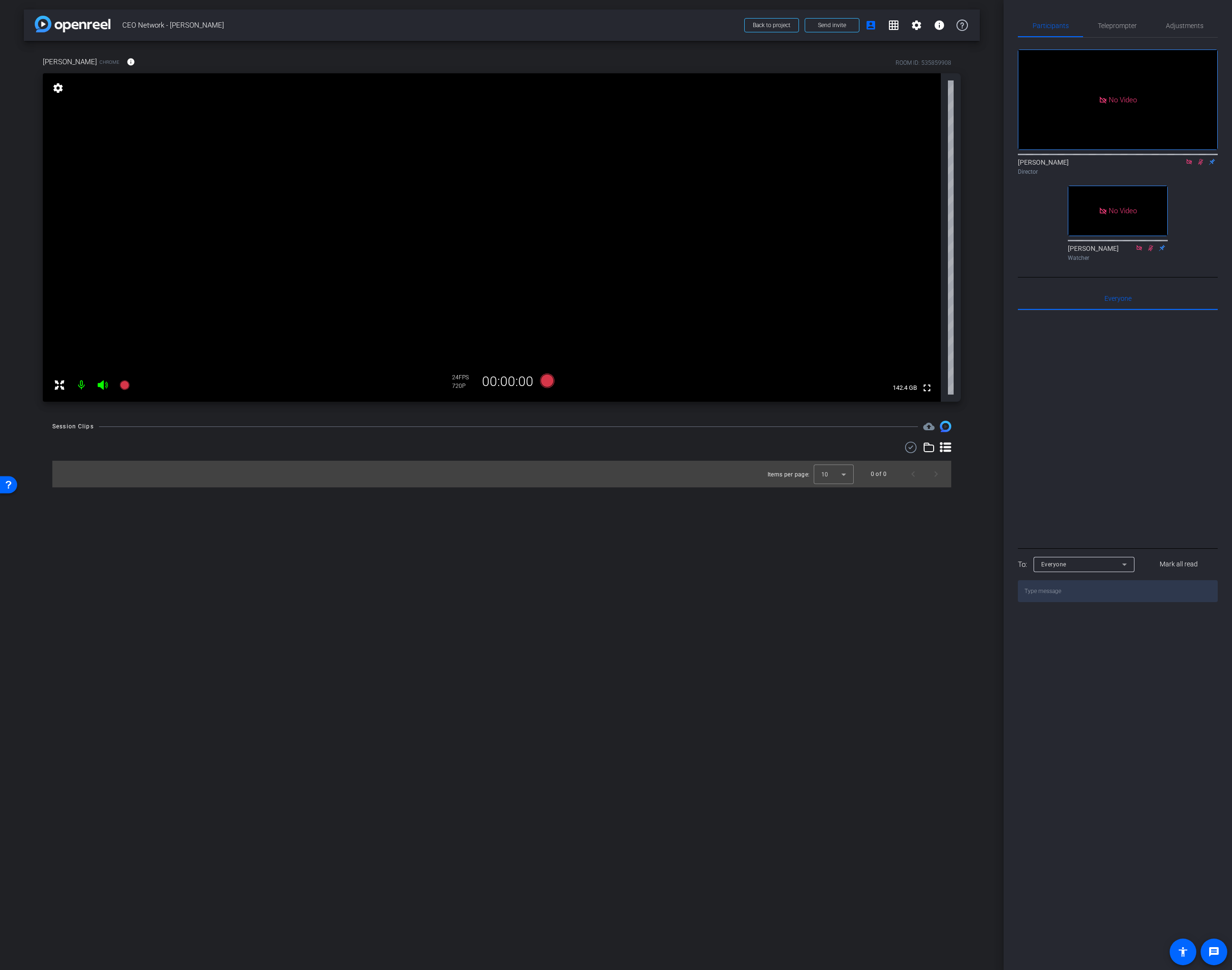
click at [95, 385] on mat-icon at bounding box center [103, 385] width 19 height 19
click at [97, 384] on icon at bounding box center [103, 385] width 12 height 12
click at [98, 384] on icon at bounding box center [103, 385] width 12 height 12
click at [76, 382] on mat-icon at bounding box center [81, 385] width 19 height 19
click at [1193, 24] on span "Adjustments" at bounding box center [1185, 26] width 37 height 7
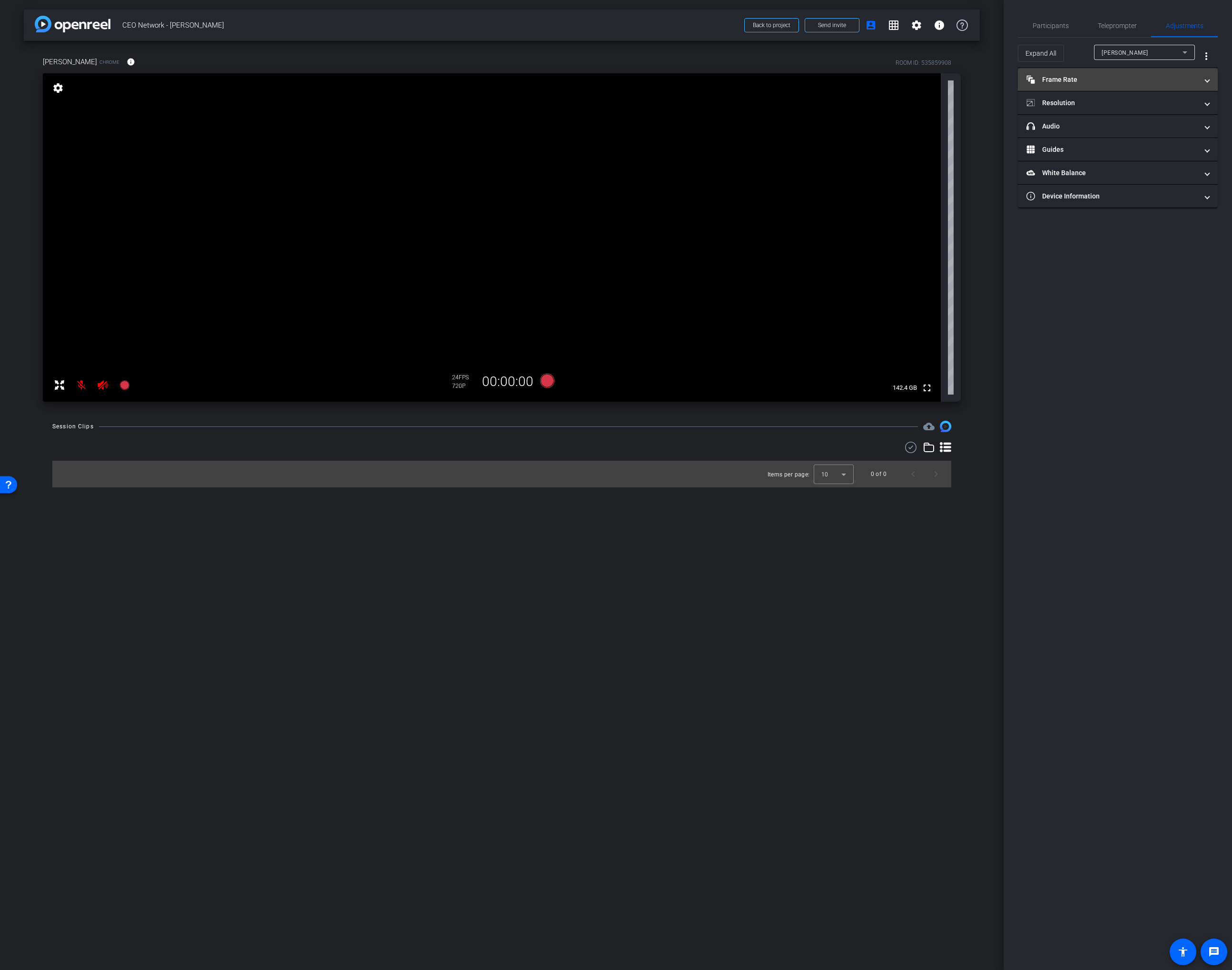
click at [1109, 72] on mat-expansion-panel-header "Frame Rate Frame Rate" at bounding box center [1118, 79] width 200 height 23
click at [1090, 149] on mat-expansion-panel-header "Resolution" at bounding box center [1118, 143] width 200 height 23
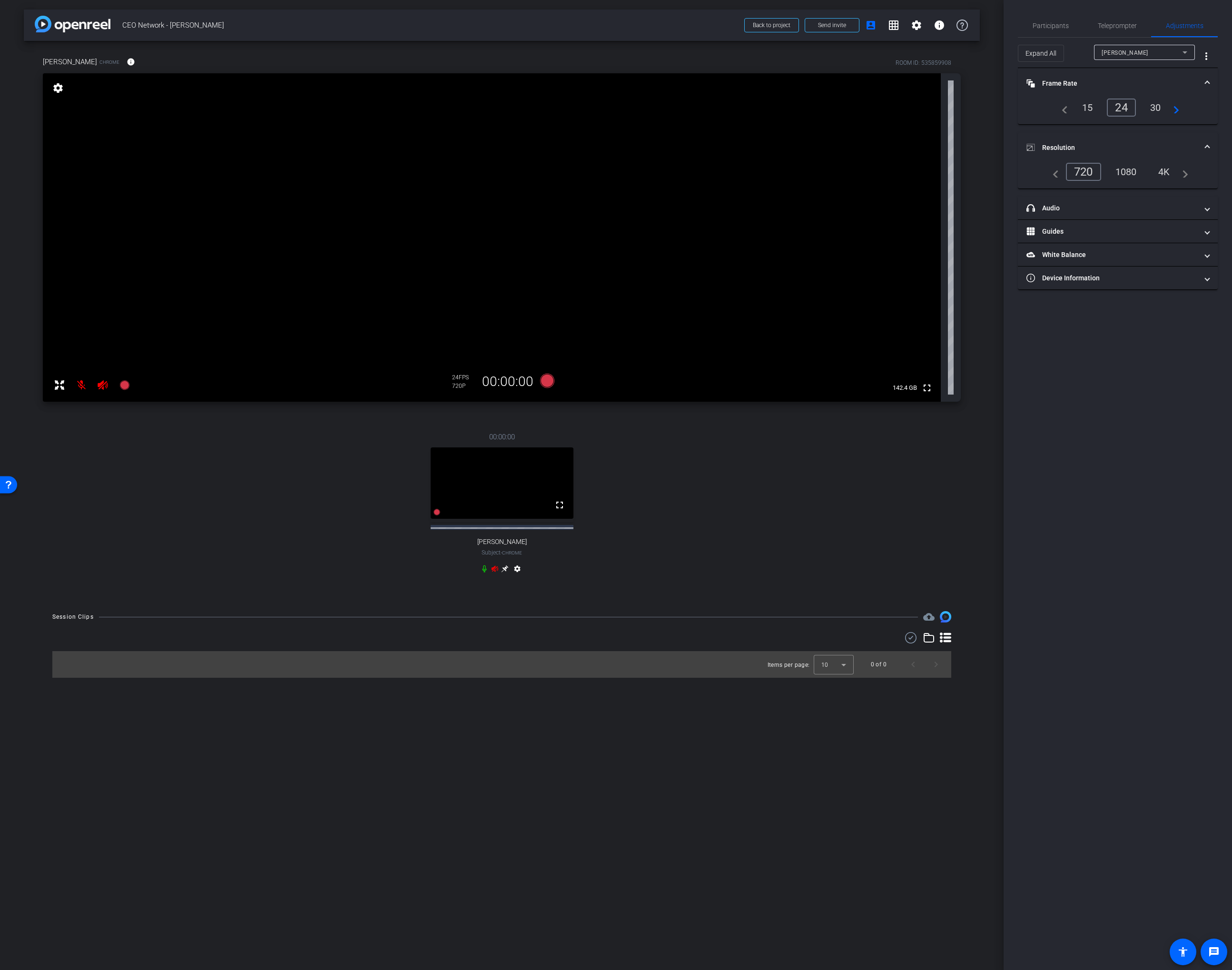
click at [1122, 175] on div "1080" at bounding box center [1126, 172] width 36 height 16
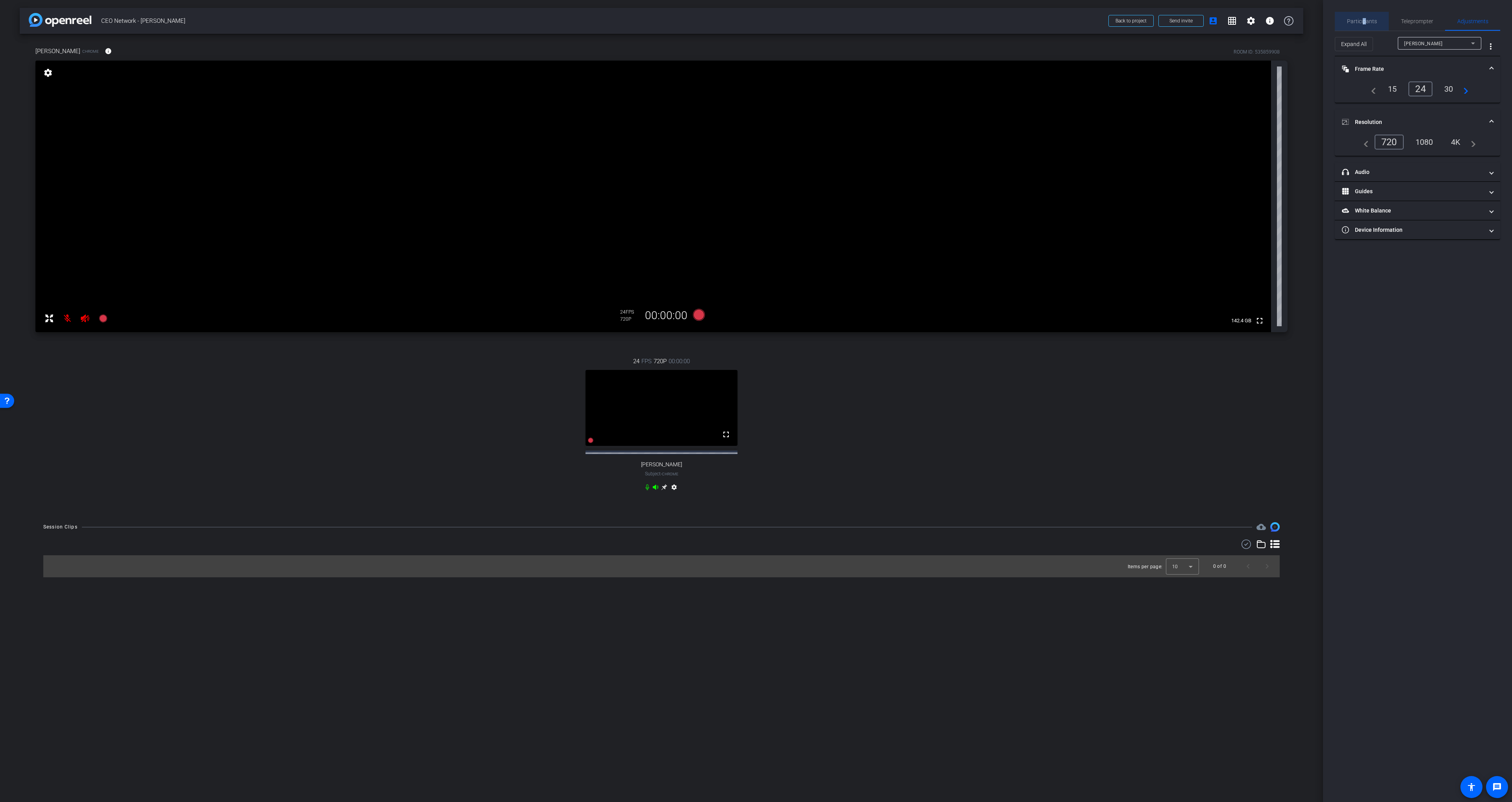
click at [1019, 24] on span "Participants" at bounding box center [1362, 21] width 30 height 5
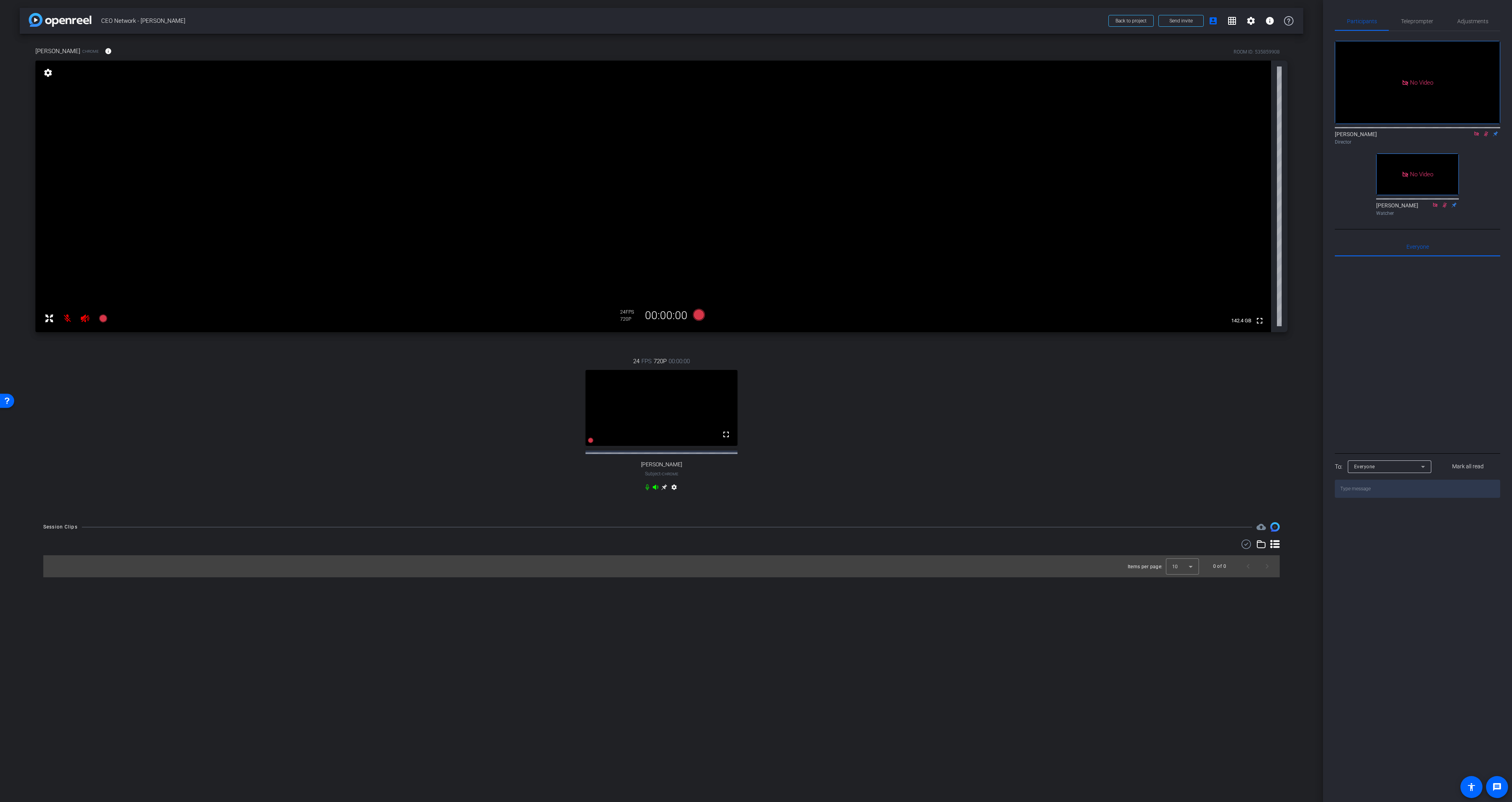
drag, startPoint x: 1482, startPoint y: 110, endPoint x: 1475, endPoint y: 109, distance: 7.1
click at [1019, 130] on mat-icon at bounding box center [1486, 134] width 10 height 7
drag, startPoint x: 1477, startPoint y: 109, endPoint x: 1440, endPoint y: 191, distance: 90.0
click at [1019, 131] on icon at bounding box center [1476, 133] width 6 height 5
click at [1019, 208] on icon at bounding box center [1444, 205] width 6 height 5
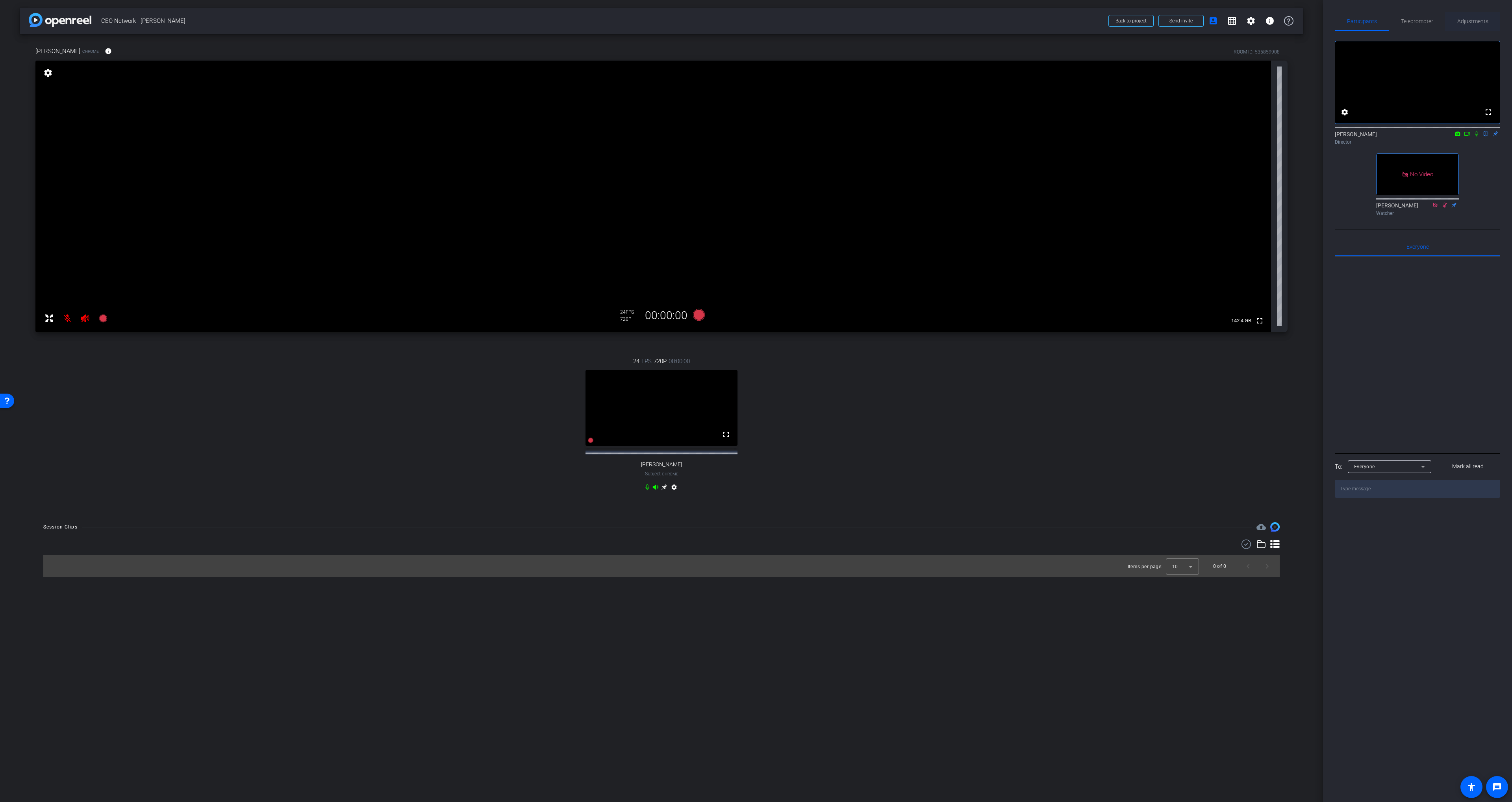
click at [1019, 22] on span "Adjustments" at bounding box center [1472, 21] width 31 height 5
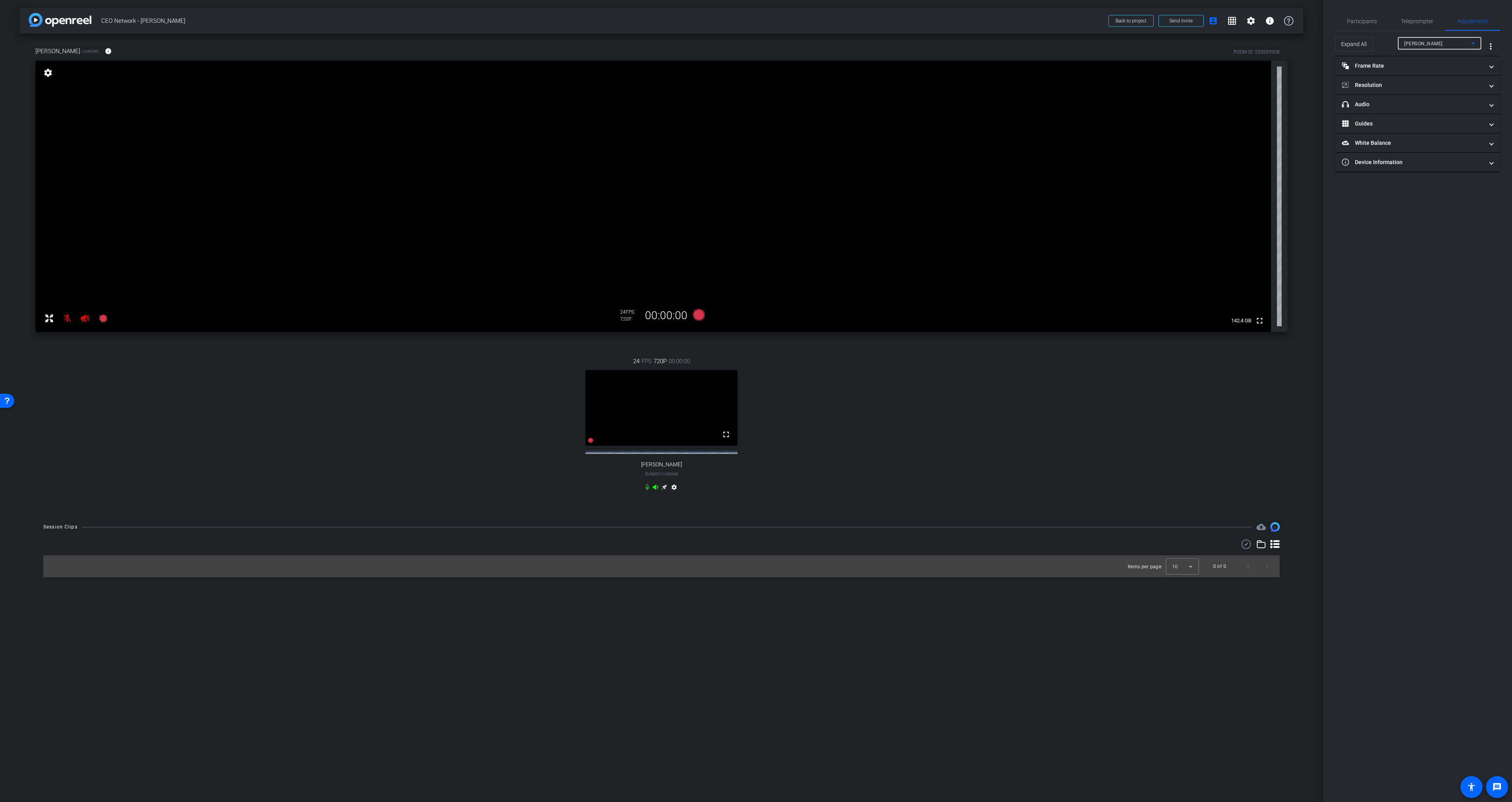
click at [1019, 43] on span "Kevin O'Neill" at bounding box center [1423, 43] width 39 height 5
drag, startPoint x: 1424, startPoint y: 72, endPoint x: 1401, endPoint y: 55, distance: 28.6
click at [1019, 72] on mat-option "steve" at bounding box center [1440, 71] width 83 height 13
click at [66, 317] on mat-icon at bounding box center [67, 318] width 16 height 16
click at [82, 318] on icon at bounding box center [85, 318] width 8 height 8
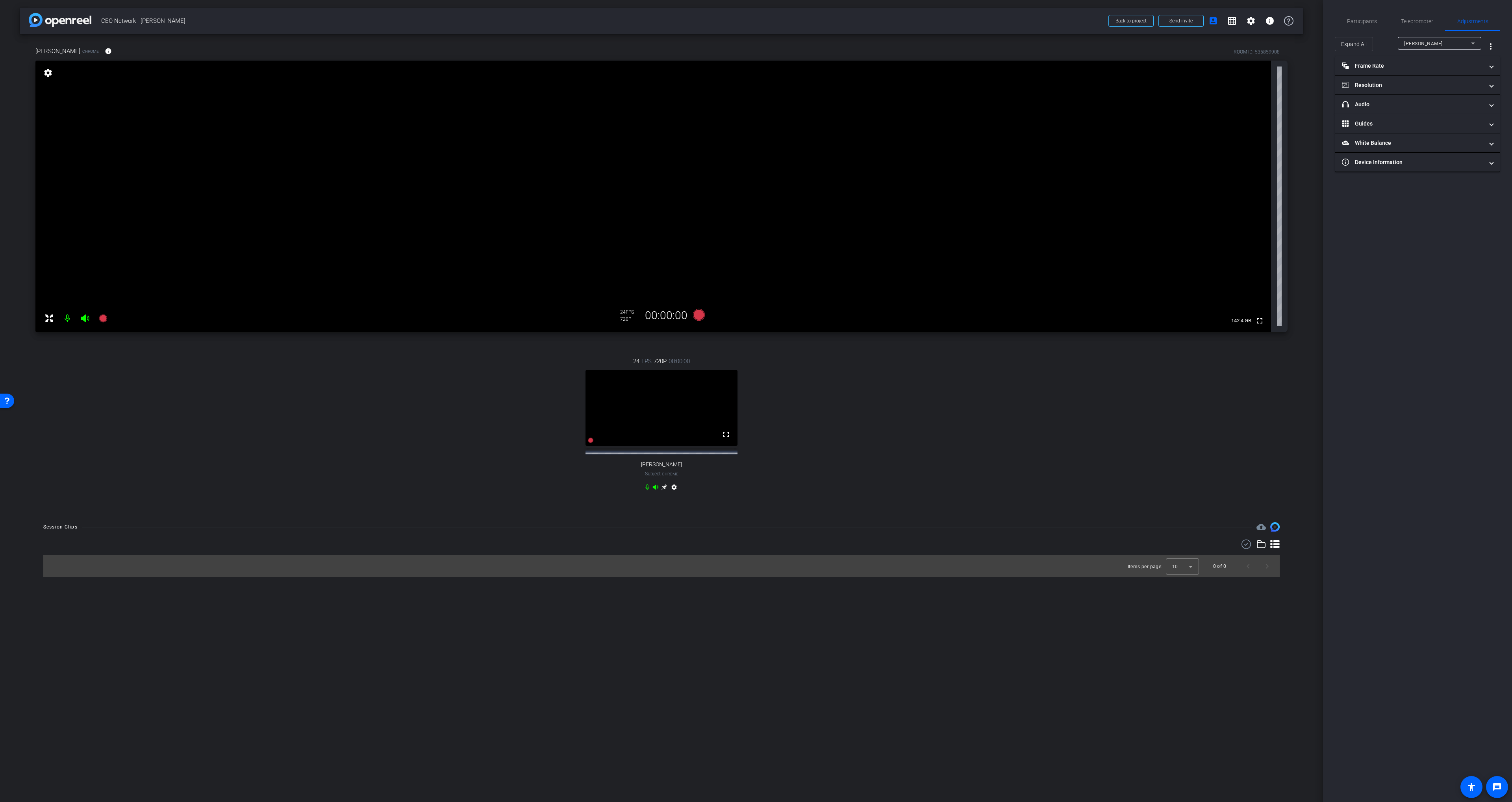
click at [84, 321] on icon at bounding box center [85, 318] width 10 height 10
click at [84, 321] on icon at bounding box center [85, 318] width 8 height 8
click at [1019, 25] on div "Participants" at bounding box center [1361, 21] width 54 height 19
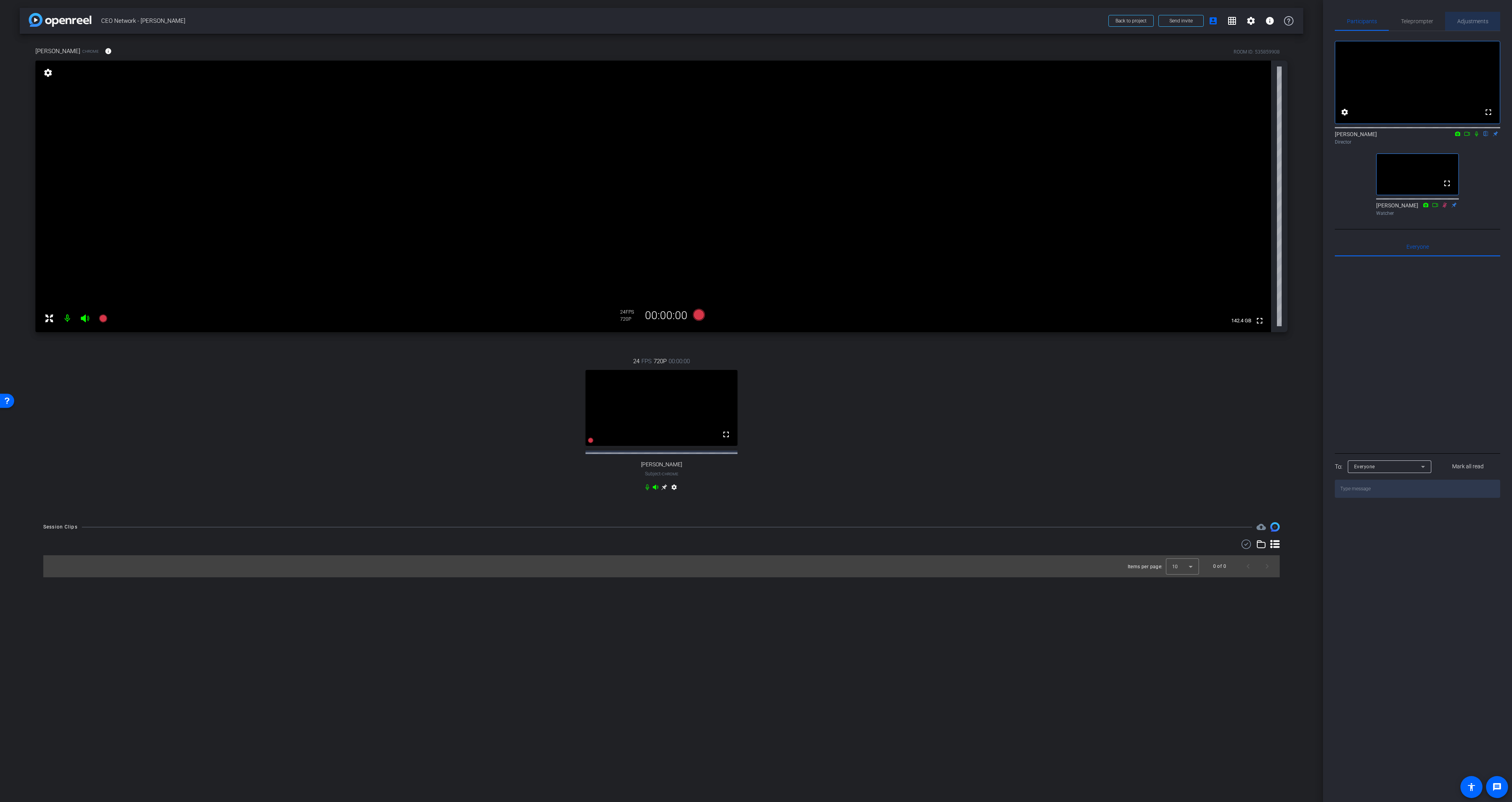
click at [1019, 23] on span "Adjustments" at bounding box center [1472, 21] width 31 height 5
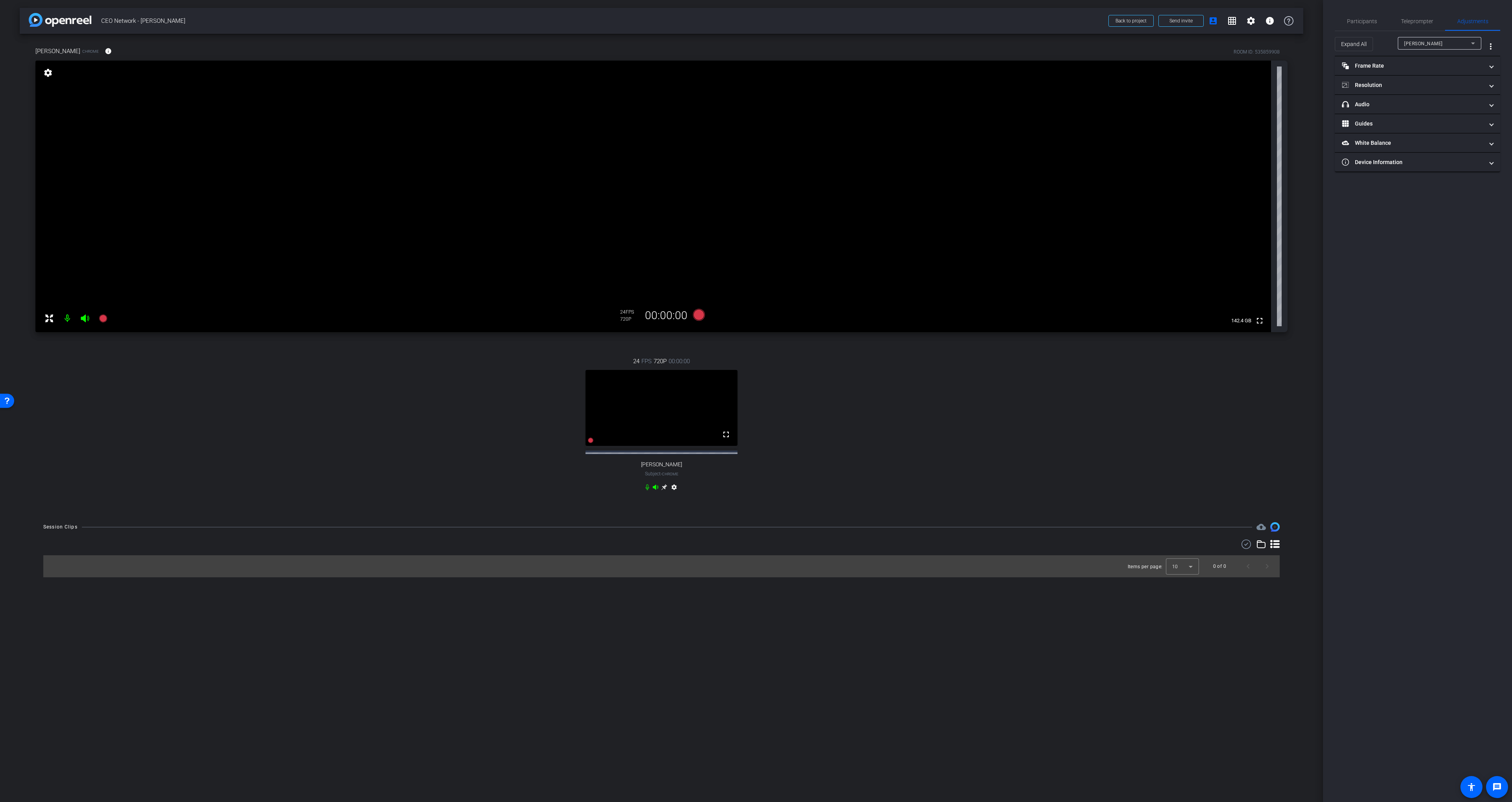
click at [1019, 43] on span "Kevin O'Neill" at bounding box center [1423, 43] width 39 height 5
drag, startPoint x: 1418, startPoint y: 70, endPoint x: 1395, endPoint y: 70, distance: 23.0
click at [1019, 70] on mat-option "steve" at bounding box center [1440, 71] width 83 height 13
click at [1019, 68] on mat-panel-title "Frame Rate Frame Rate" at bounding box center [1412, 66] width 142 height 8
drag, startPoint x: 1403, startPoint y: 118, endPoint x: 1417, endPoint y: 124, distance: 15.2
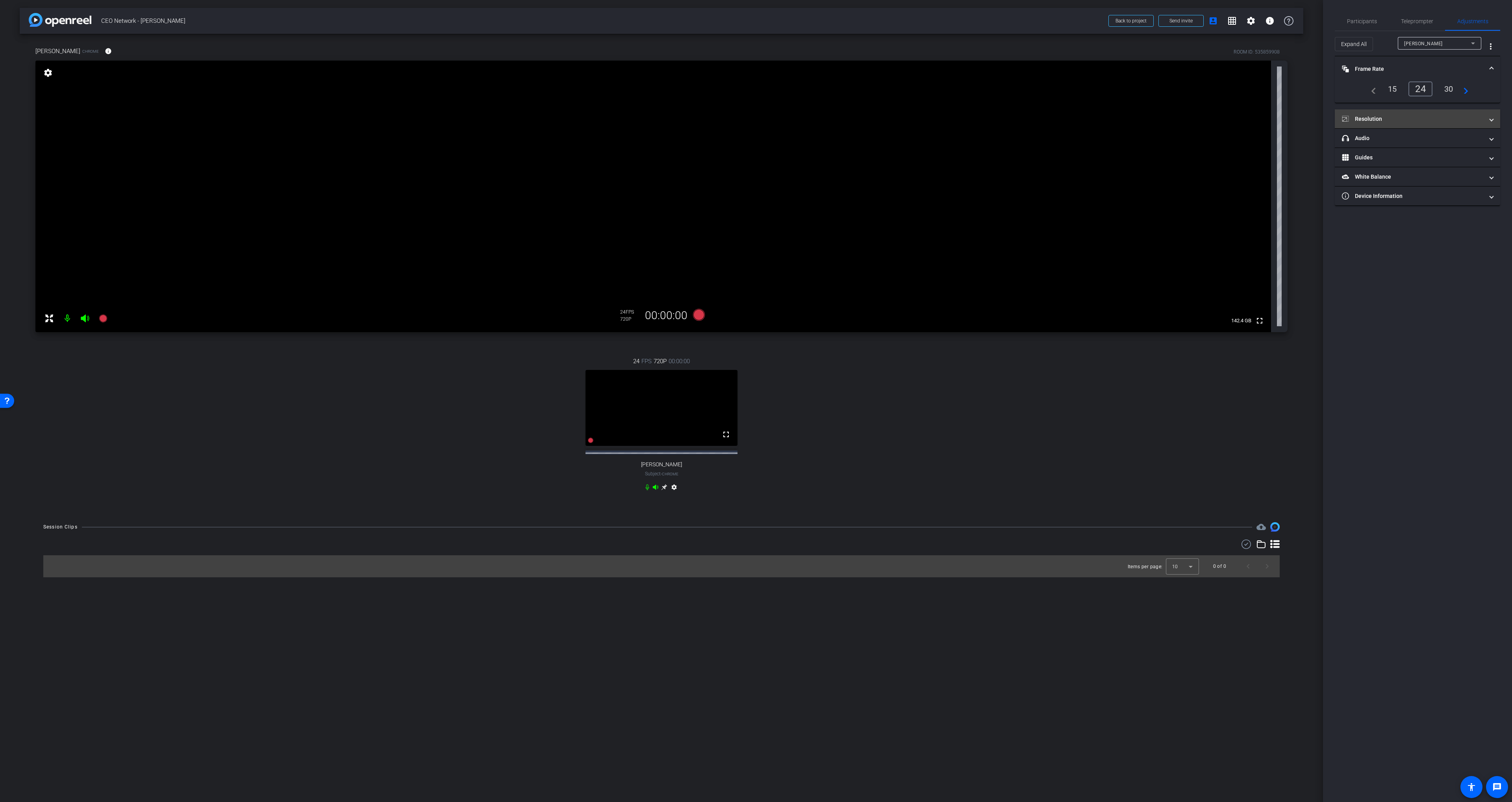
click at [1019, 118] on mat-panel-title "Resolution" at bounding box center [1412, 119] width 142 height 8
click at [1019, 137] on div "1080" at bounding box center [1424, 142] width 30 height 13
click at [1019, 173] on mat-panel-title "headphone icon Audio" at bounding box center [1412, 172] width 142 height 8
click at [1019, 45] on div "steve" at bounding box center [1437, 43] width 67 height 10
click at [1019, 54] on mat-option "Kevin O'Neill" at bounding box center [1440, 59] width 83 height 13
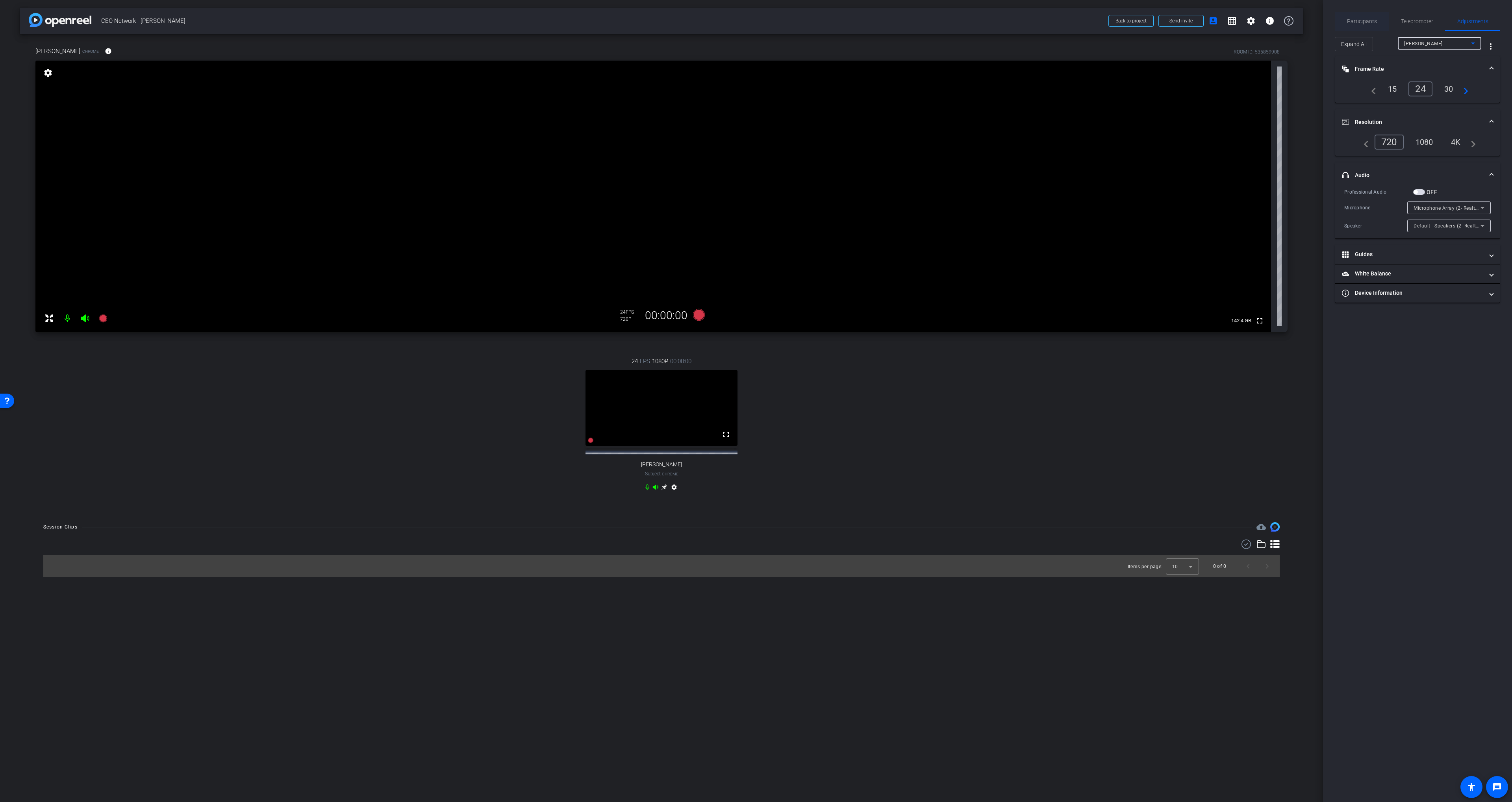
click at [1019, 24] on span "Participants" at bounding box center [1362, 21] width 30 height 5
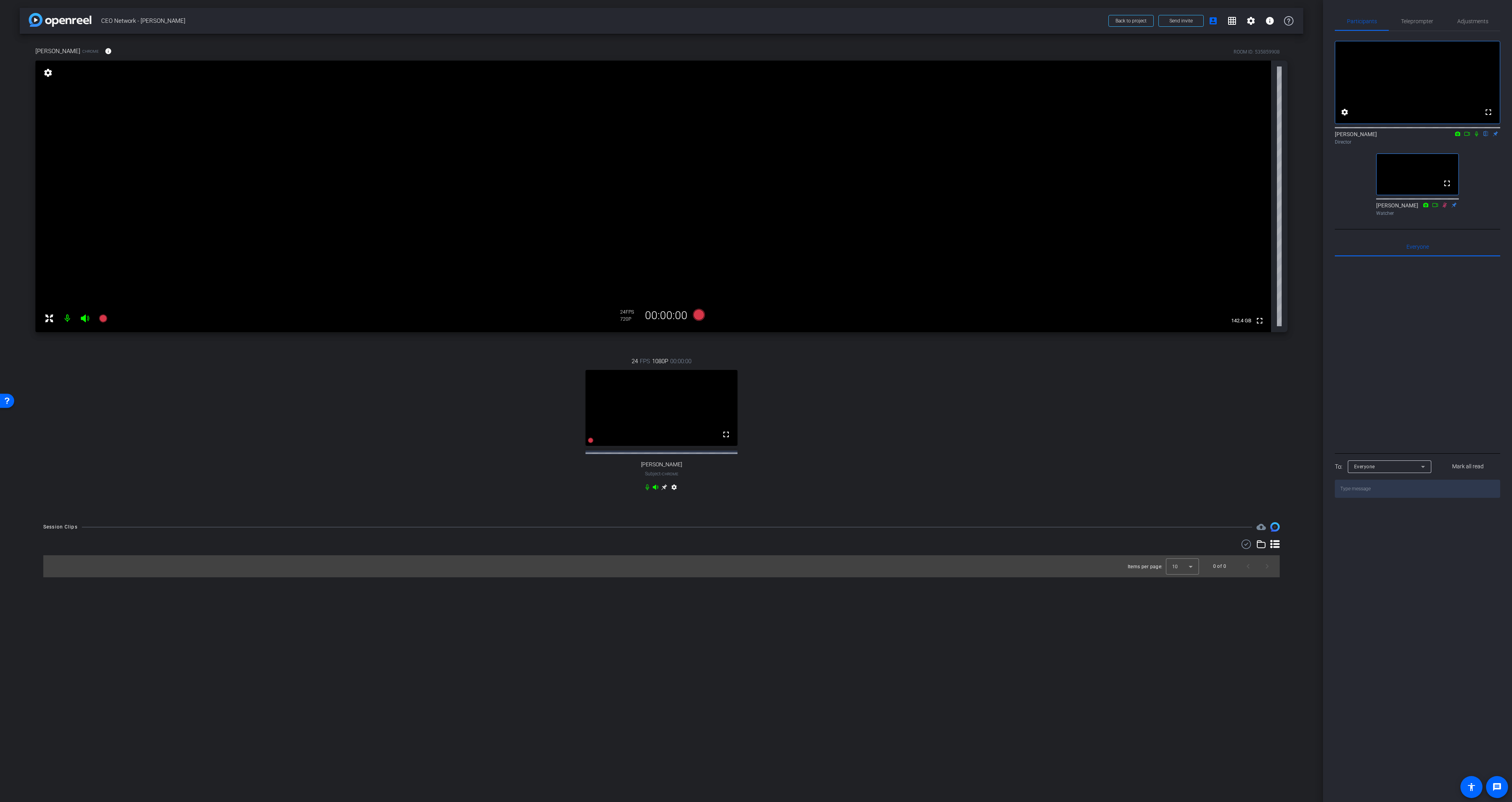
click at [1019, 77] on div "Kevin O'Neill Chrome info ROOM ID: 535859908 fullscreen settings 142.4 GB 24 FP…" at bounding box center [661, 274] width 1284 height 481
click at [823, 406] on div "24 FPS 1080P 00:00:00 fullscreen steve Subject - Chrome settings" at bounding box center [661, 425] width 1252 height 162
click at [703, 315] on icon at bounding box center [699, 315] width 12 height 12
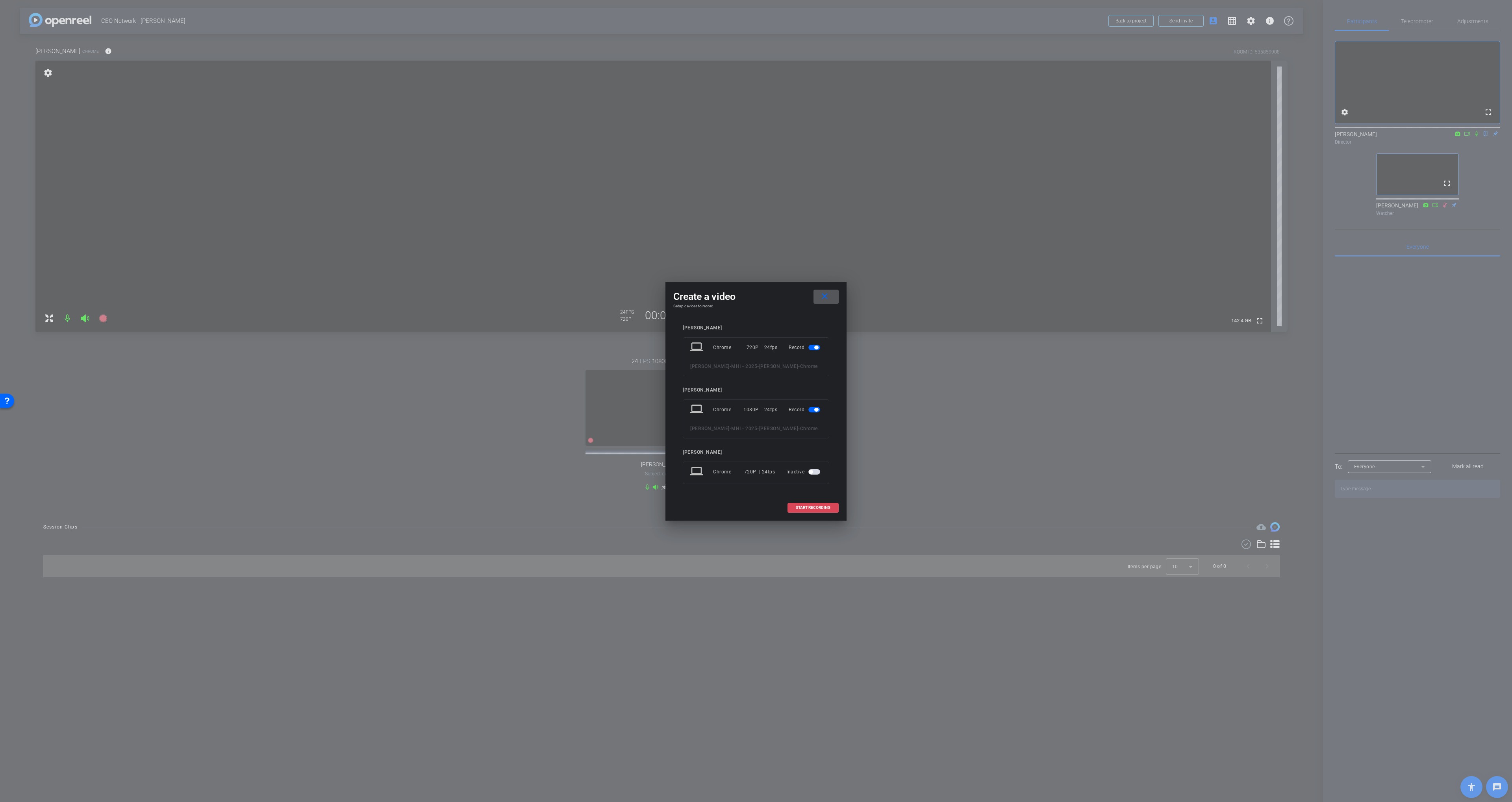
click at [815, 513] on span at bounding box center [812, 507] width 50 height 19
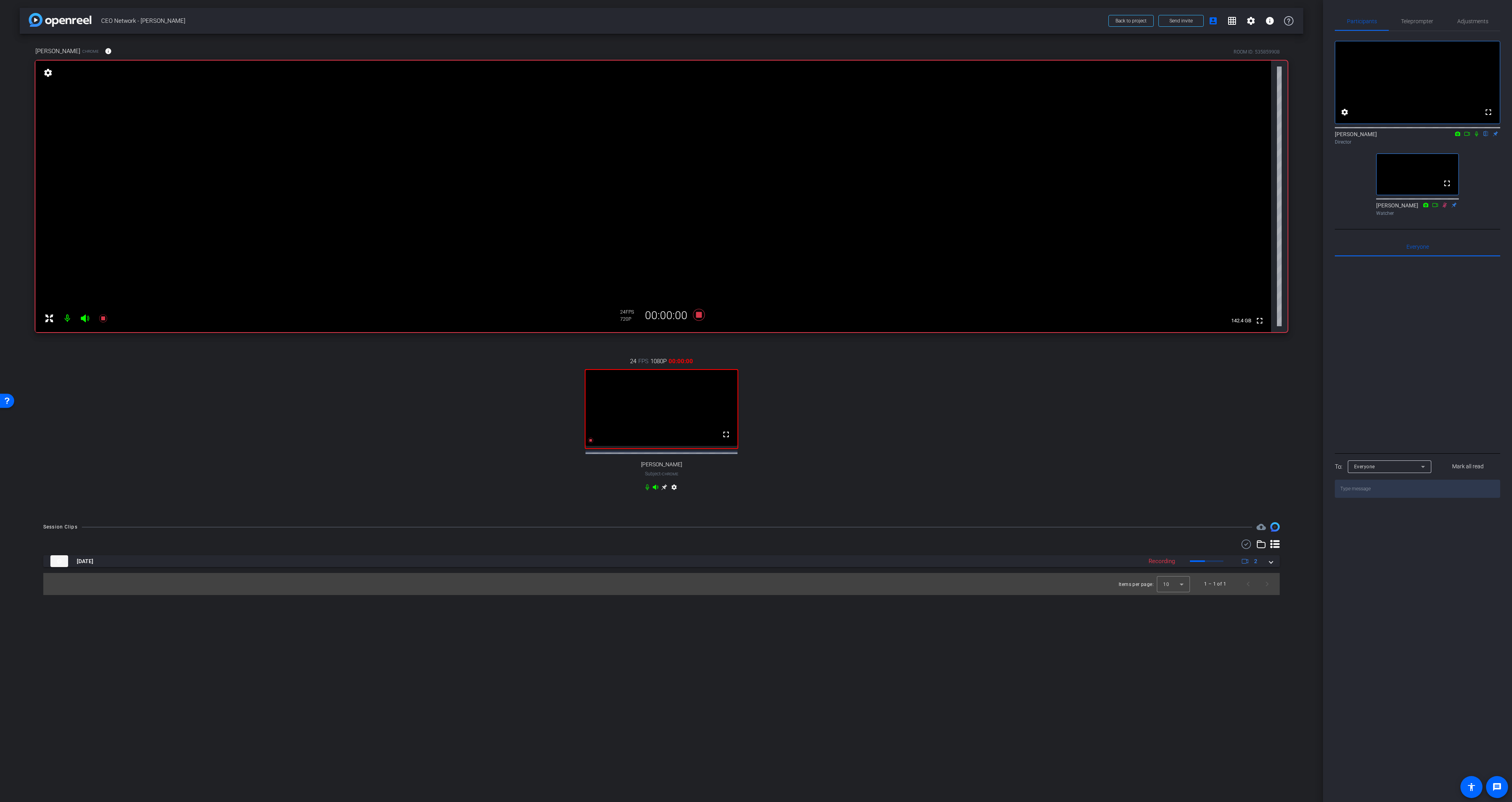
click at [823, 506] on div "24 FPS 1080P 00:00:00 fullscreen steve Subject - Chrome settings" at bounding box center [661, 425] width 1252 height 162
click at [879, 443] on div "24 FPS 1080P 00:00:10 fullscreen steve Subject - Chrome settings" at bounding box center [661, 425] width 1252 height 162
click at [700, 314] on icon at bounding box center [699, 315] width 12 height 12
click at [782, 377] on div "24 FPS 1080P 00:00:00 fullscreen steve Subject - Chrome settings" at bounding box center [661, 425] width 1252 height 162
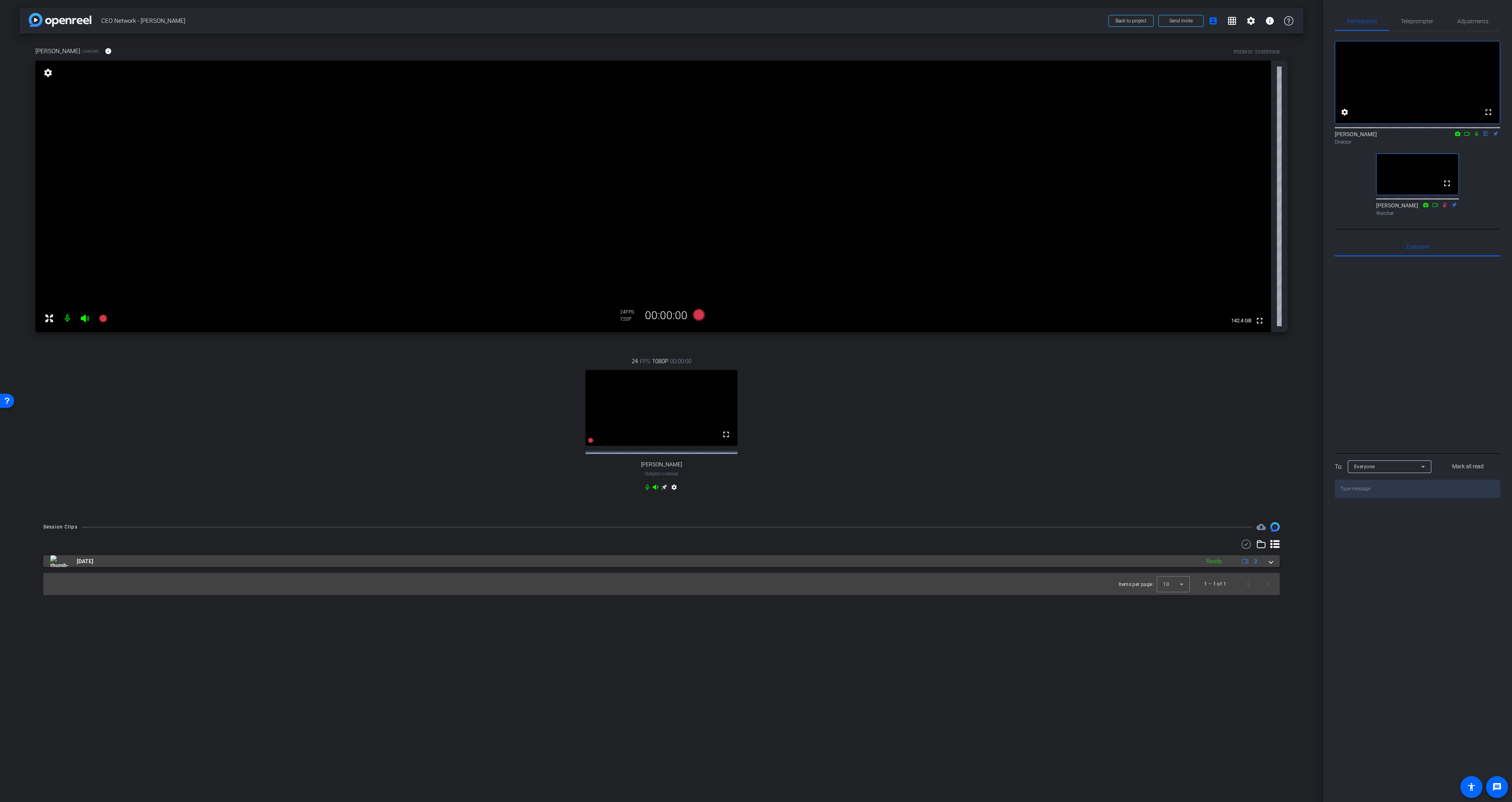
drag, startPoint x: 443, startPoint y: 571, endPoint x: 405, endPoint y: 582, distance: 39.6
click at [443, 567] on mat-panel-title "Sep 12, 2025" at bounding box center [623, 562] width 1145 height 12
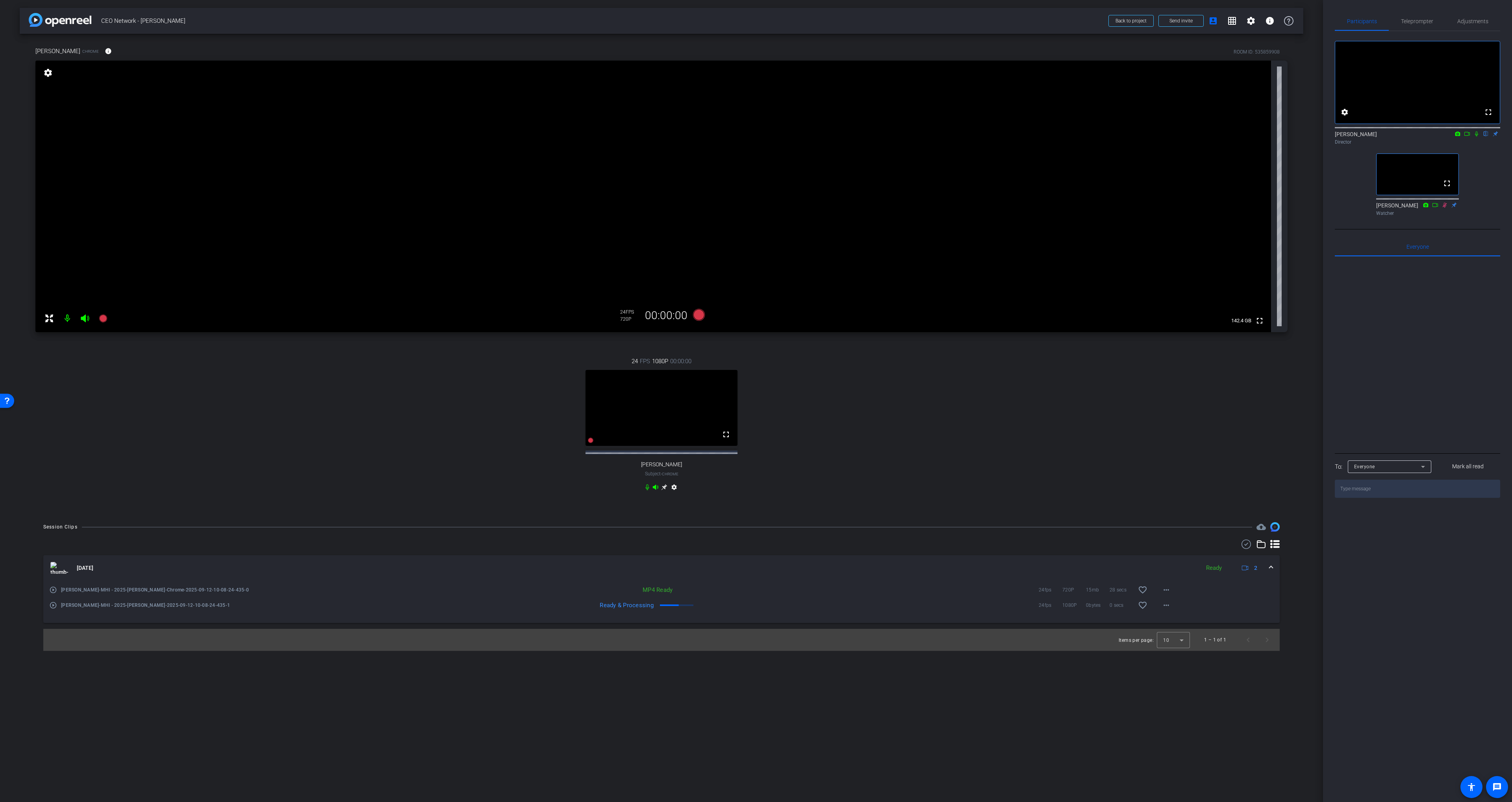
click at [56, 594] on mat-icon "play_circle_outline" at bounding box center [53, 589] width 8 height 8
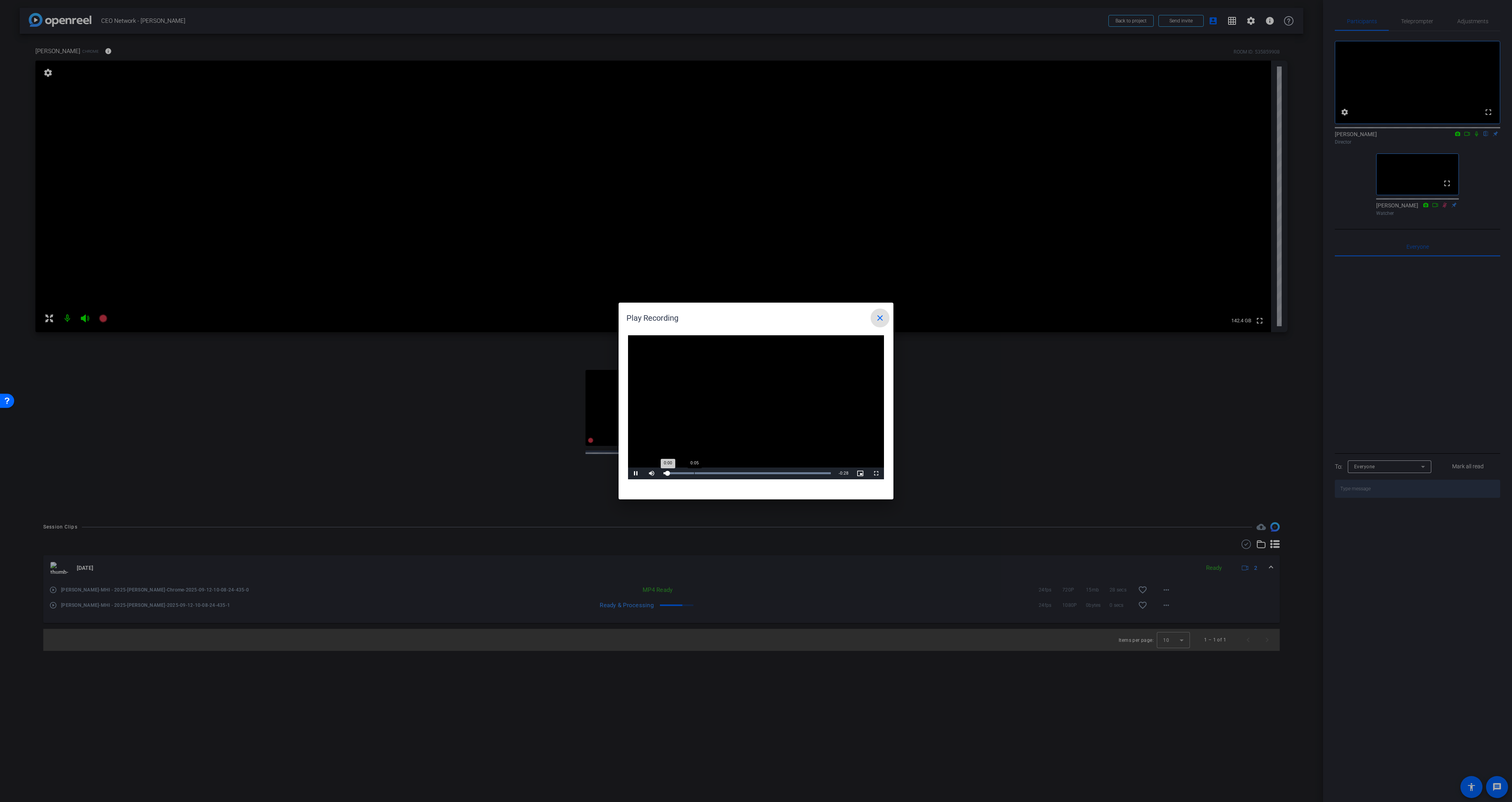
click at [693, 472] on div "Loaded : 100.00% 0:05 0:00" at bounding box center [747, 473] width 167 height 2
click at [707, 472] on div "Loaded : 100.00% 0:07 0:05" at bounding box center [747, 473] width 167 height 2
click at [738, 473] on div "Loaded : 100.00% 0:12 0:09" at bounding box center [747, 473] width 167 height 2
click at [732, 473] on div "Loaded : 100.00% 0:11 0:13" at bounding box center [747, 473] width 167 height 2
click at [725, 473] on div "Loaded : 100.00% 0:10 0:10" at bounding box center [747, 473] width 167 height 2
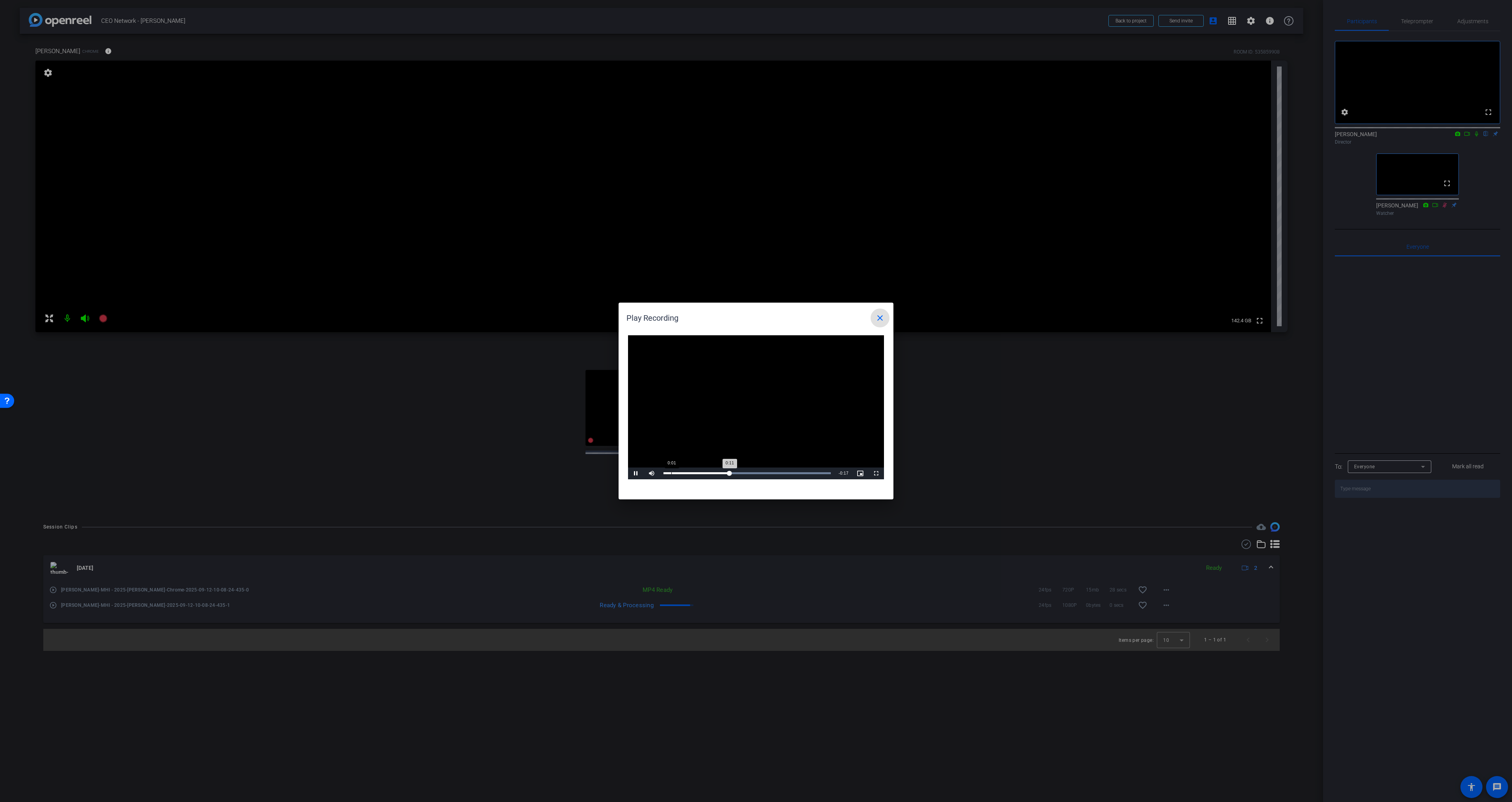
click at [671, 472] on div "Loaded : 100.00% 0:01 0:11" at bounding box center [747, 473] width 175 height 12
drag, startPoint x: 875, startPoint y: 316, endPoint x: 788, endPoint y: 371, distance: 102.9
click at [875, 316] on mat-icon "close" at bounding box center [880, 318] width 10 height 10
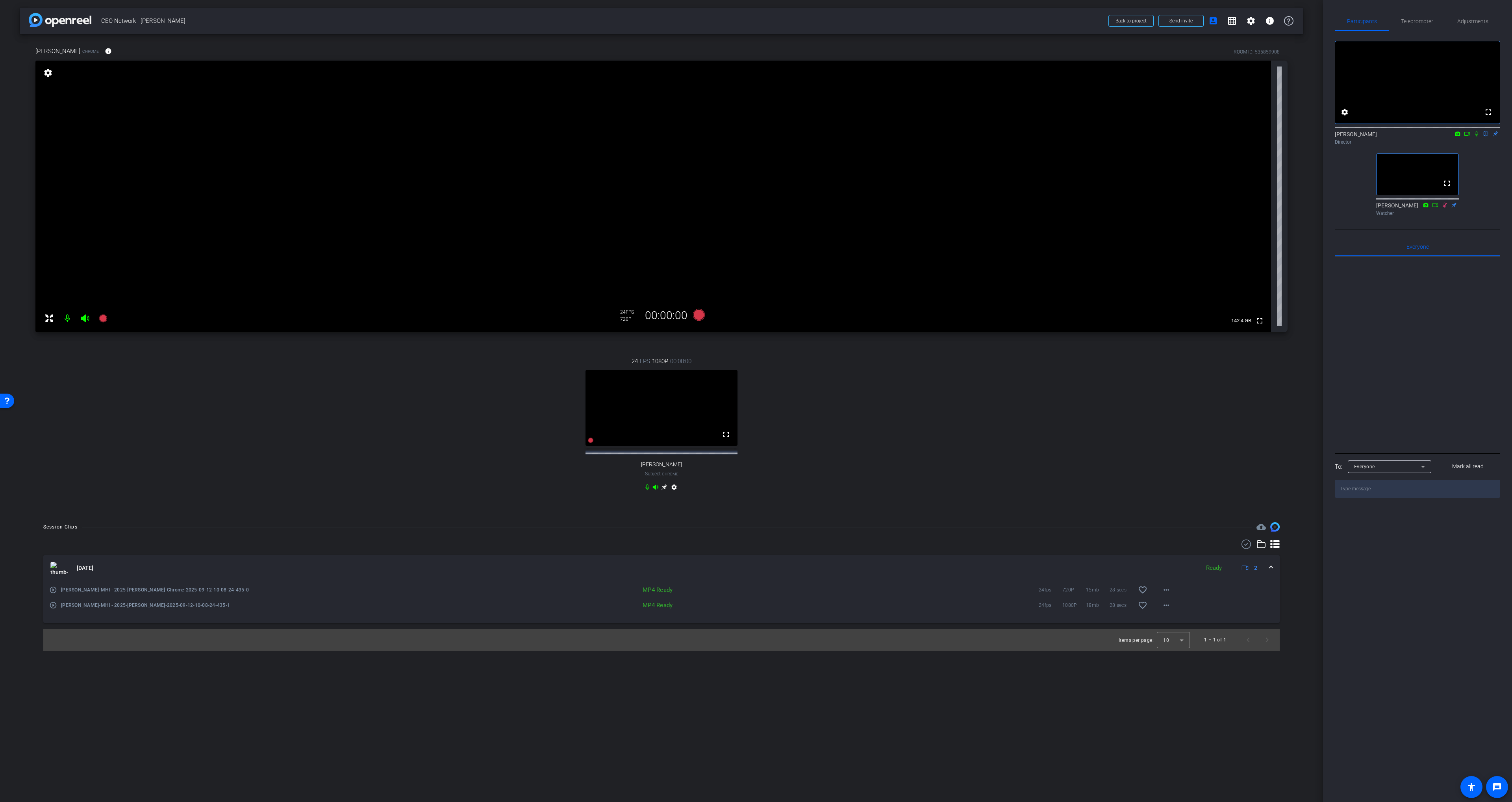
click at [57, 609] on mat-icon "play_circle_outline" at bounding box center [53, 605] width 8 height 8
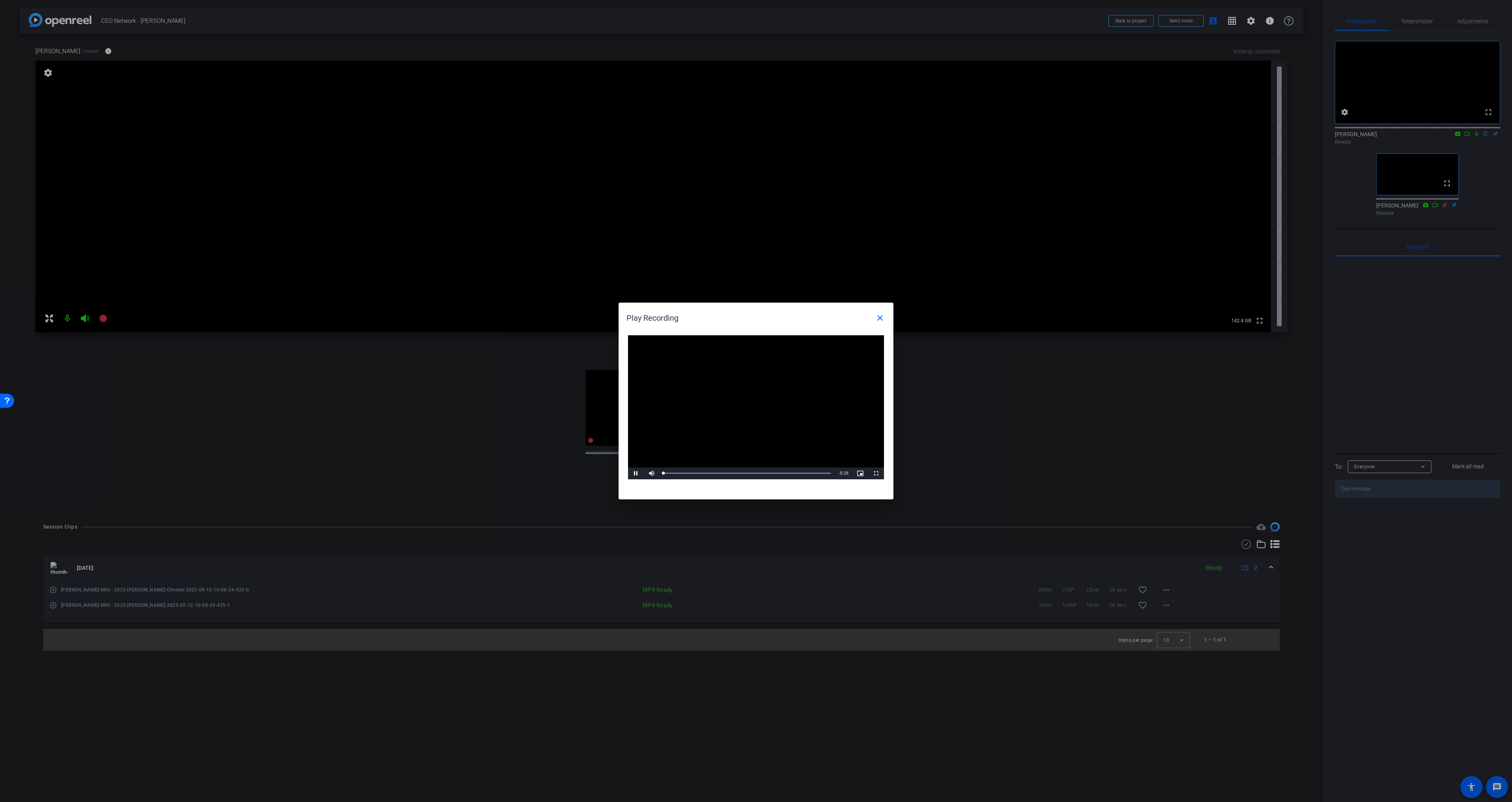
click at [675, 417] on video "Video Player" at bounding box center [756, 407] width 256 height 144
click at [640, 473] on span "Video Player" at bounding box center [635, 473] width 16 height 0
click at [689, 475] on div "Loaded : 100.00% 0:04 0:00" at bounding box center [747, 473] width 175 height 12
click at [877, 320] on mat-icon "close" at bounding box center [880, 318] width 10 height 10
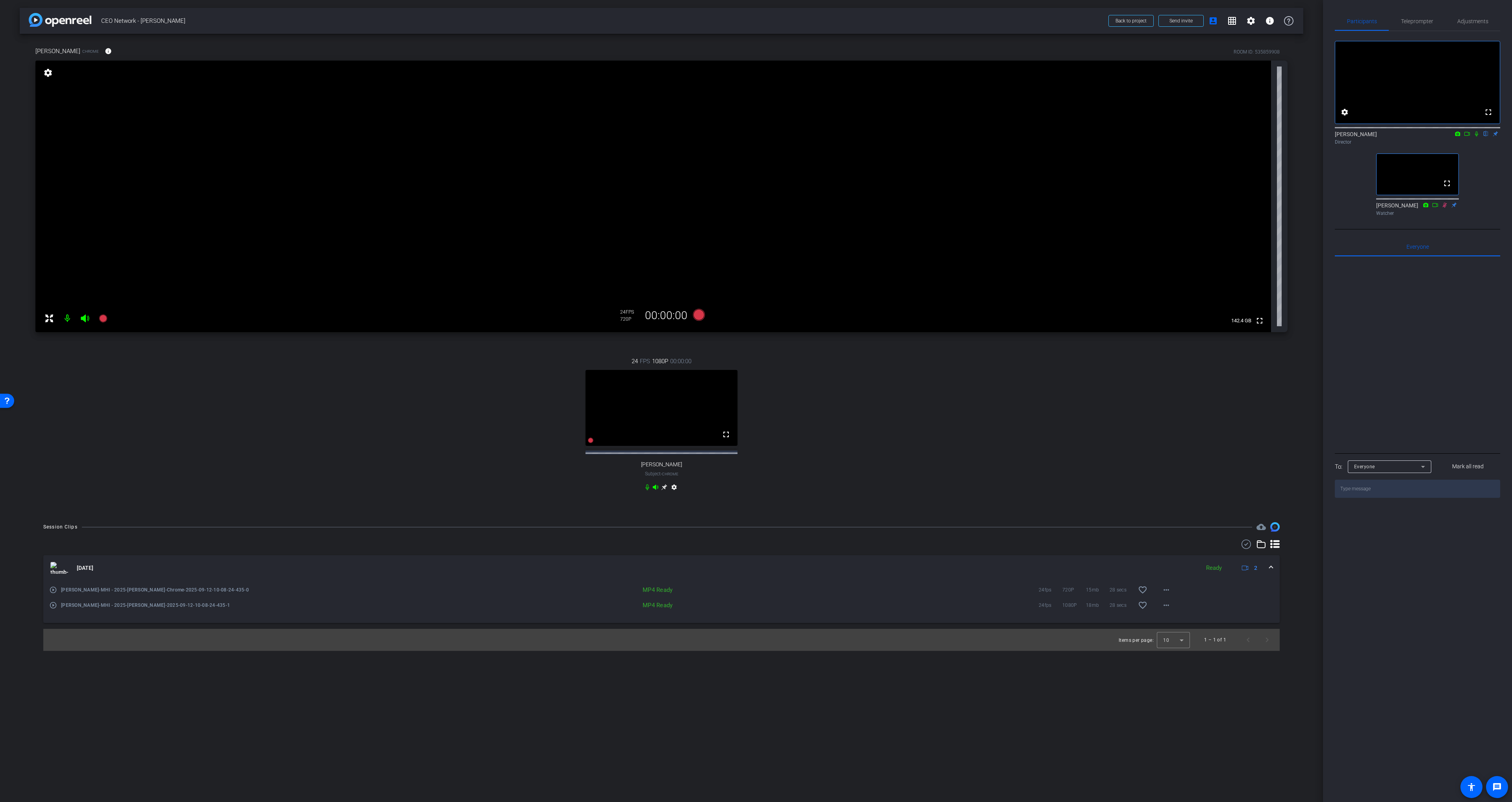
click at [463, 476] on div "24 FPS 1080P 00:00:00 fullscreen steve Subject - Chrome settings" at bounding box center [661, 425] width 1252 height 162
click at [1019, 27] on span "Adjustments" at bounding box center [1472, 21] width 31 height 19
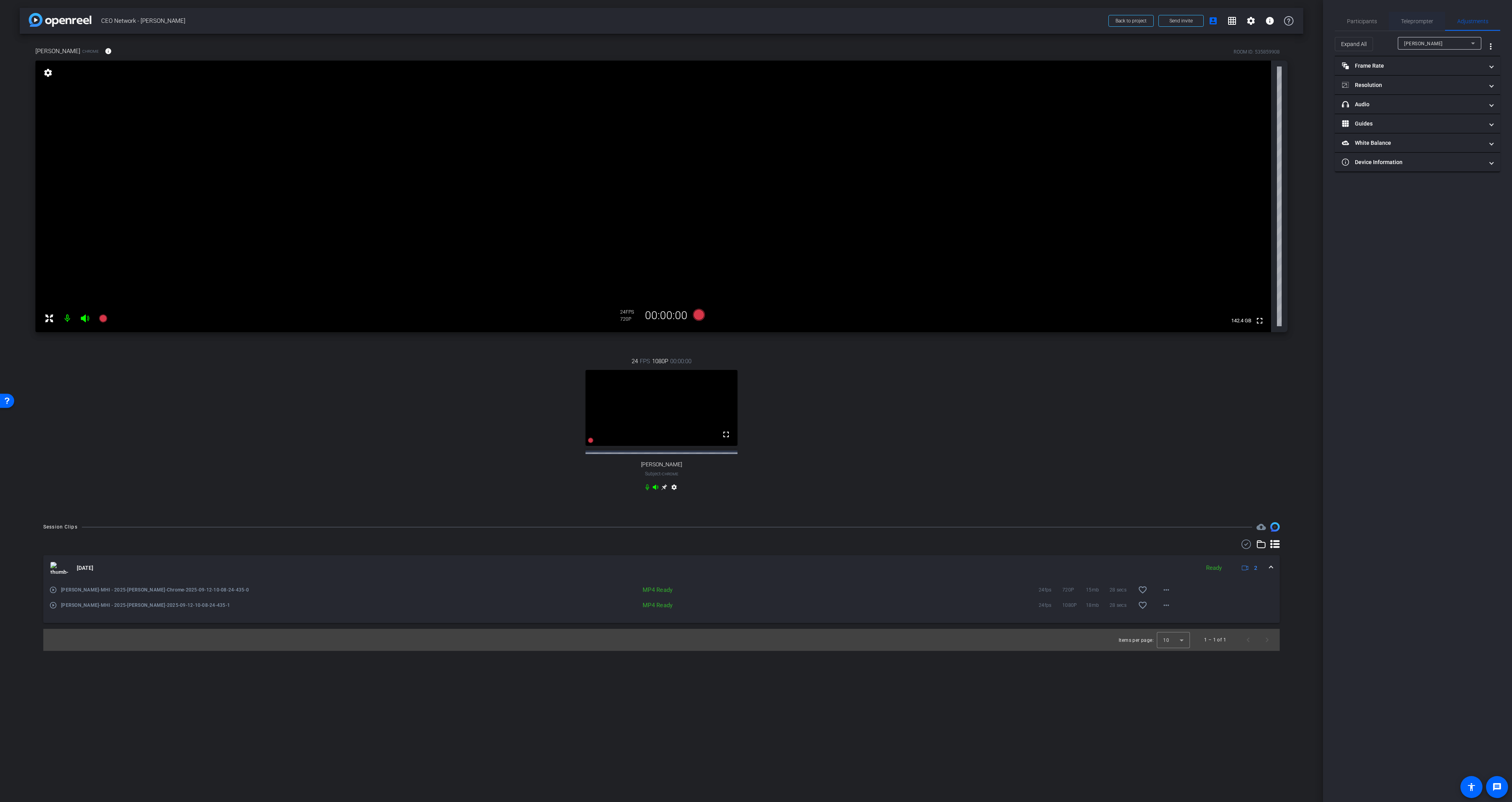
click at [1019, 27] on span "Teleprompter" at bounding box center [1417, 21] width 32 height 19
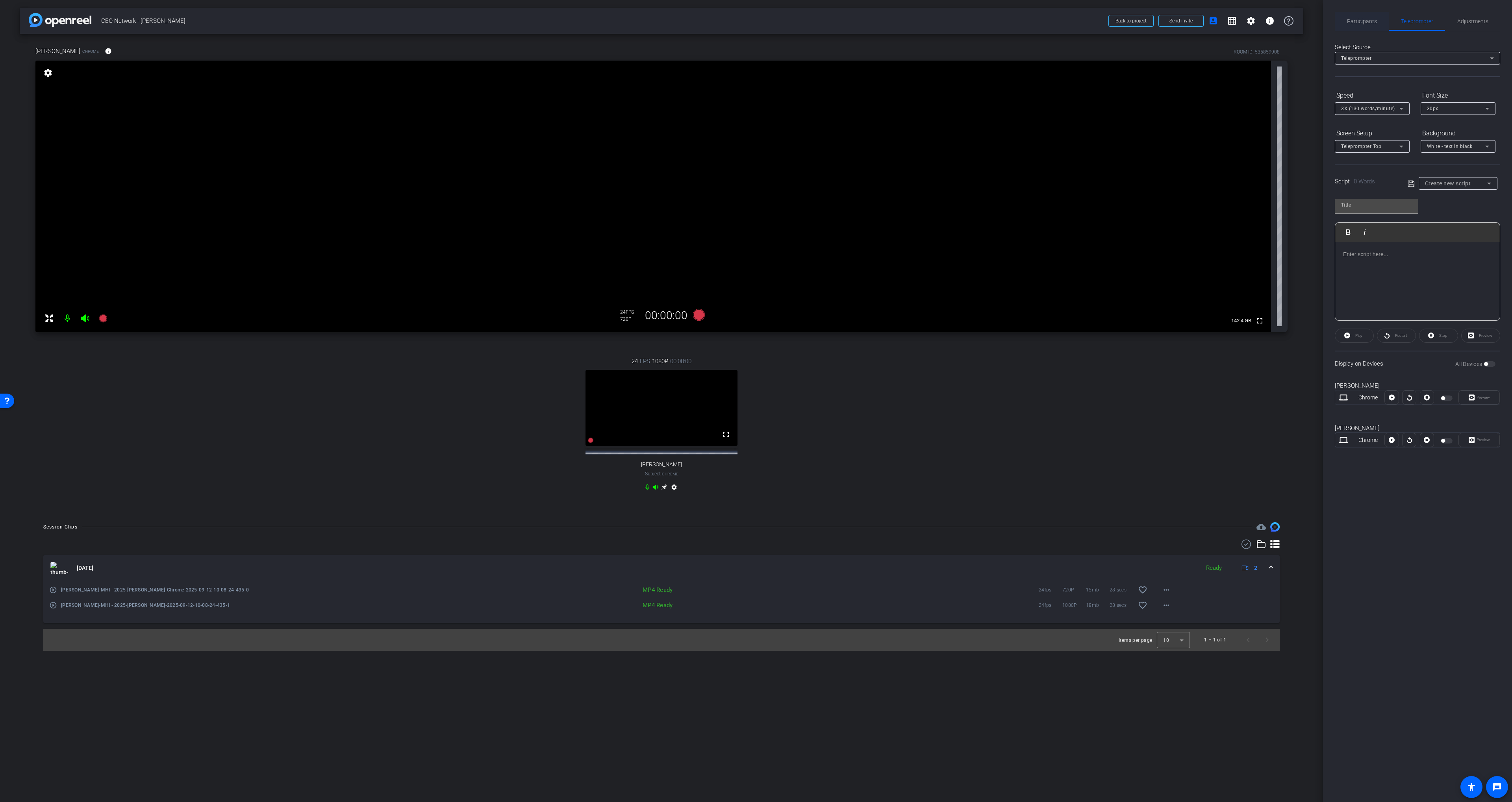
click at [1019, 25] on span "Participants" at bounding box center [1362, 21] width 30 height 19
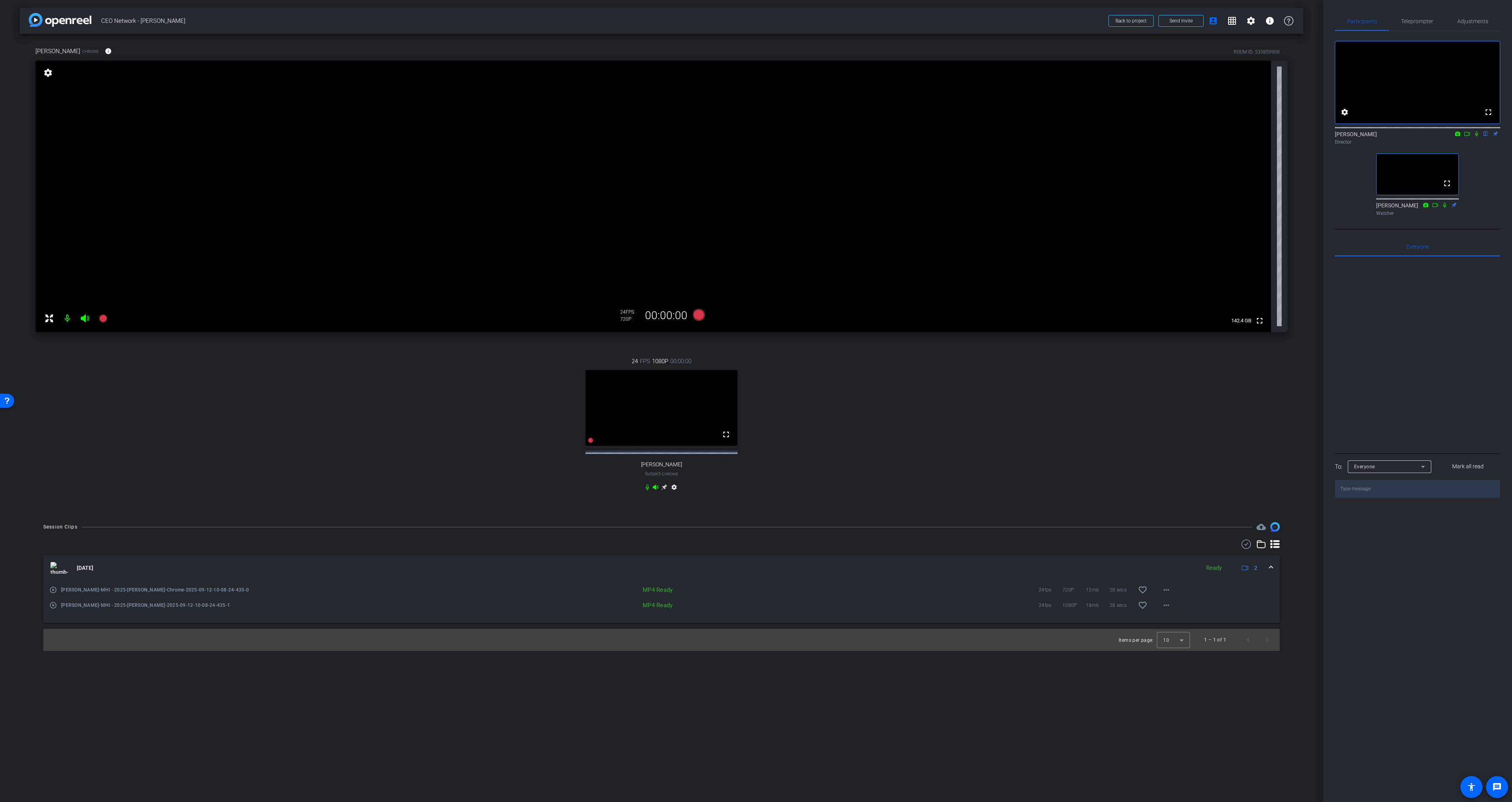
click at [1019, 136] on icon at bounding box center [1476, 133] width 6 height 5
click at [1019, 136] on icon at bounding box center [1458, 133] width 5 height 4
drag, startPoint x: 1476, startPoint y: 155, endPoint x: 1473, endPoint y: 152, distance: 4.2
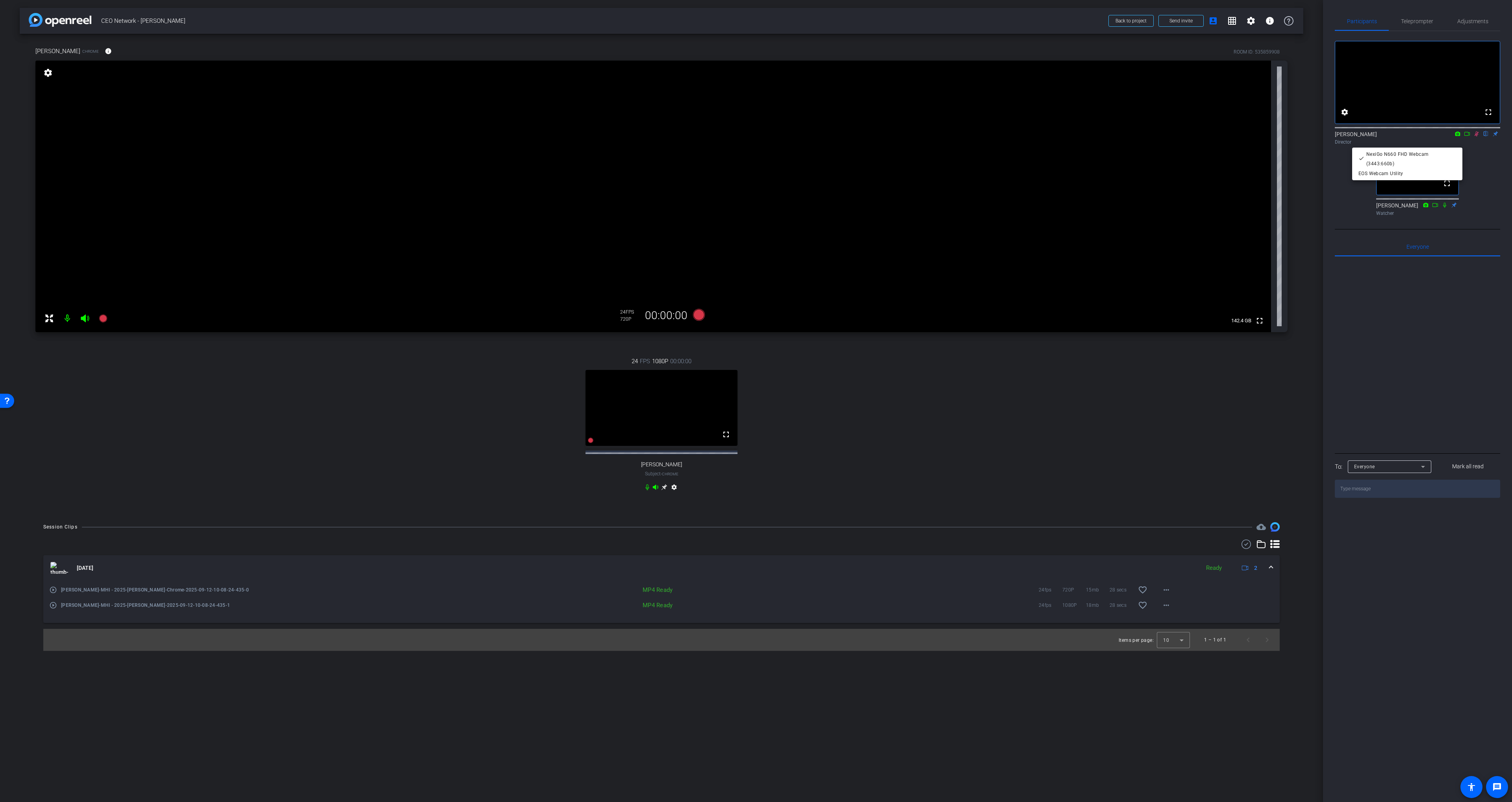
click at [1019, 155] on div at bounding box center [756, 401] width 1512 height 802
click at [1019, 136] on icon at bounding box center [1457, 133] width 6 height 5
click at [1019, 143] on div at bounding box center [756, 401] width 1512 height 802
click at [1019, 137] on mat-icon at bounding box center [1476, 134] width 10 height 7
click at [1019, 136] on icon at bounding box center [1476, 134] width 3 height 5
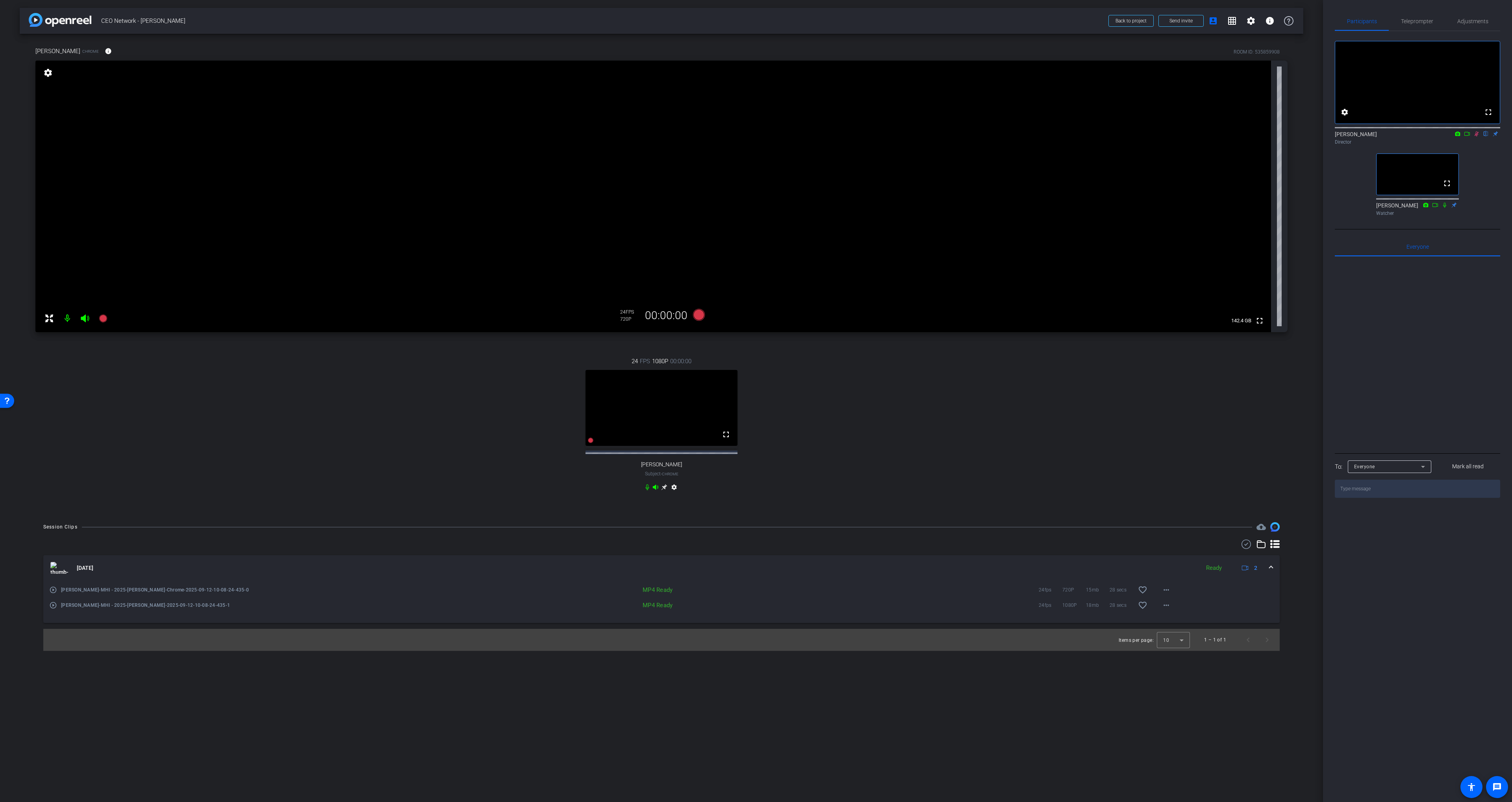
click at [1019, 136] on icon at bounding box center [1467, 133] width 6 height 5
click at [1019, 144] on div "Scott Grant Director" at bounding box center [1417, 138] width 166 height 15
click at [1019, 136] on icon at bounding box center [1476, 133] width 4 height 4
click at [1019, 136] on icon at bounding box center [1457, 133] width 6 height 5
click at [1019, 178] on div at bounding box center [756, 401] width 1512 height 802
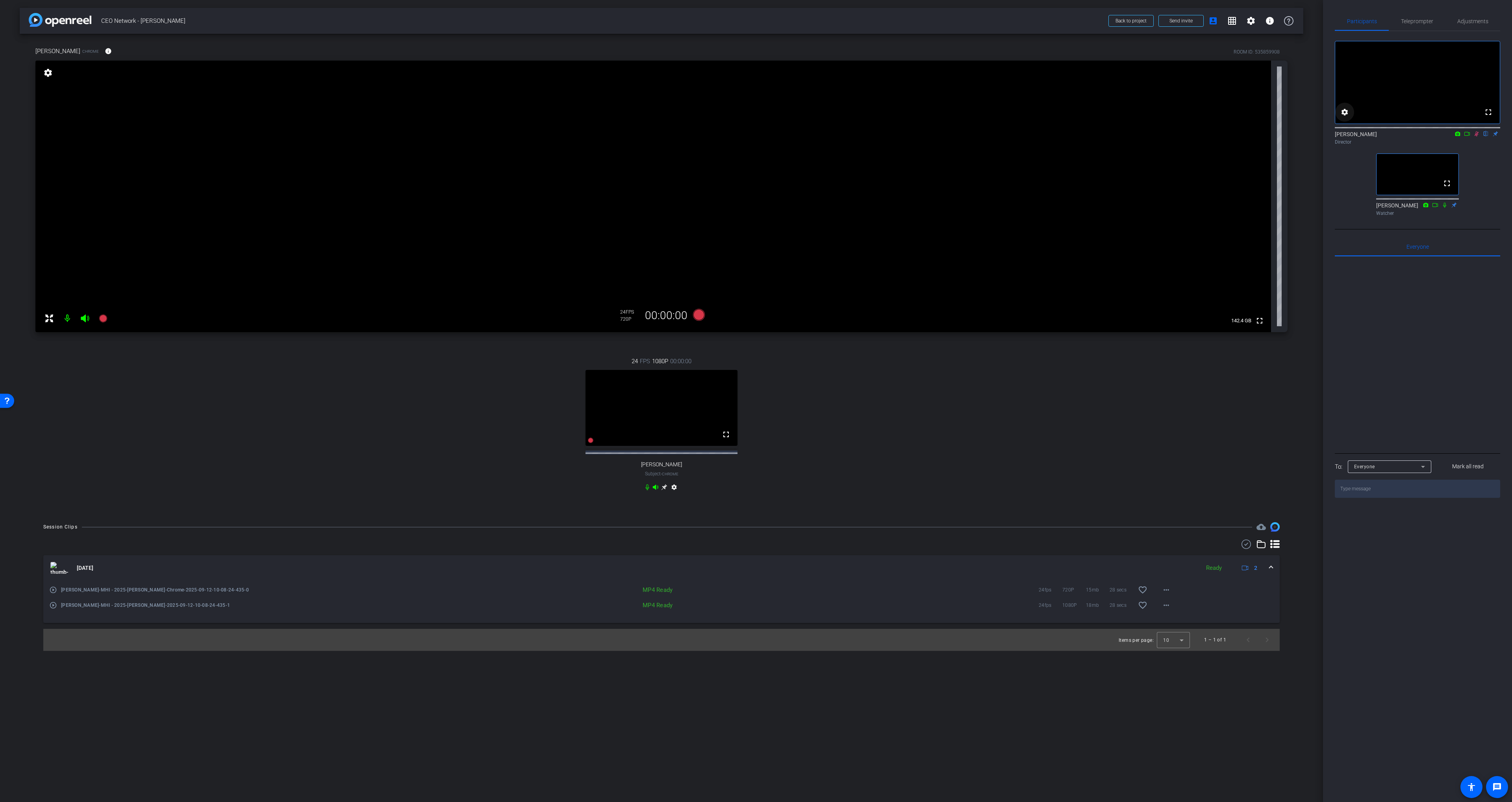
click at [1019, 121] on span at bounding box center [1344, 112] width 19 height 19
click at [1019, 120] on div at bounding box center [756, 401] width 1512 height 802
click at [1019, 200] on div "fullscreen settings Scott Grant flip Director fullscreen Jillana Scharfenberg W…" at bounding box center [1417, 125] width 166 height 188
click at [1019, 136] on icon at bounding box center [1476, 133] width 6 height 5
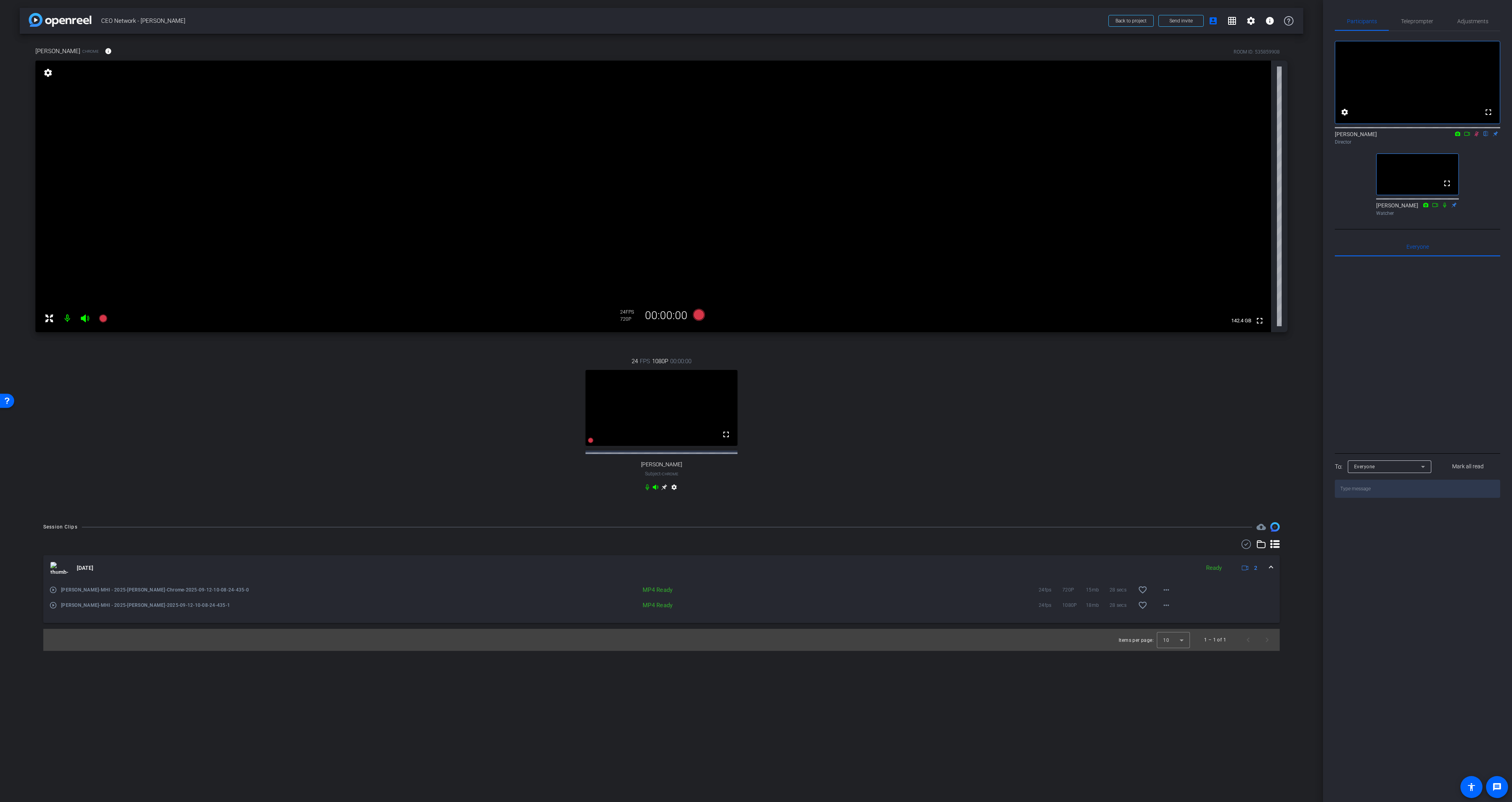
click at [1019, 136] on icon at bounding box center [1476, 133] width 6 height 5
click at [835, 378] on div "24 FPS 1080P 00:00:00 fullscreen steve Subject - Chrome settings" at bounding box center [661, 425] width 1252 height 162
click at [883, 417] on div "24 FPS 1080P 00:00:00 fullscreen steve Subject - Chrome settings" at bounding box center [661, 425] width 1252 height 162
click at [1019, 136] on icon at bounding box center [1476, 133] width 6 height 5
drag, startPoint x: 1479, startPoint y: 162, endPoint x: 1479, endPoint y: 153, distance: 9.0
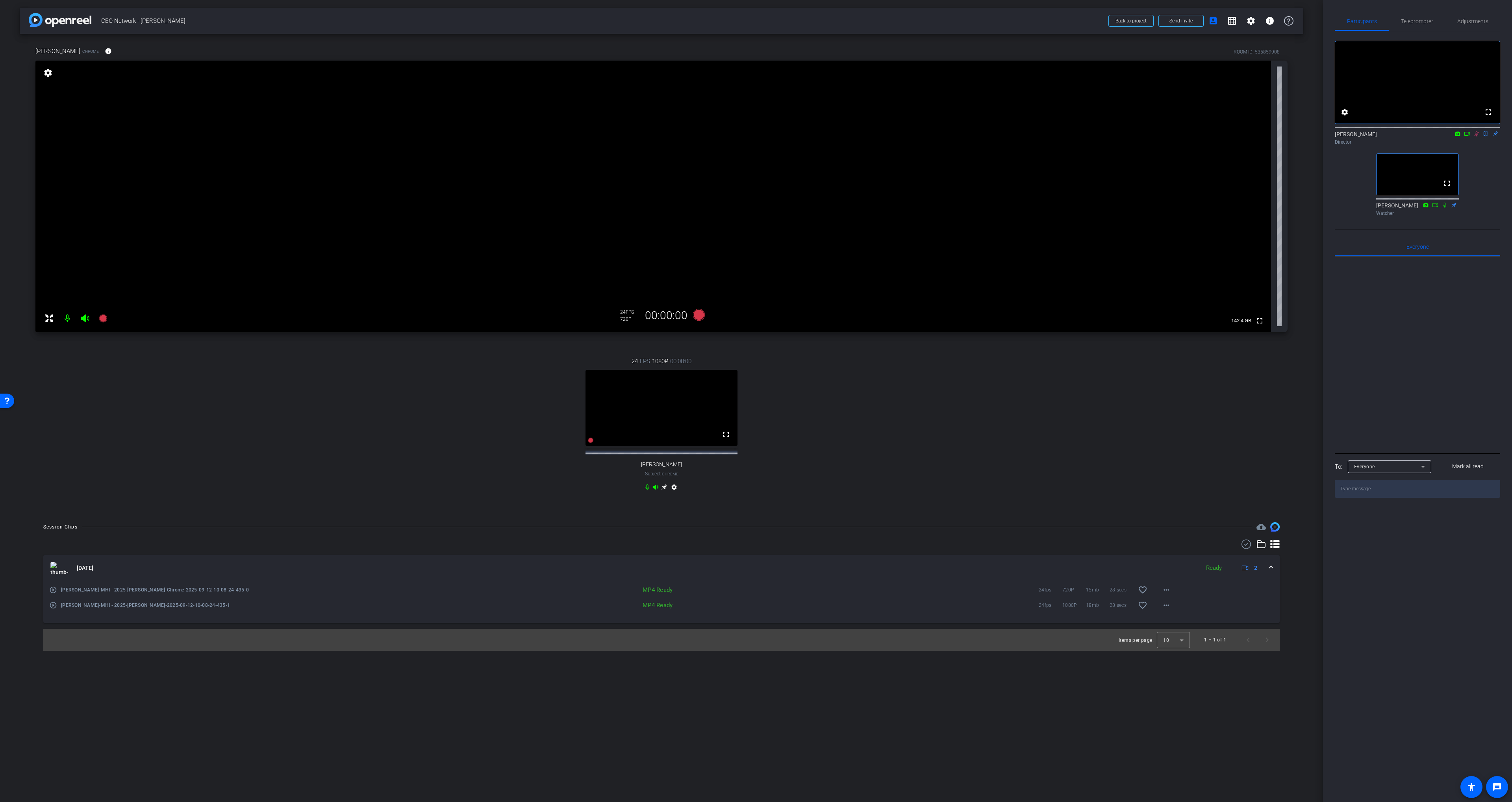
click at [1019, 161] on div "fullscreen settings Scott Grant flip Director fullscreen Jillana Scharfenberg W…" at bounding box center [1417, 125] width 166 height 188
click at [1019, 136] on icon at bounding box center [1476, 133] width 6 height 5
